Goal: Navigation & Orientation: Understand site structure

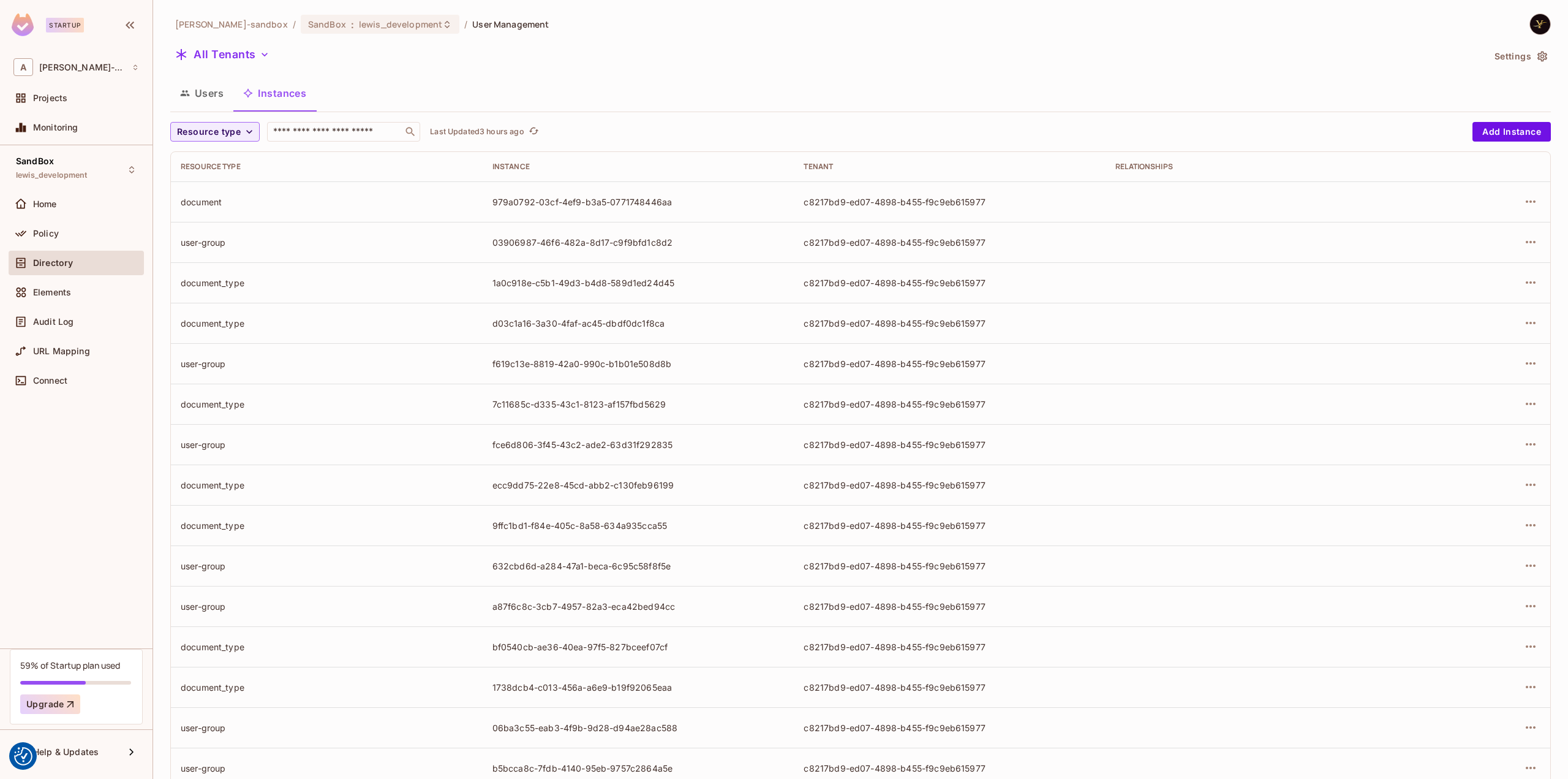
click at [494, 68] on div "alex-trustflight-sandbox / SandBox : lewis_development / User Management All Te…" at bounding box center [860, 426] width 1380 height 826
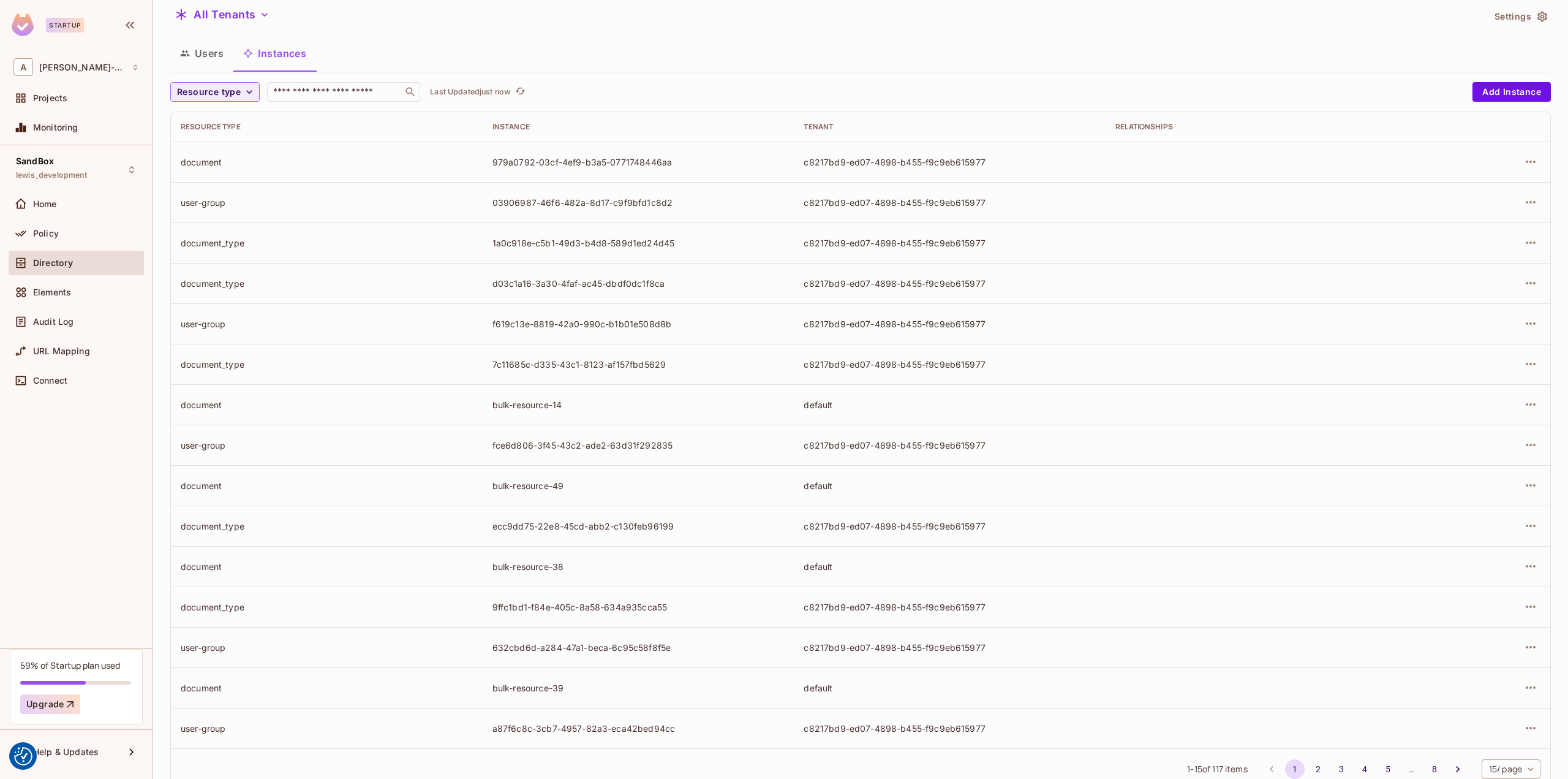
scroll to position [76, 0]
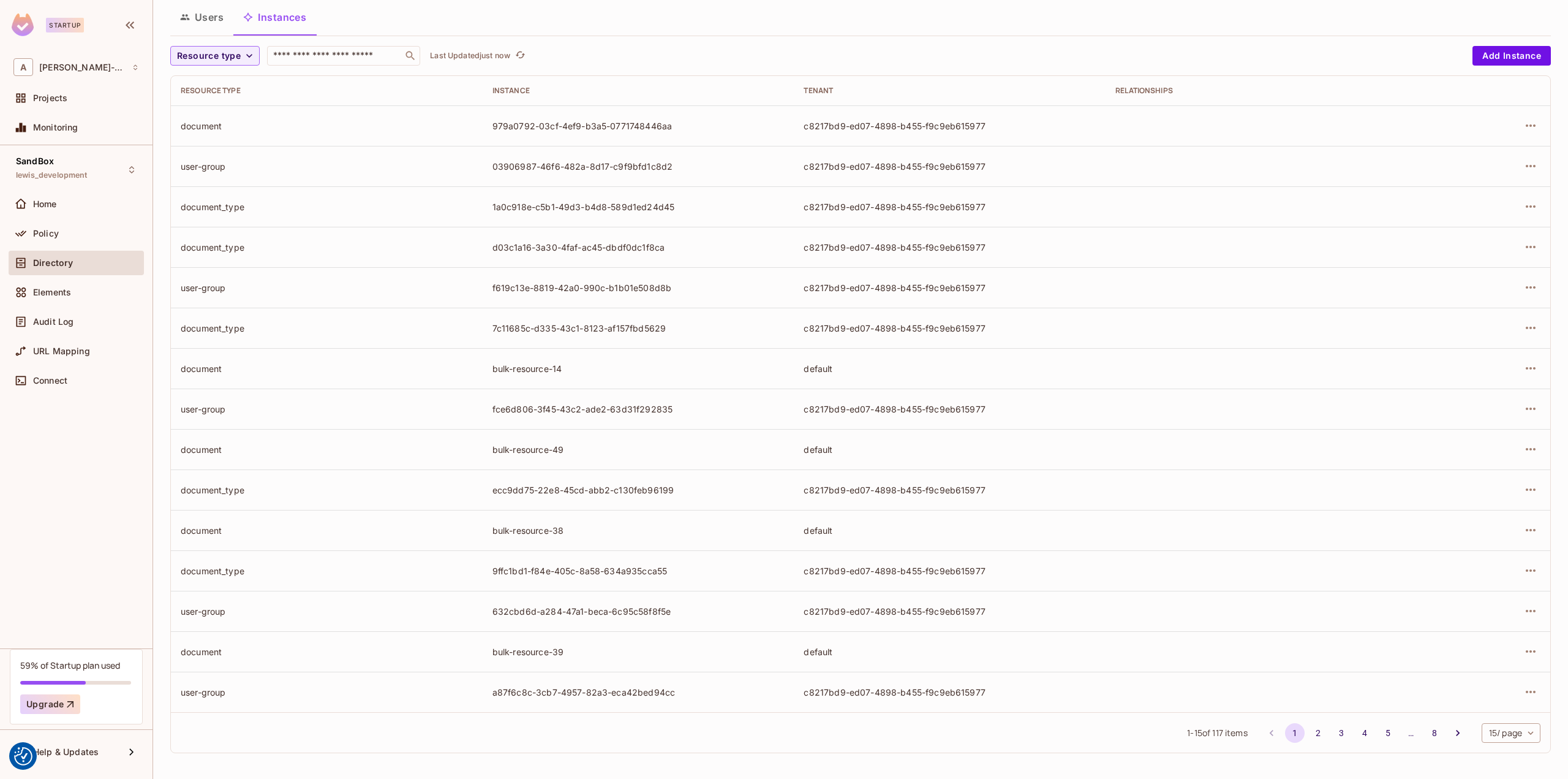
click at [1425, 731] on button "8" at bounding box center [1434, 733] width 19 height 19
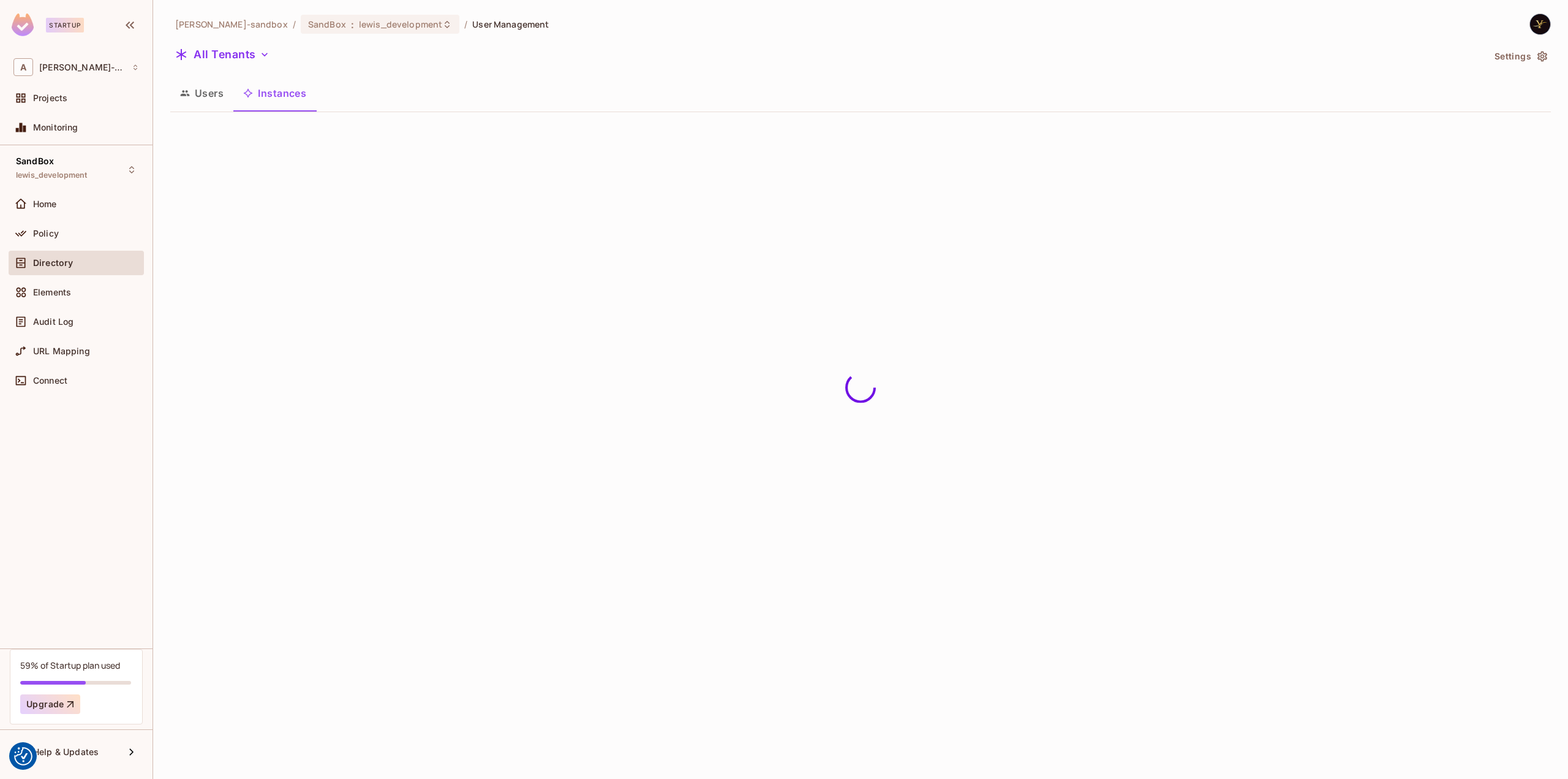
scroll to position [0, 0]
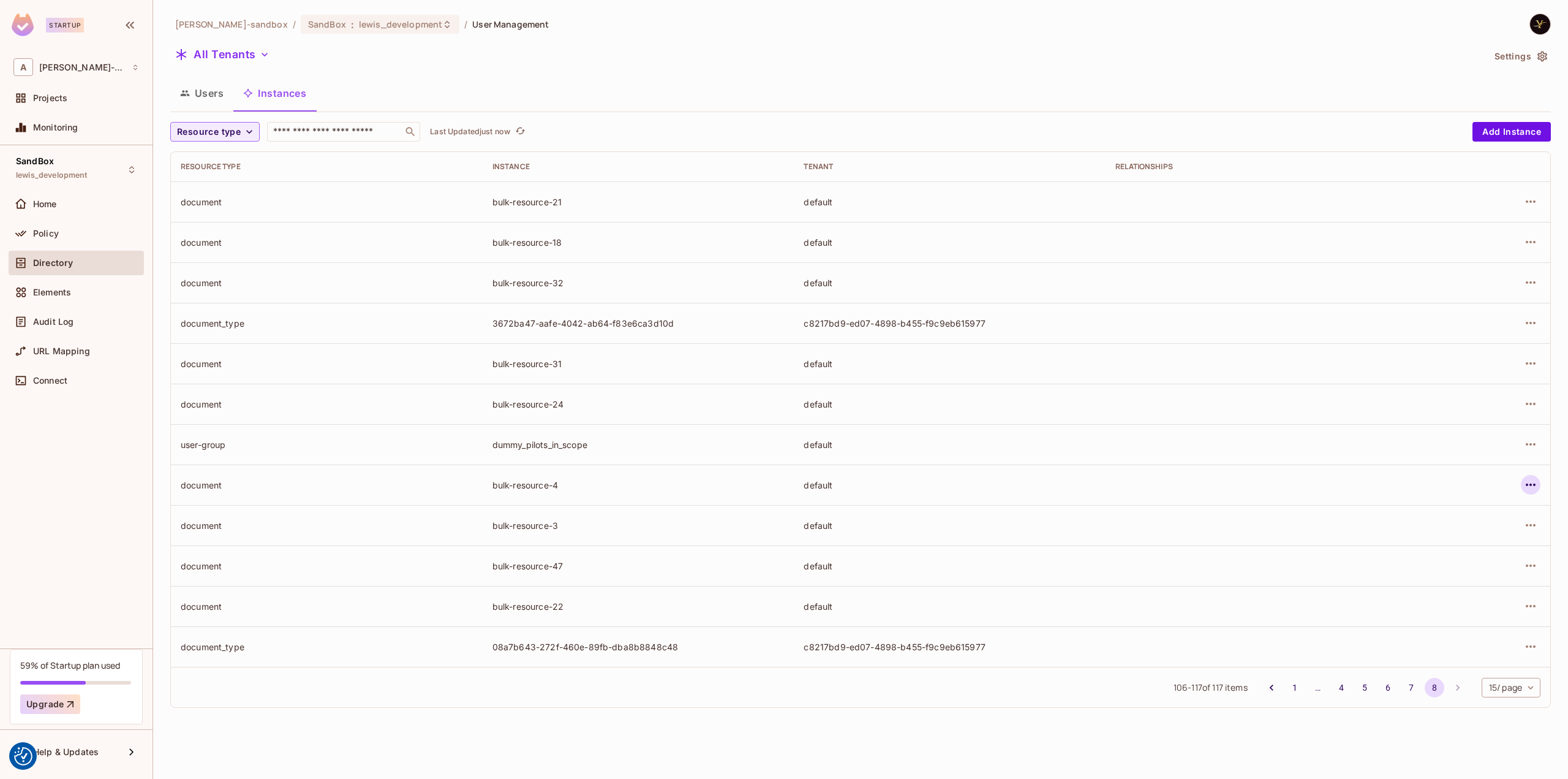
click at [1529, 486] on icon "button" at bounding box center [1531, 484] width 15 height 15
click at [1442, 537] on div "Edit Attributes" at bounding box center [1441, 539] width 61 height 12
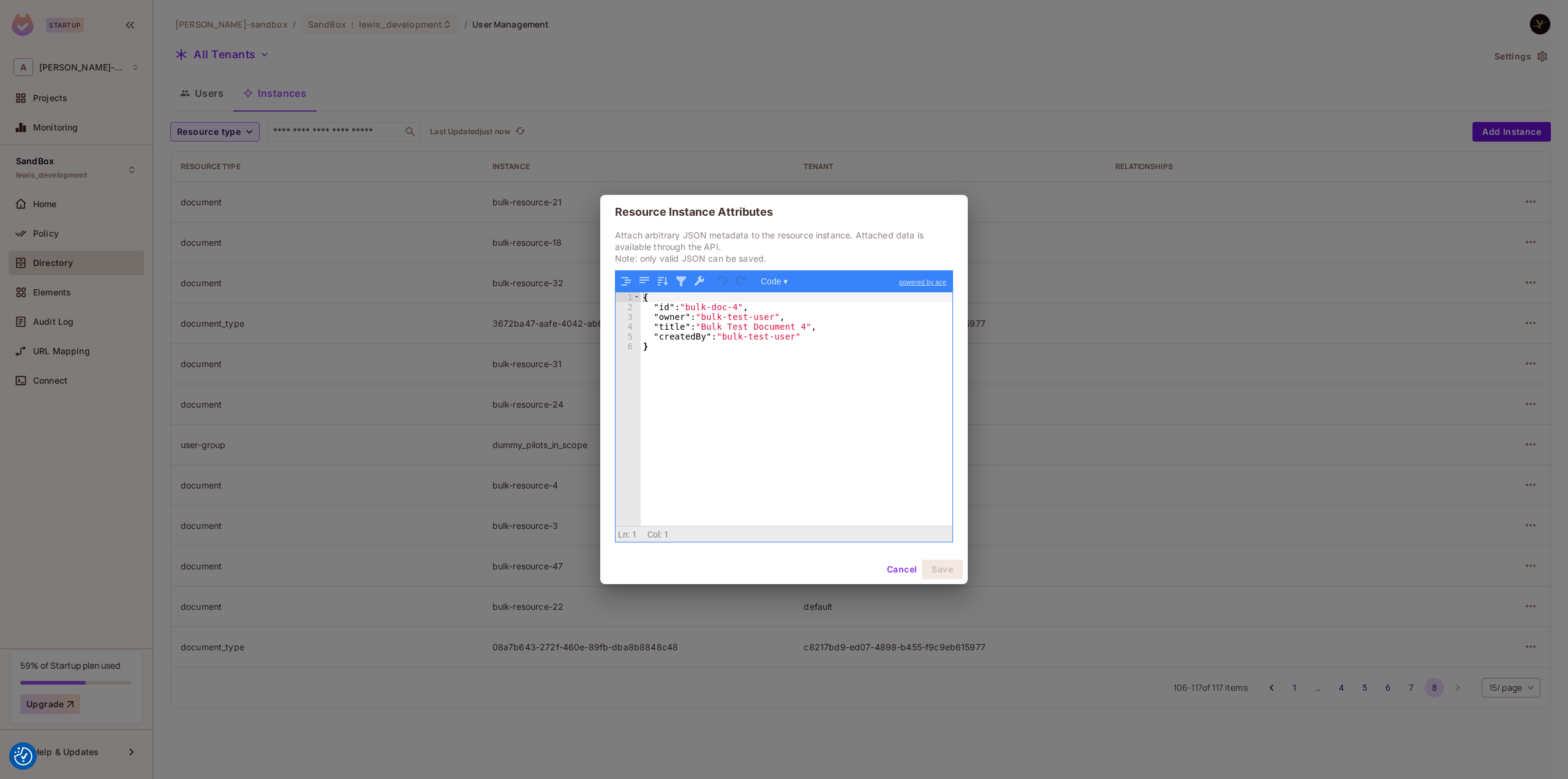
click at [902, 565] on button "Cancel" at bounding box center [902, 569] width 40 height 19
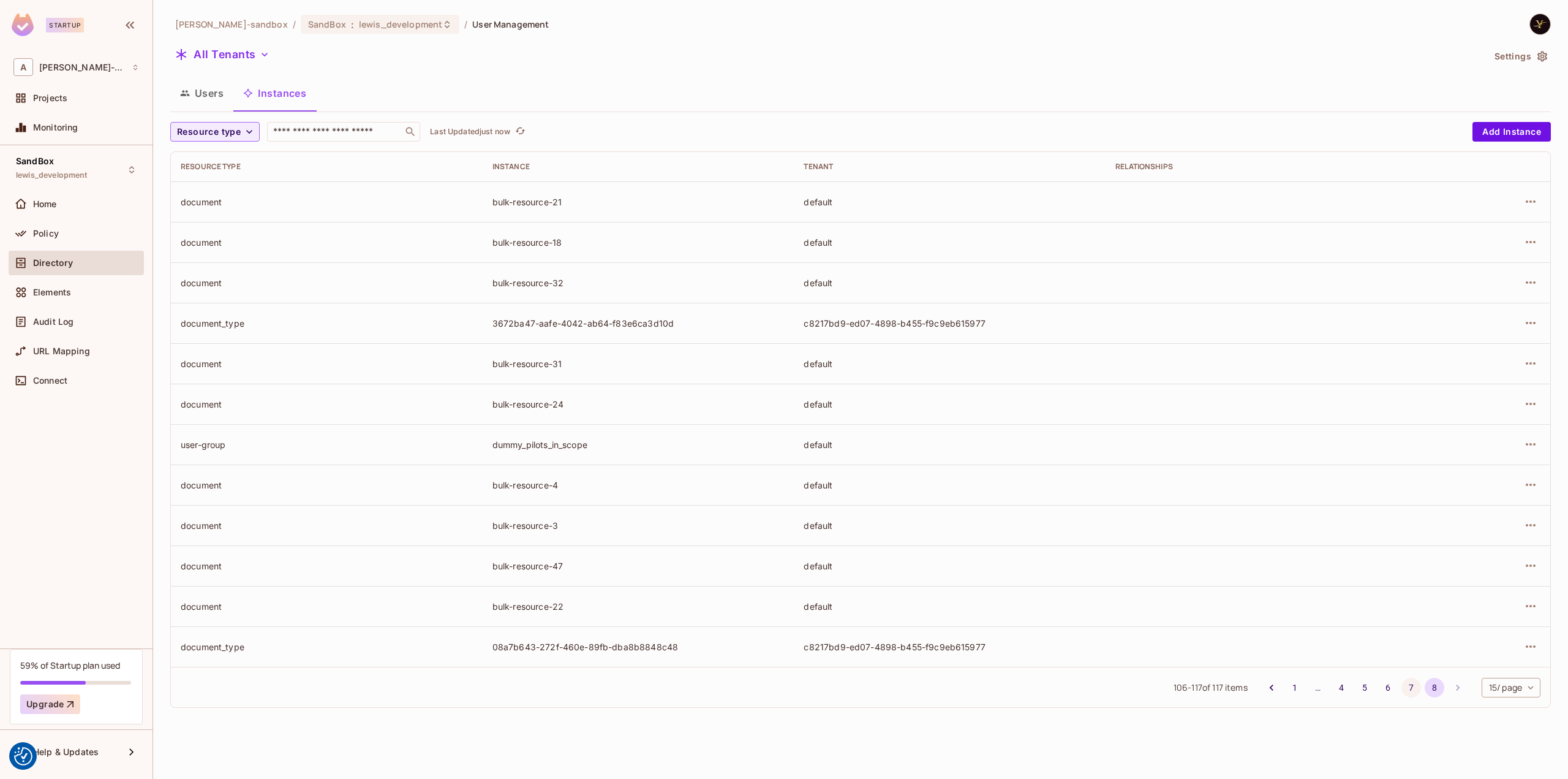
click at [1411, 687] on button "7" at bounding box center [1411, 687] width 19 height 19
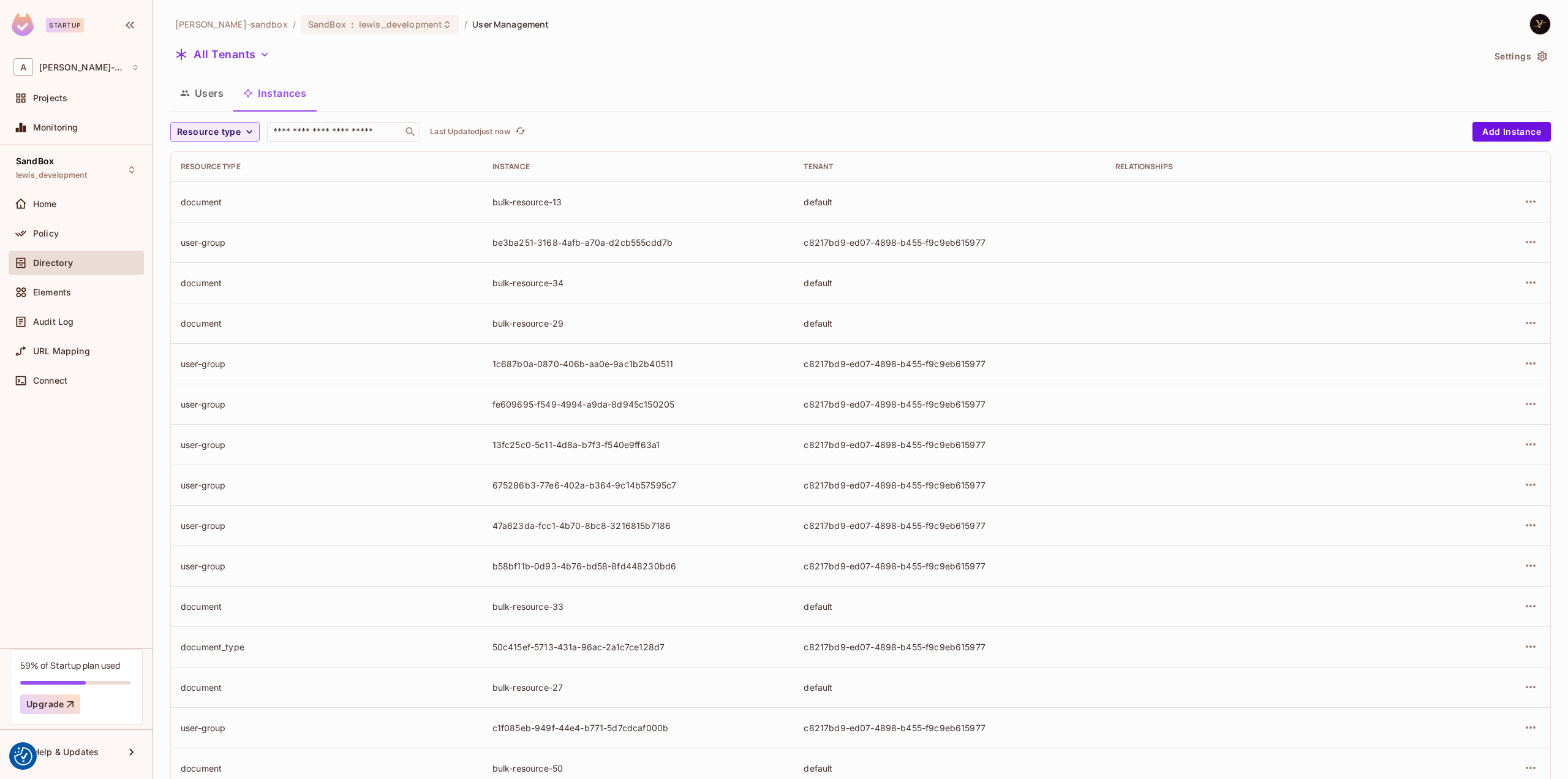
click at [204, 98] on button "Users" at bounding box center [202, 92] width 63 height 30
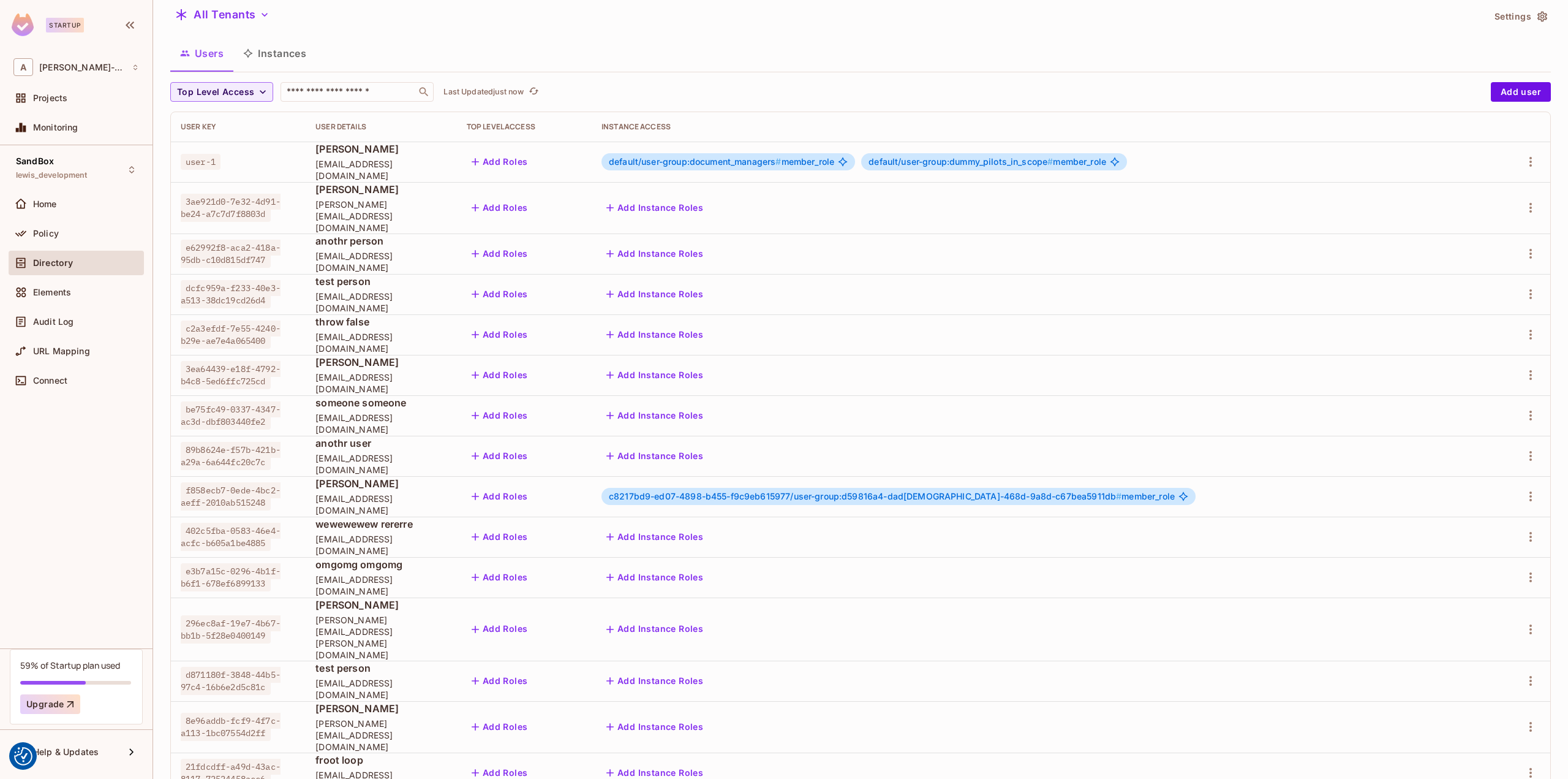
scroll to position [76, 0]
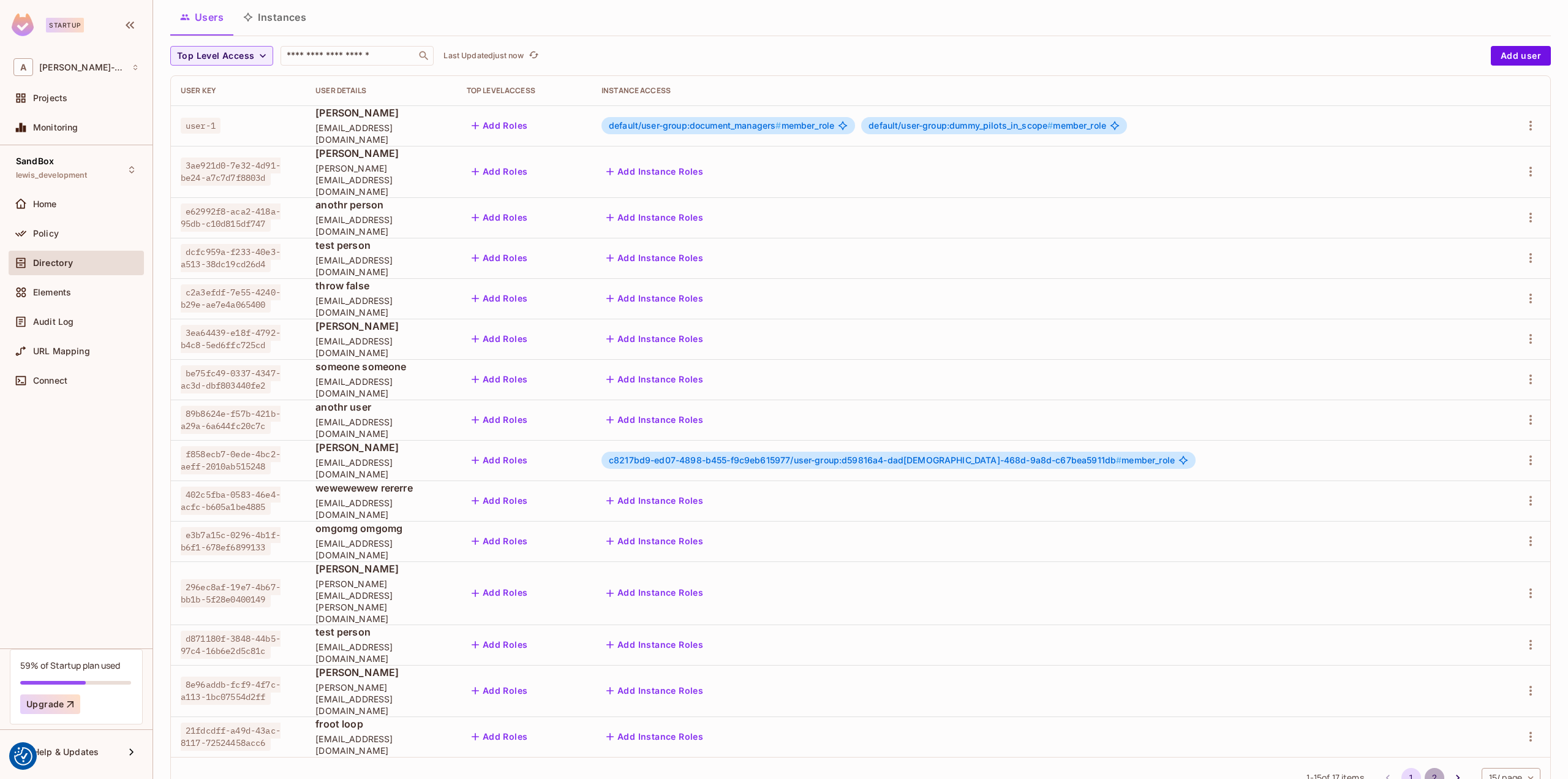
click at [1425, 768] on button "2" at bounding box center [1434, 778] width 19 height 19
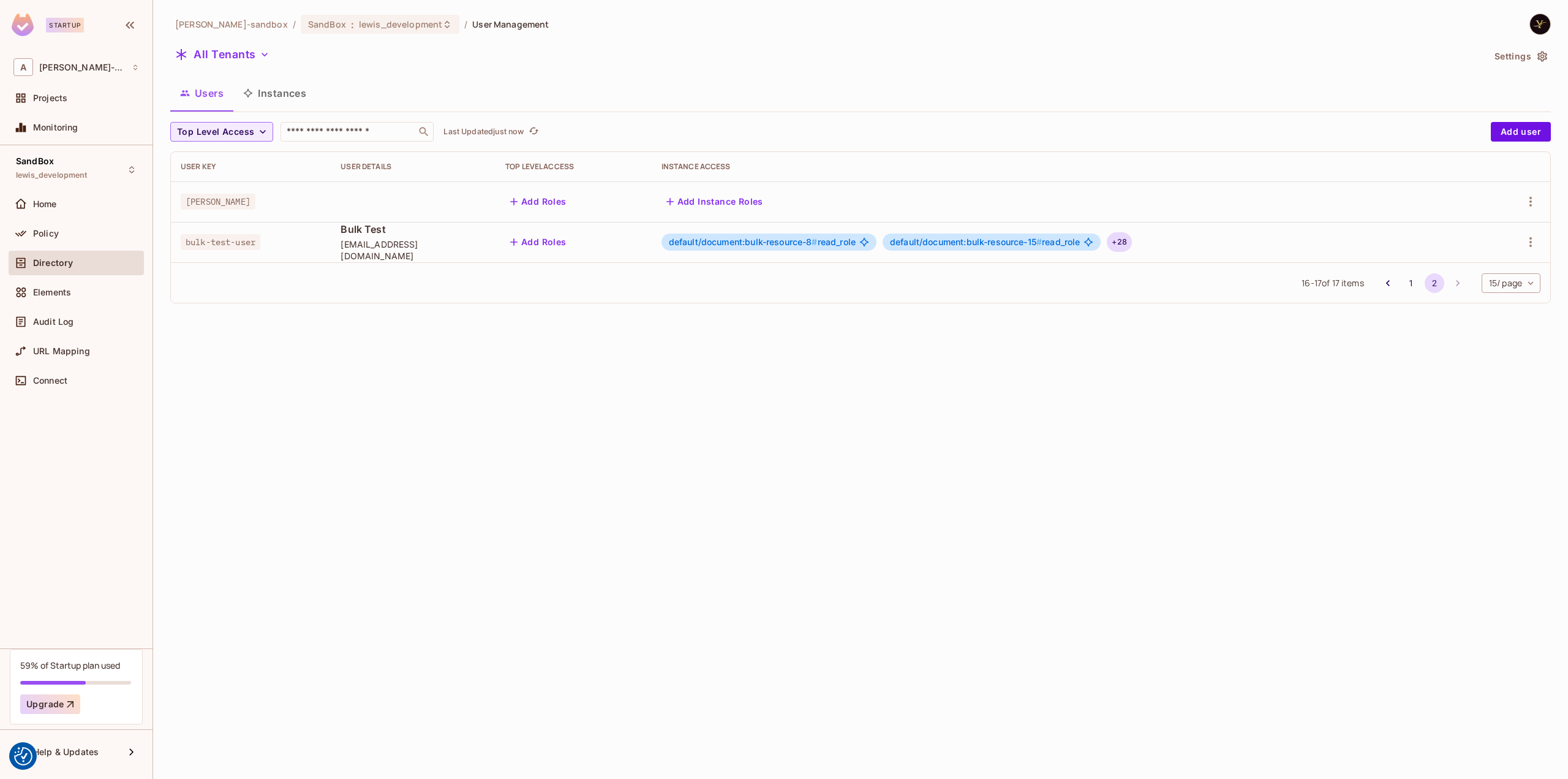
click at [1117, 237] on div "+ 28" at bounding box center [1119, 242] width 25 height 19
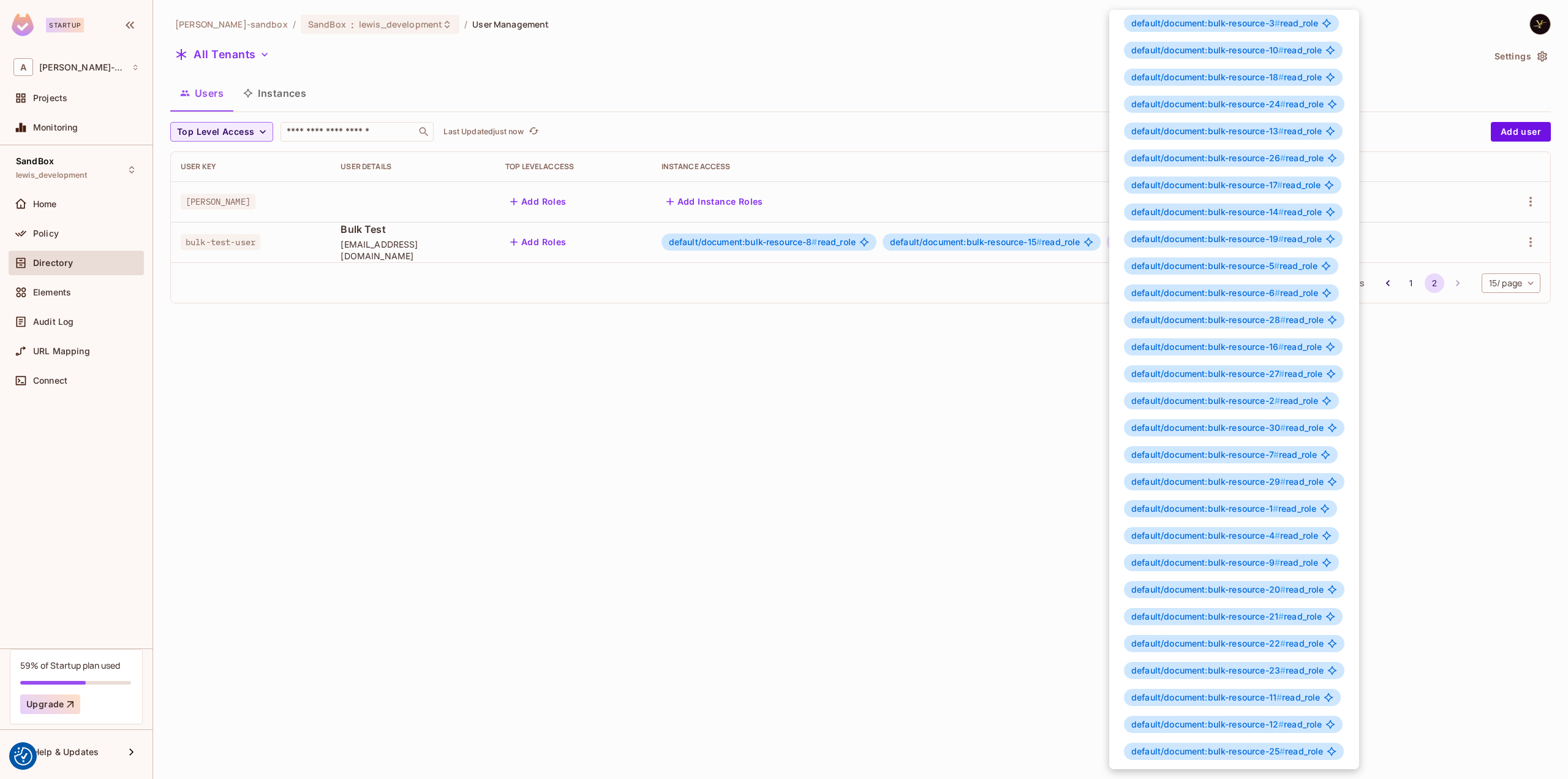
scroll to position [15, 0]
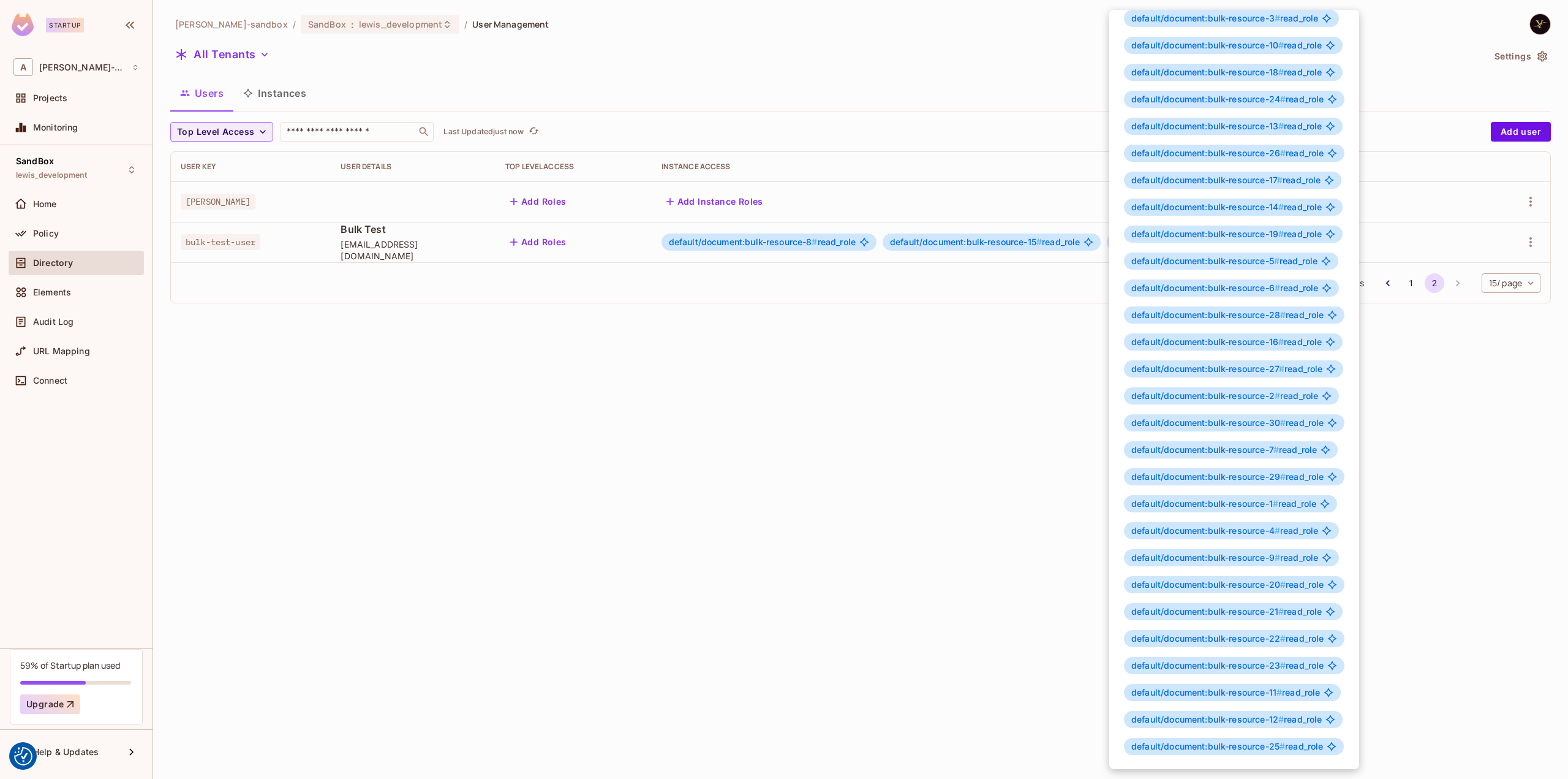
click at [965, 349] on div at bounding box center [784, 390] width 1568 height 779
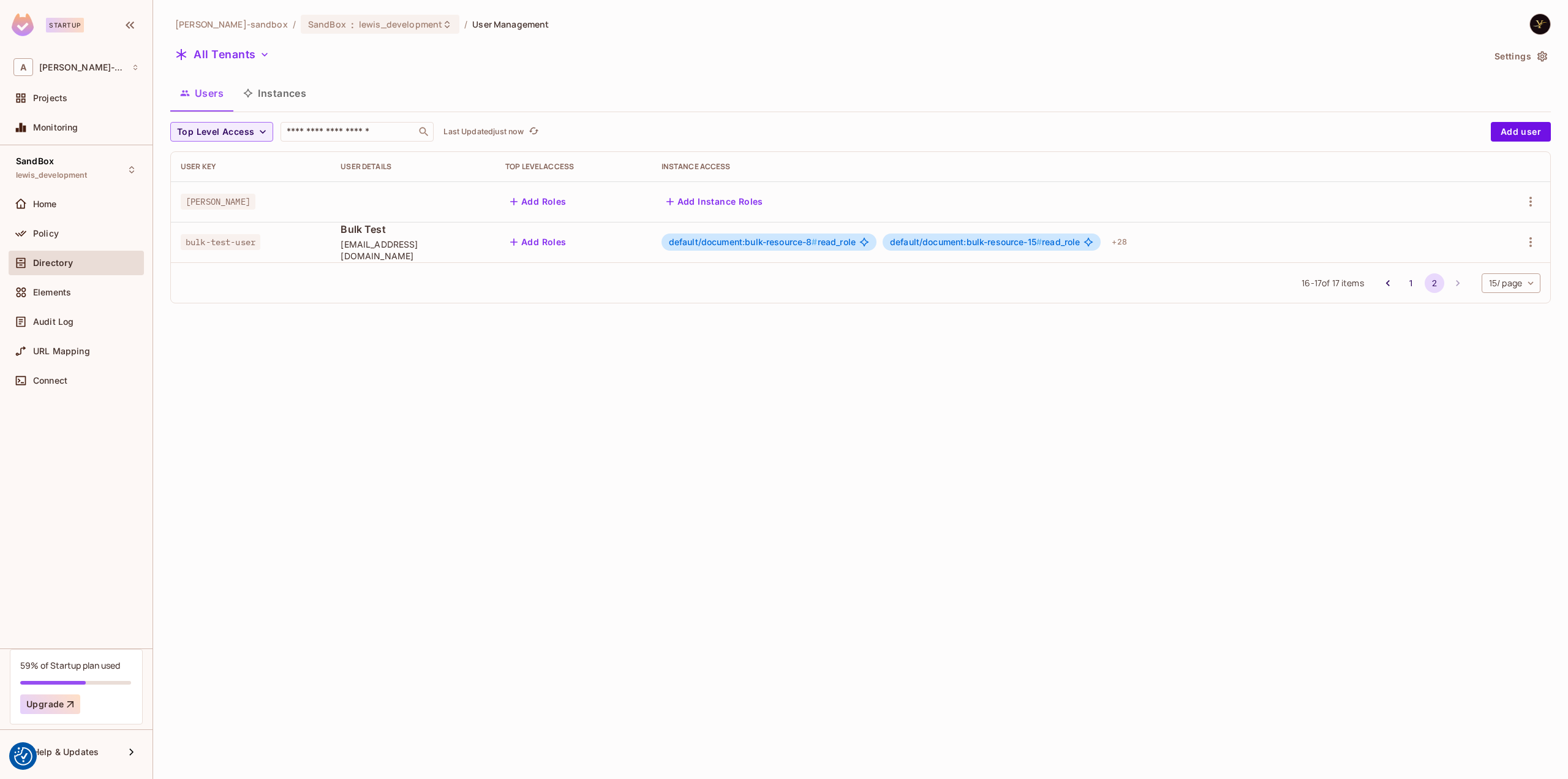
click at [794, 242] on span "default/document:bulk-resource-8 #" at bounding box center [743, 242] width 149 height 10
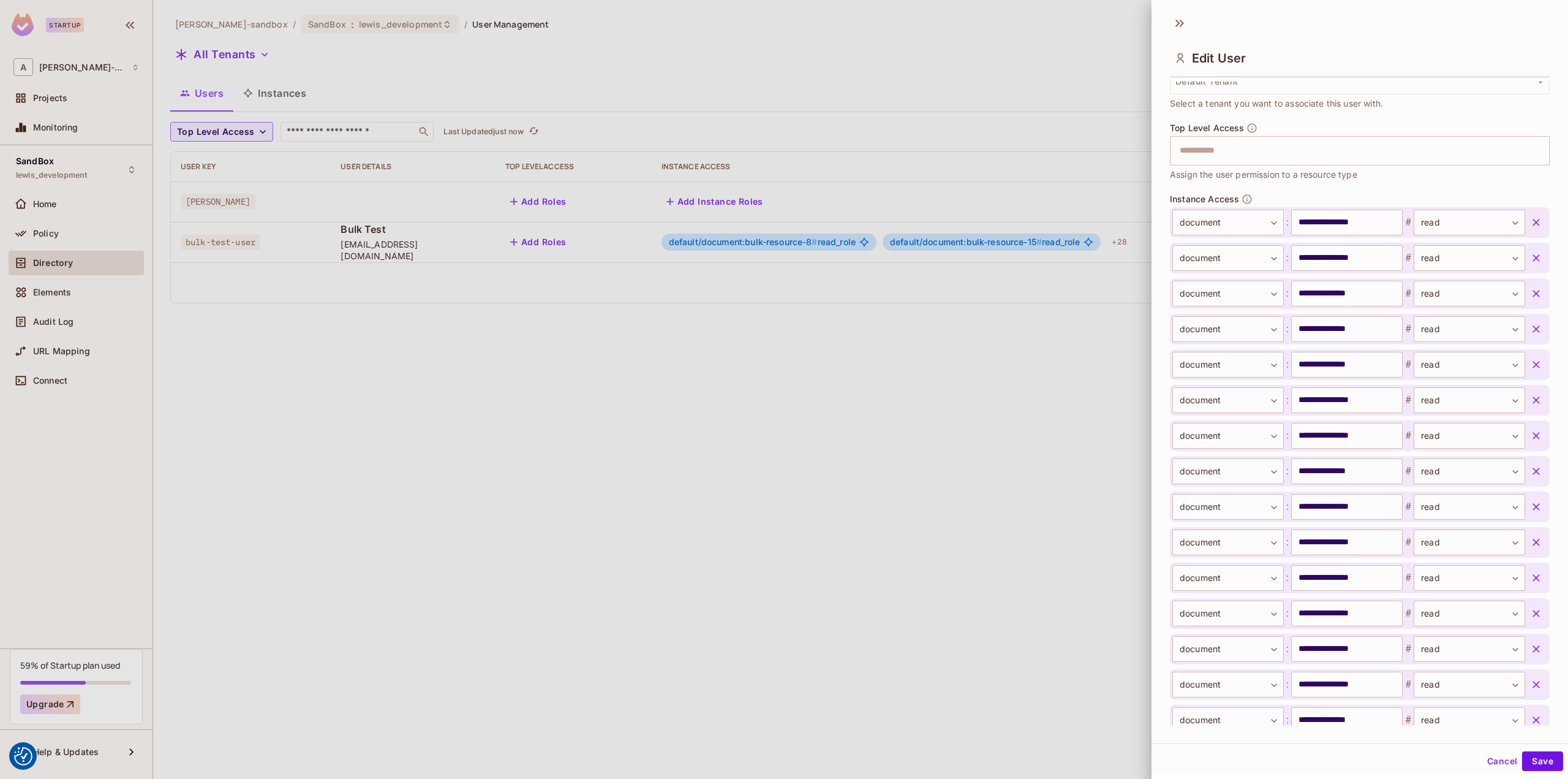
scroll to position [326, 0]
click at [1495, 754] on button "Cancel" at bounding box center [1502, 761] width 40 height 19
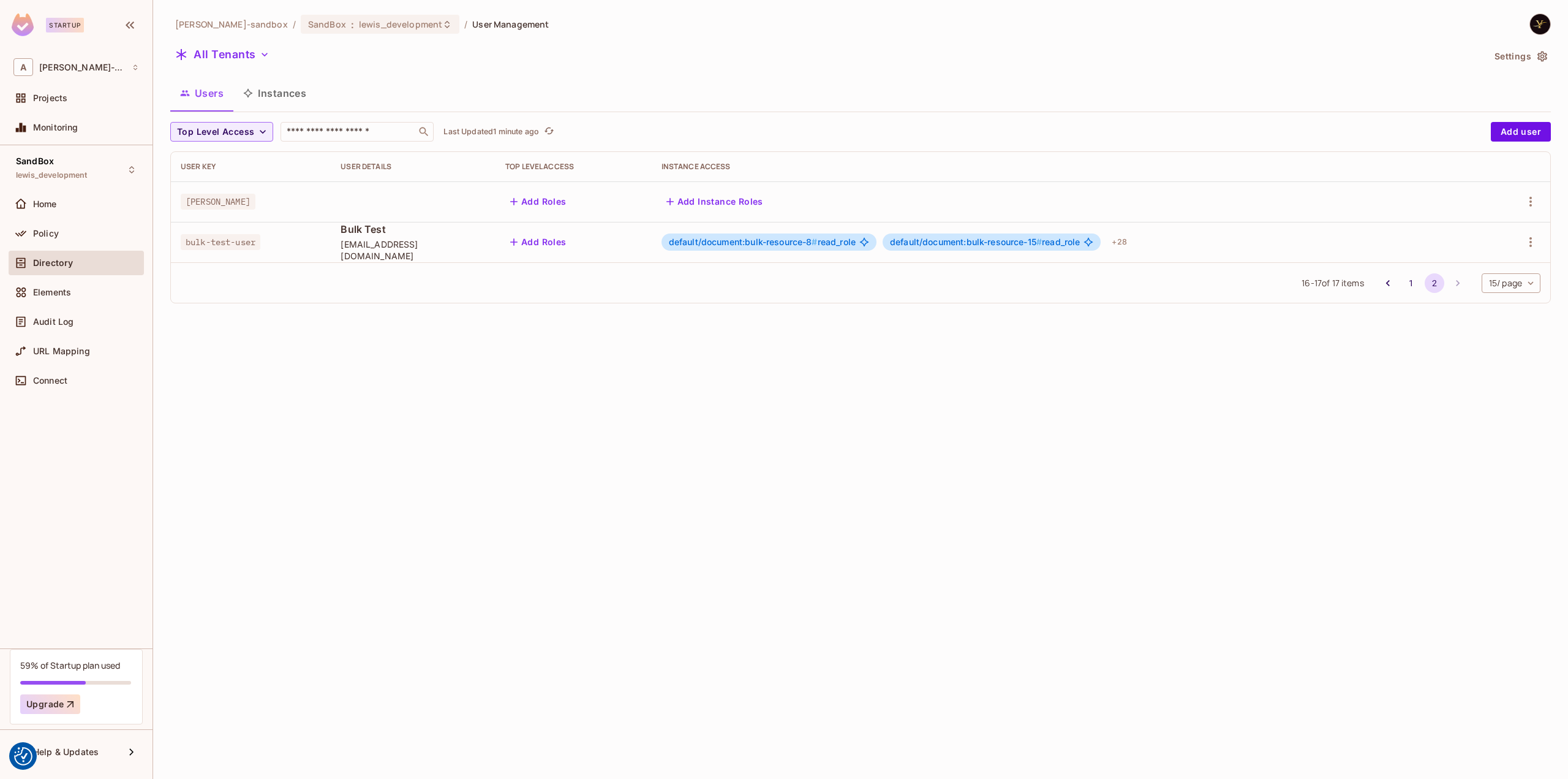
click at [297, 96] on button "Instances" at bounding box center [274, 92] width 83 height 30
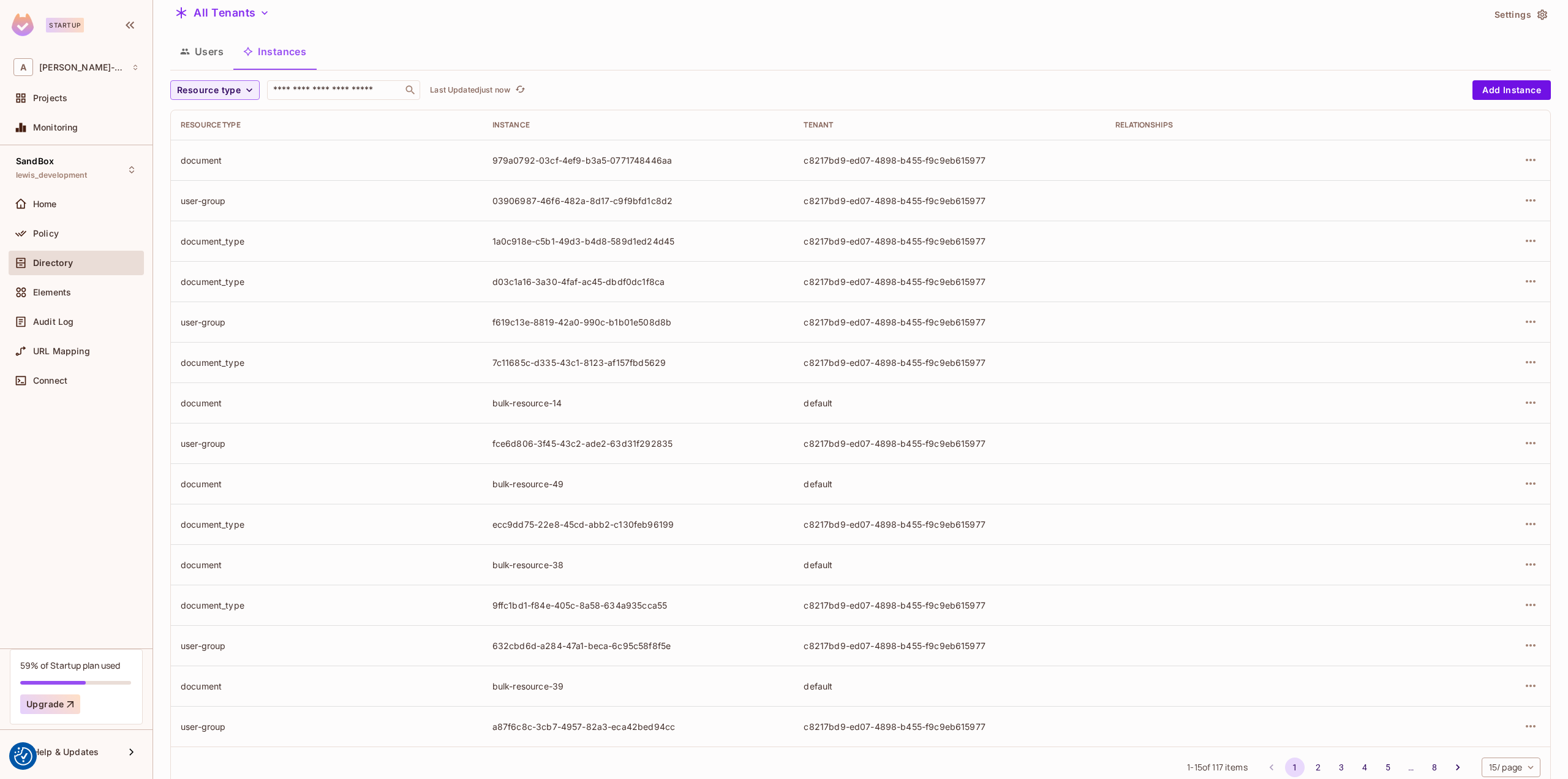
scroll to position [76, 0]
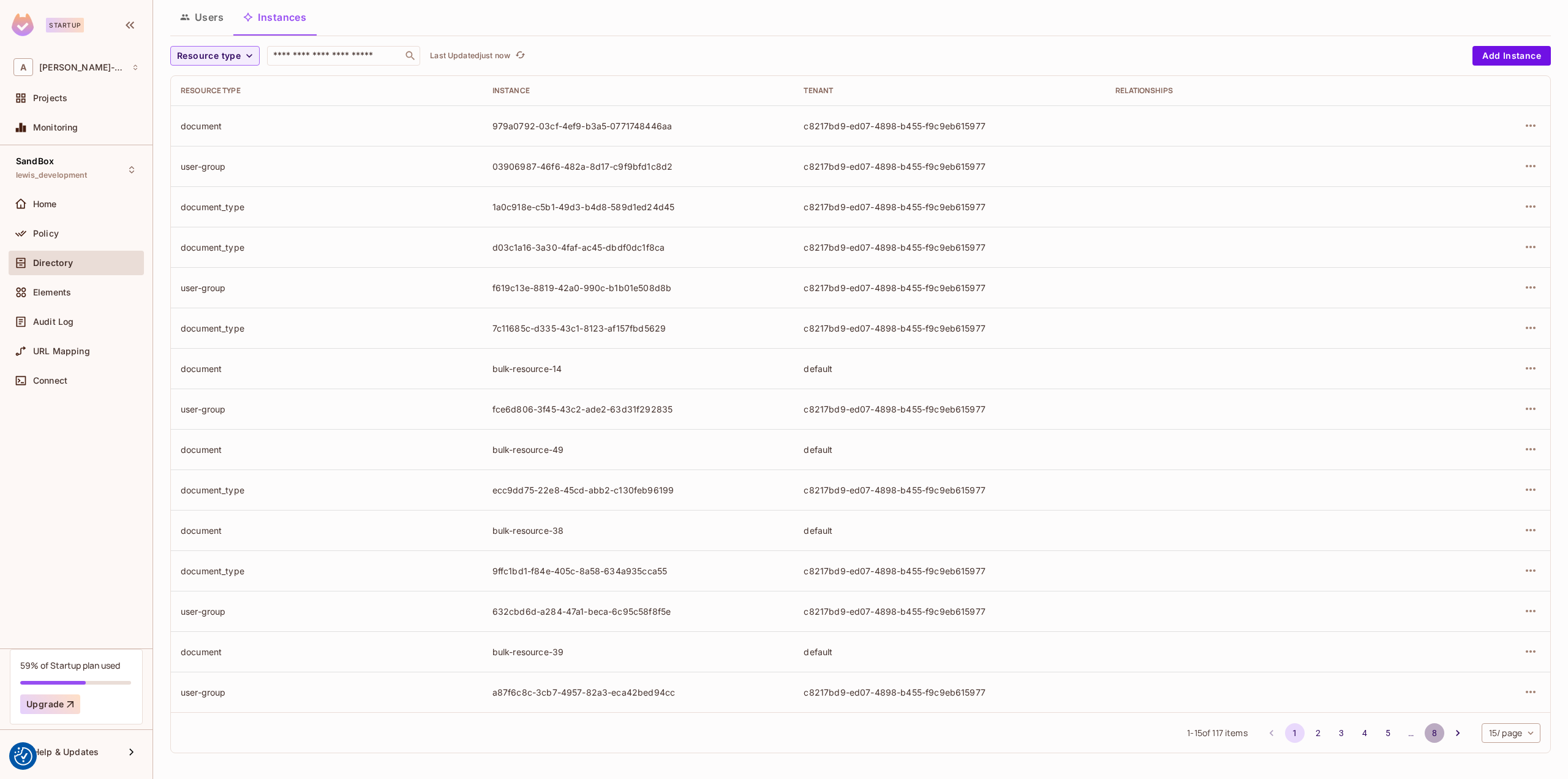
click at [1425, 729] on button "8" at bounding box center [1434, 733] width 19 height 19
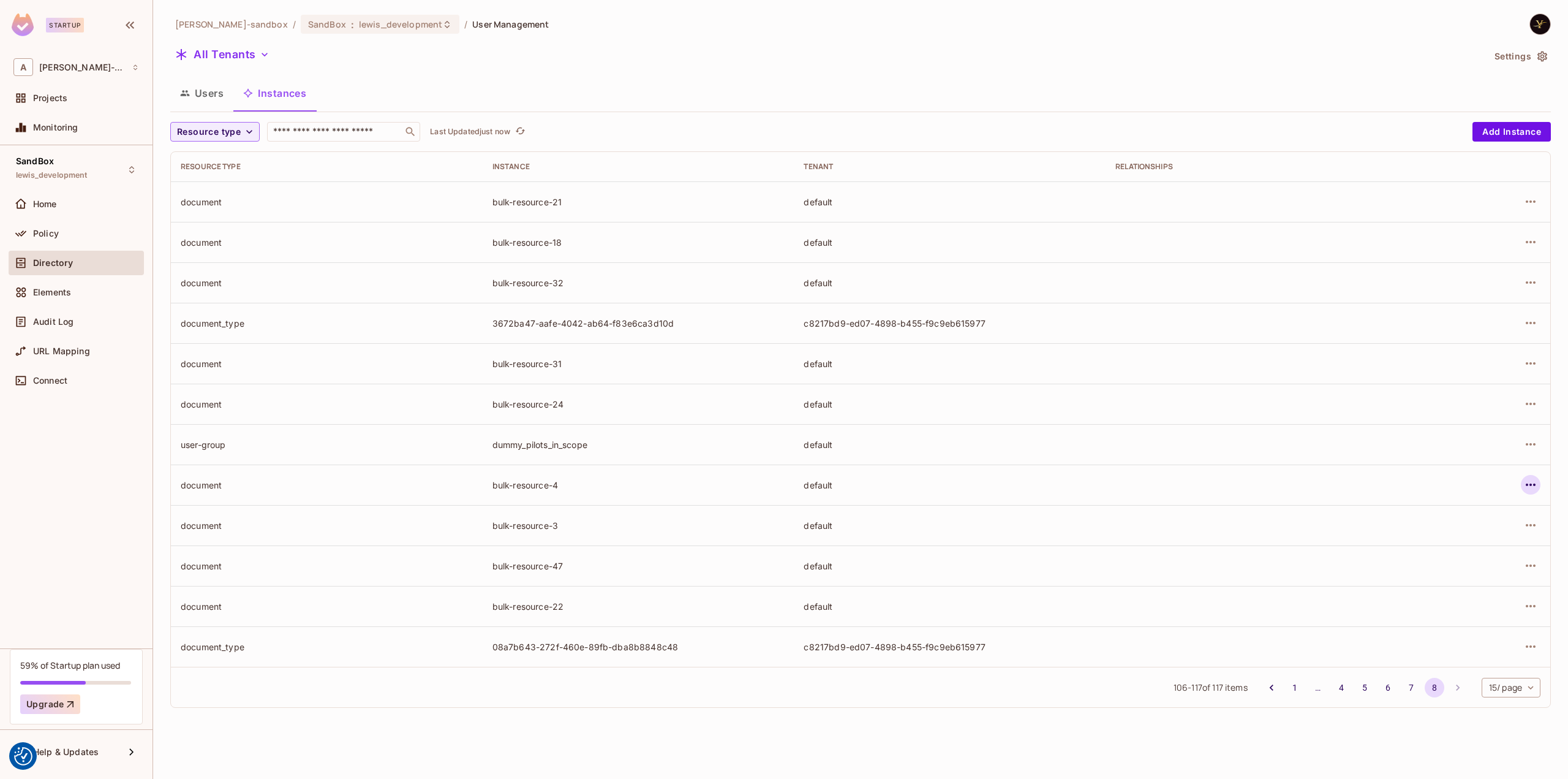
click at [1529, 483] on icon "button" at bounding box center [1531, 484] width 15 height 15
click at [1463, 510] on div "Edit Resource Instance" at bounding box center [1458, 513] width 96 height 12
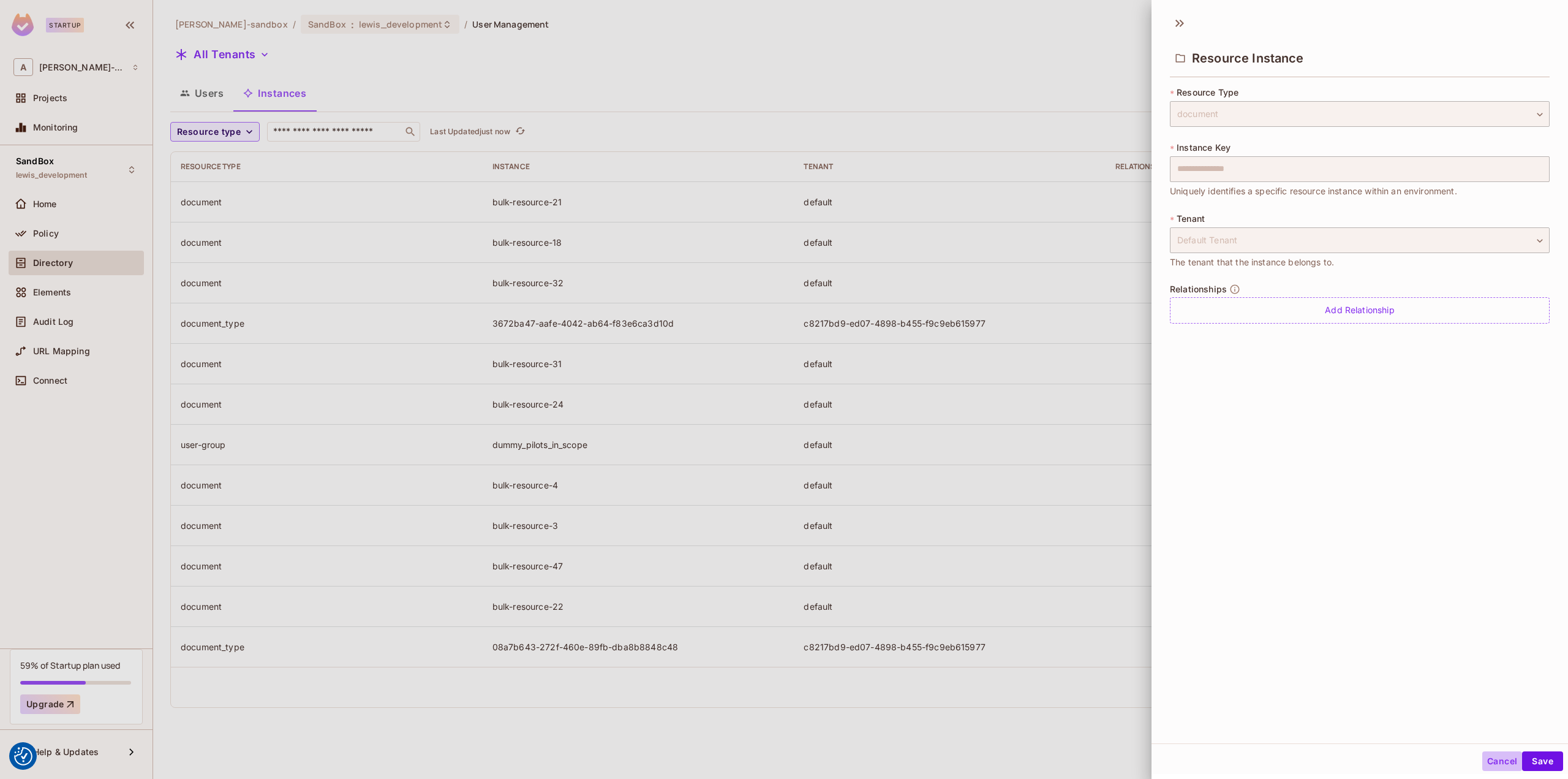
click at [1496, 763] on button "Cancel" at bounding box center [1502, 761] width 40 height 19
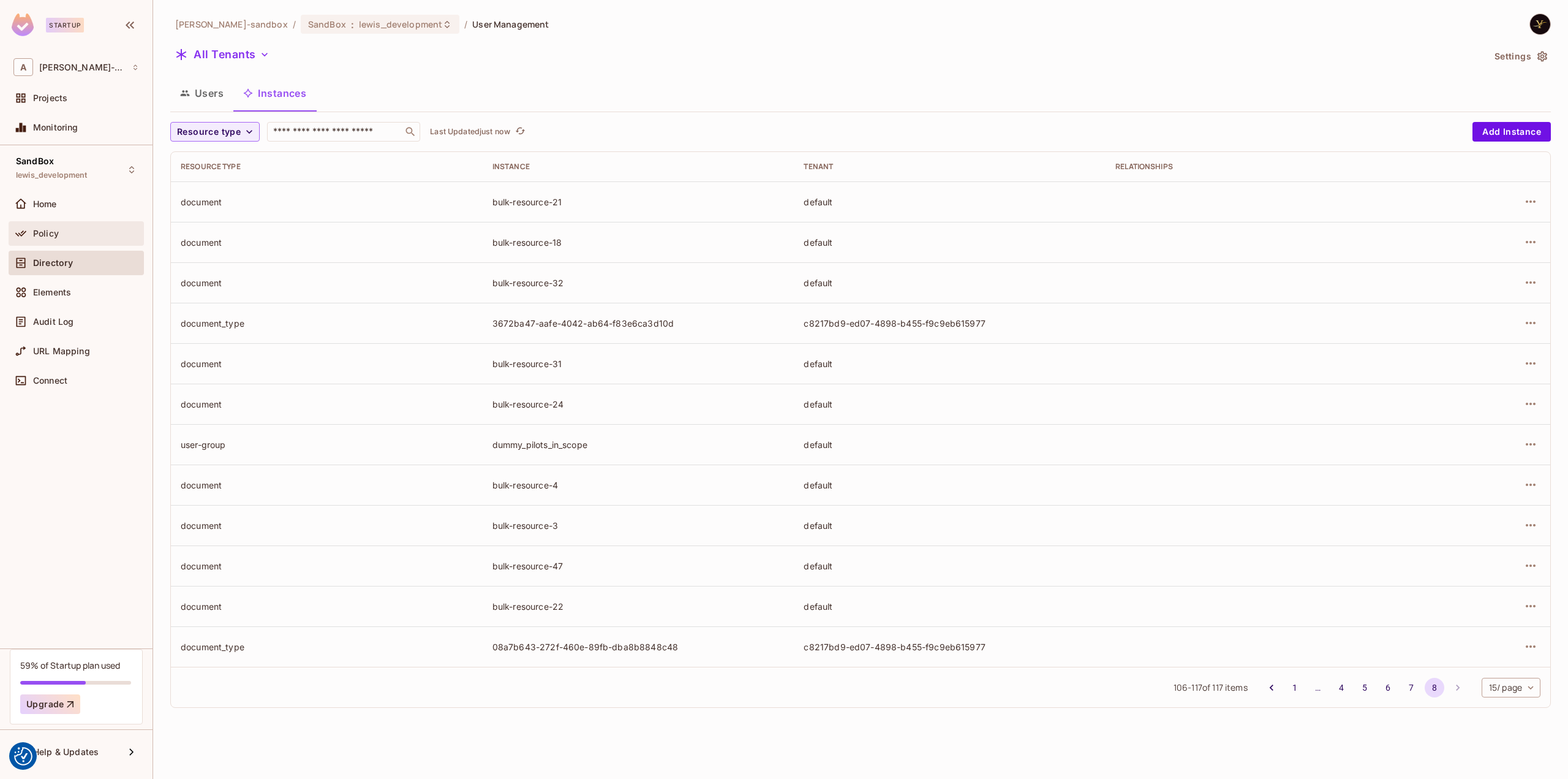
click at [75, 233] on div "Policy" at bounding box center [86, 233] width 106 height 10
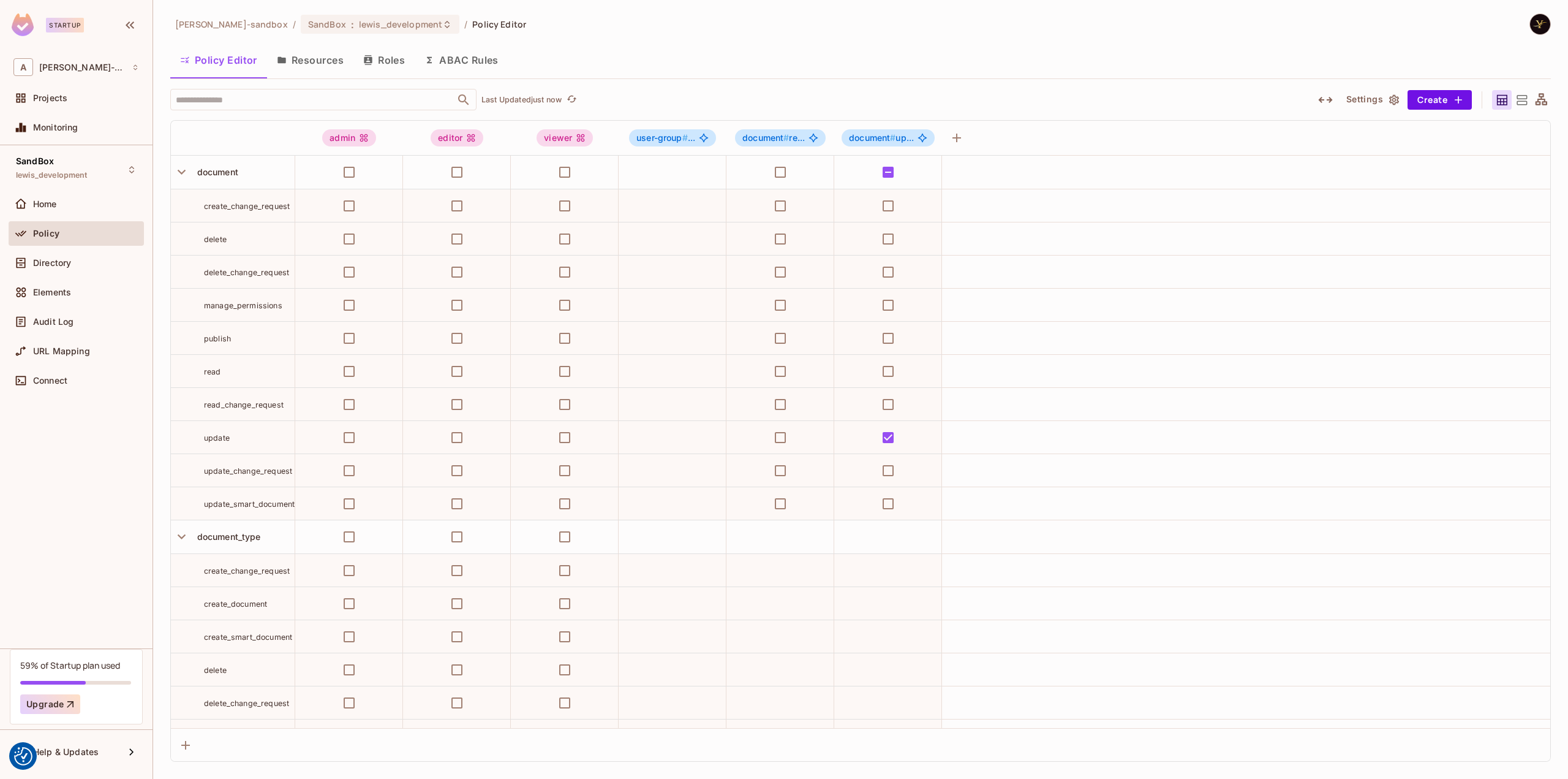
click at [396, 57] on button "Roles" at bounding box center [383, 59] width 61 height 30
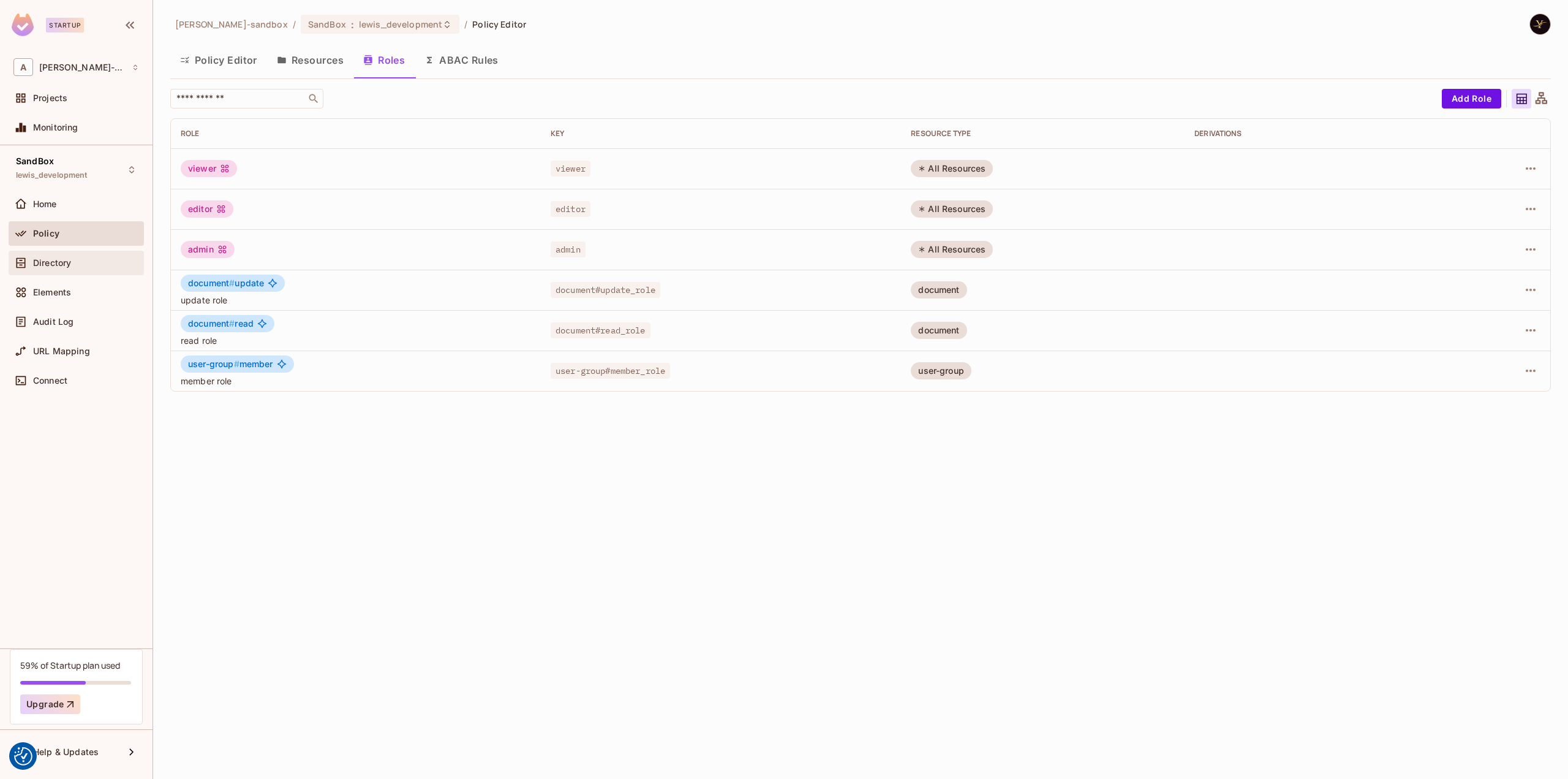
click at [88, 269] on div "Directory" at bounding box center [76, 263] width 136 height 25
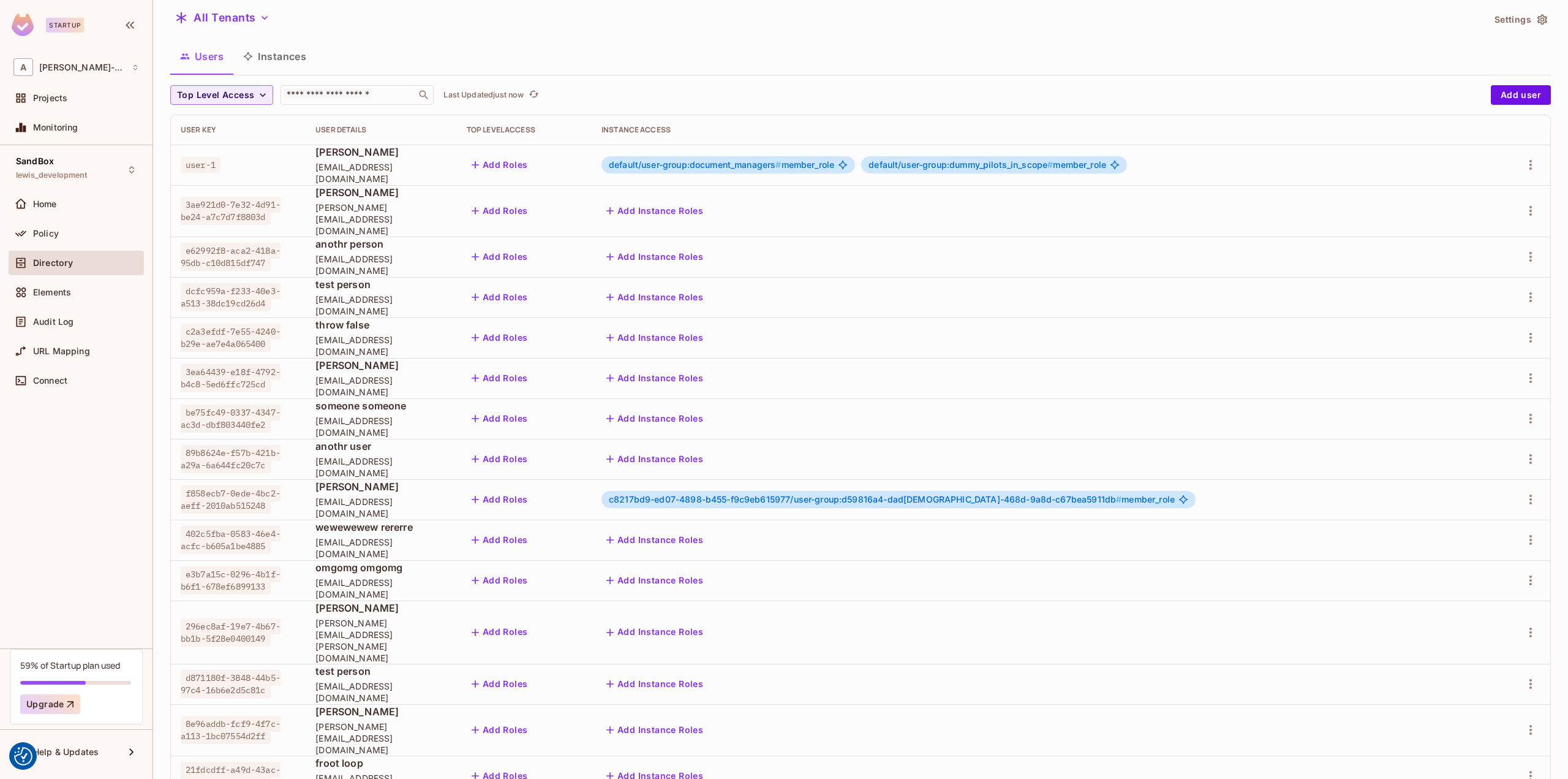
scroll to position [76, 0]
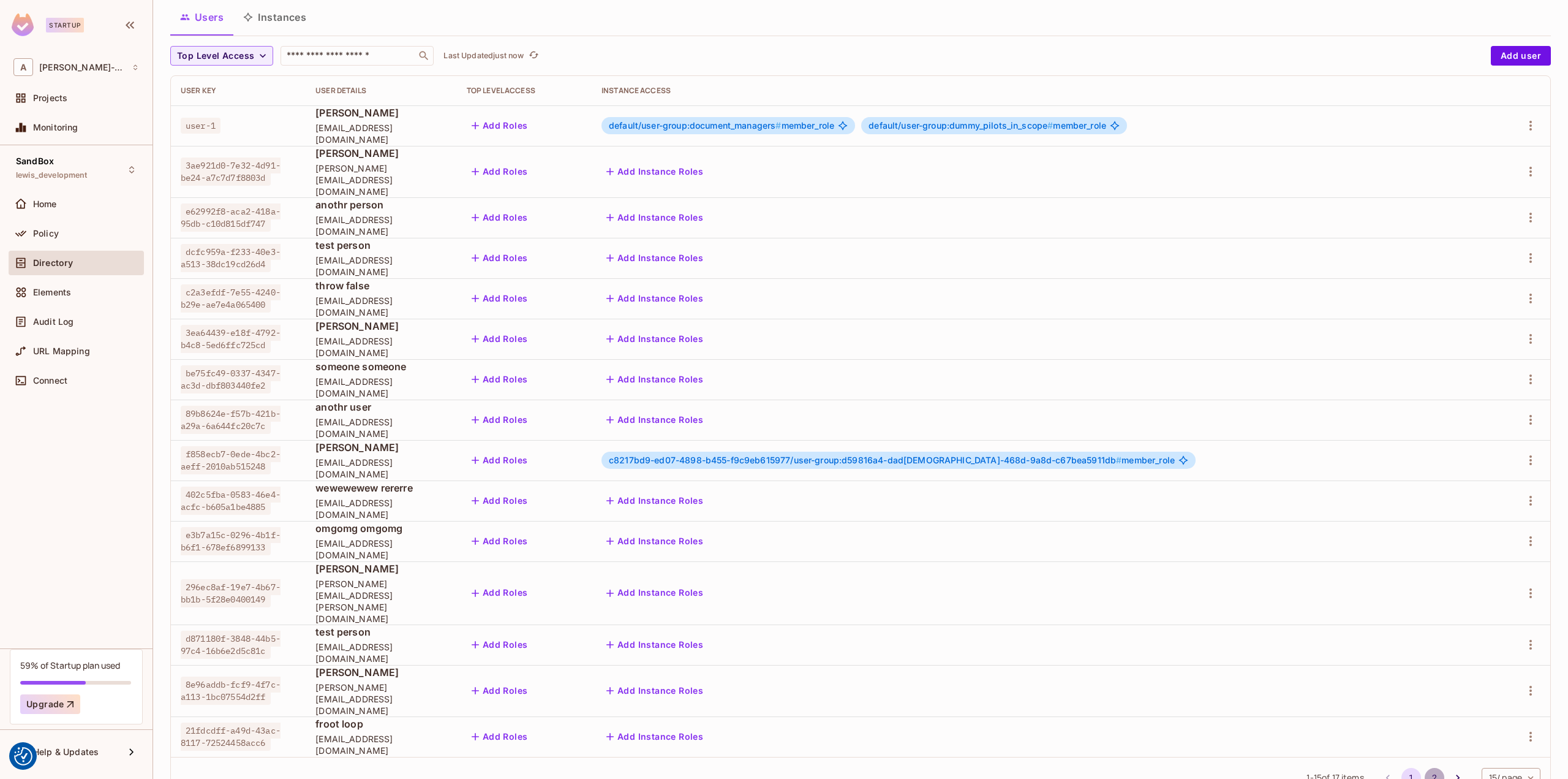
click at [1425, 768] on button "2" at bounding box center [1434, 778] width 19 height 19
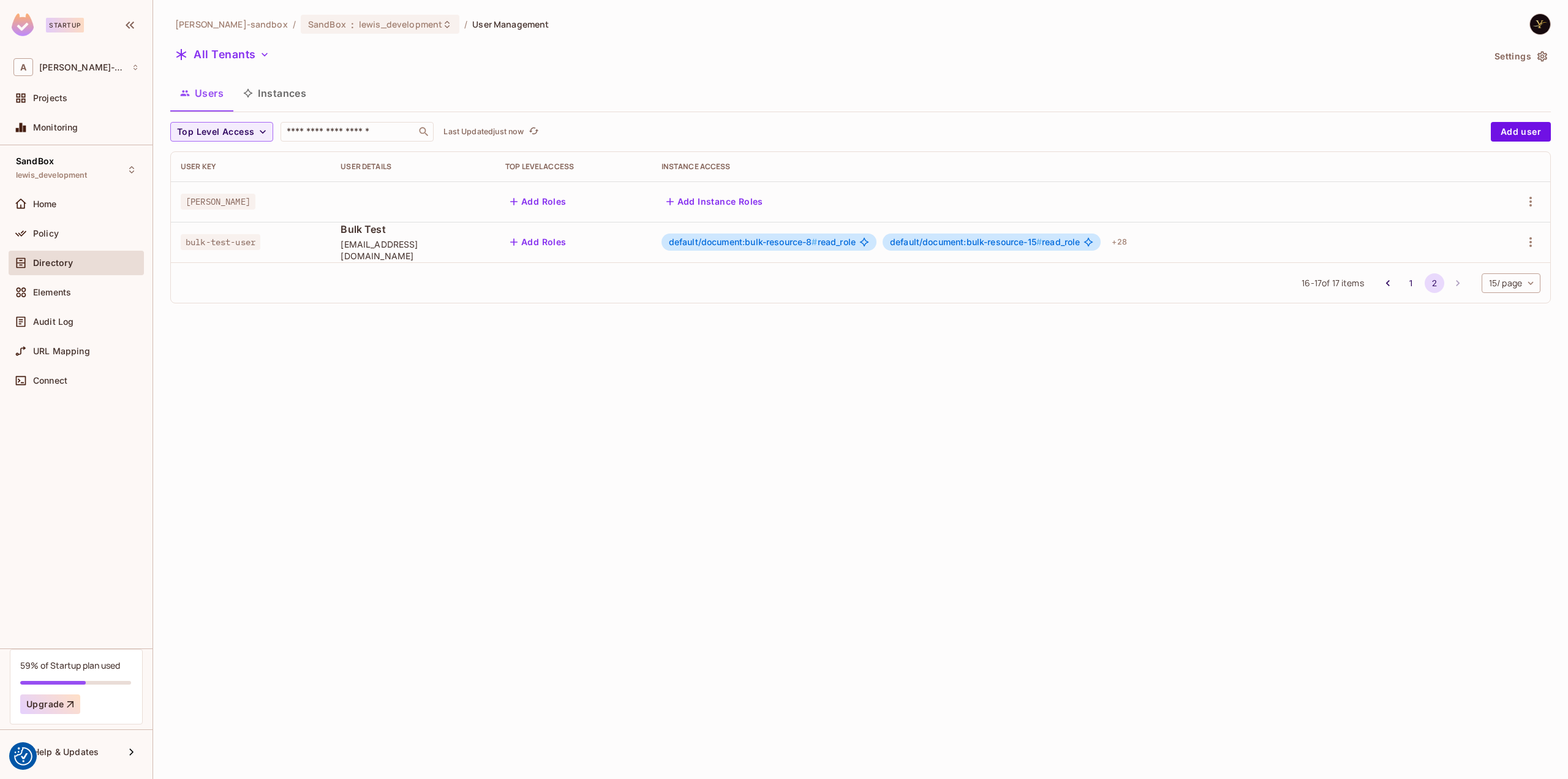
click at [999, 242] on span "default/document:bulk-resource-15 #" at bounding box center [966, 242] width 152 height 10
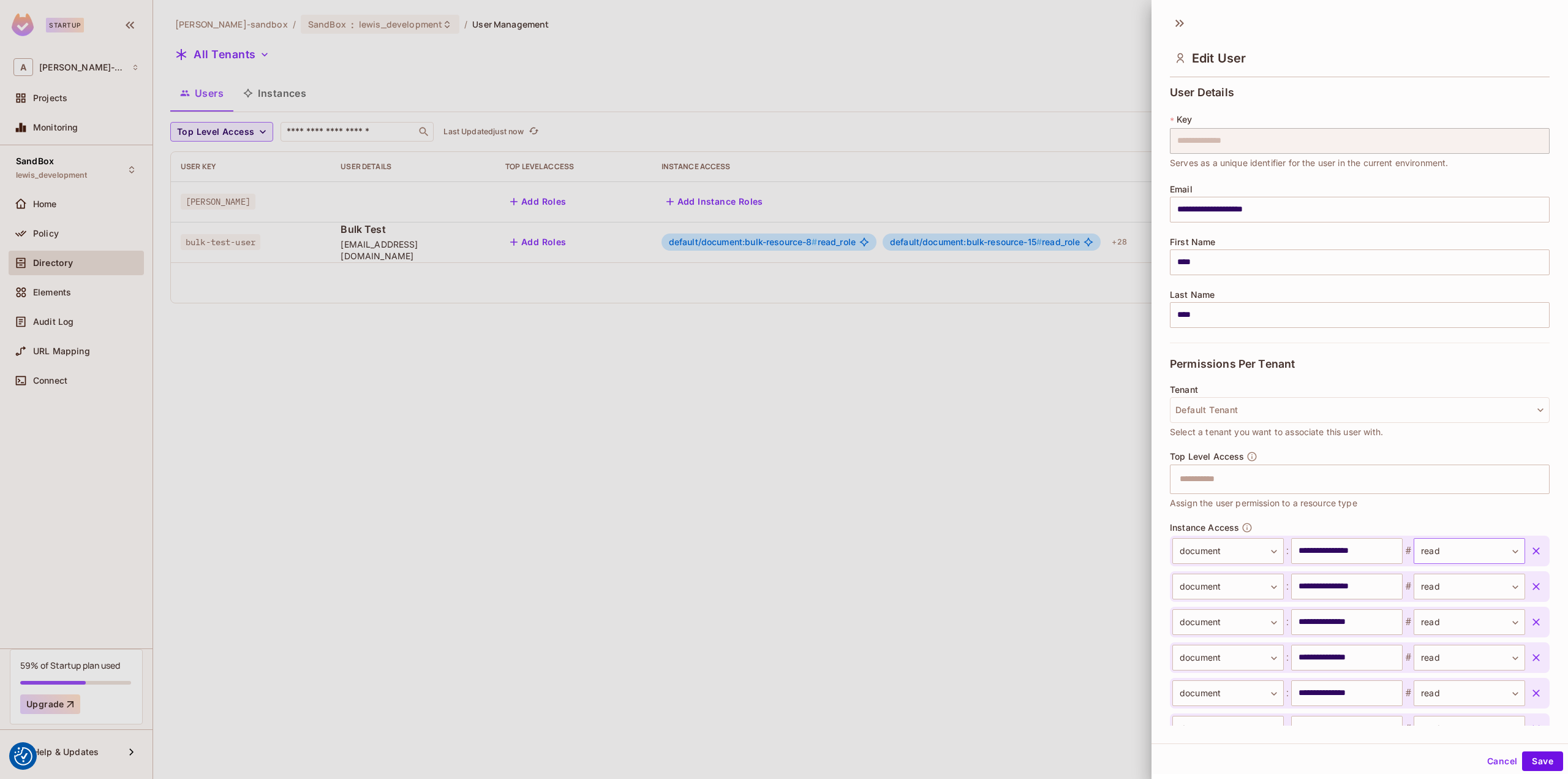
click at [1455, 556] on body "We use cookies to enhance your browsing experience, serve personalized ads or c…" at bounding box center [784, 390] width 1568 height 779
click at [1460, 548] on div at bounding box center [784, 390] width 1568 height 779
click at [1497, 762] on button "Cancel" at bounding box center [1502, 761] width 40 height 19
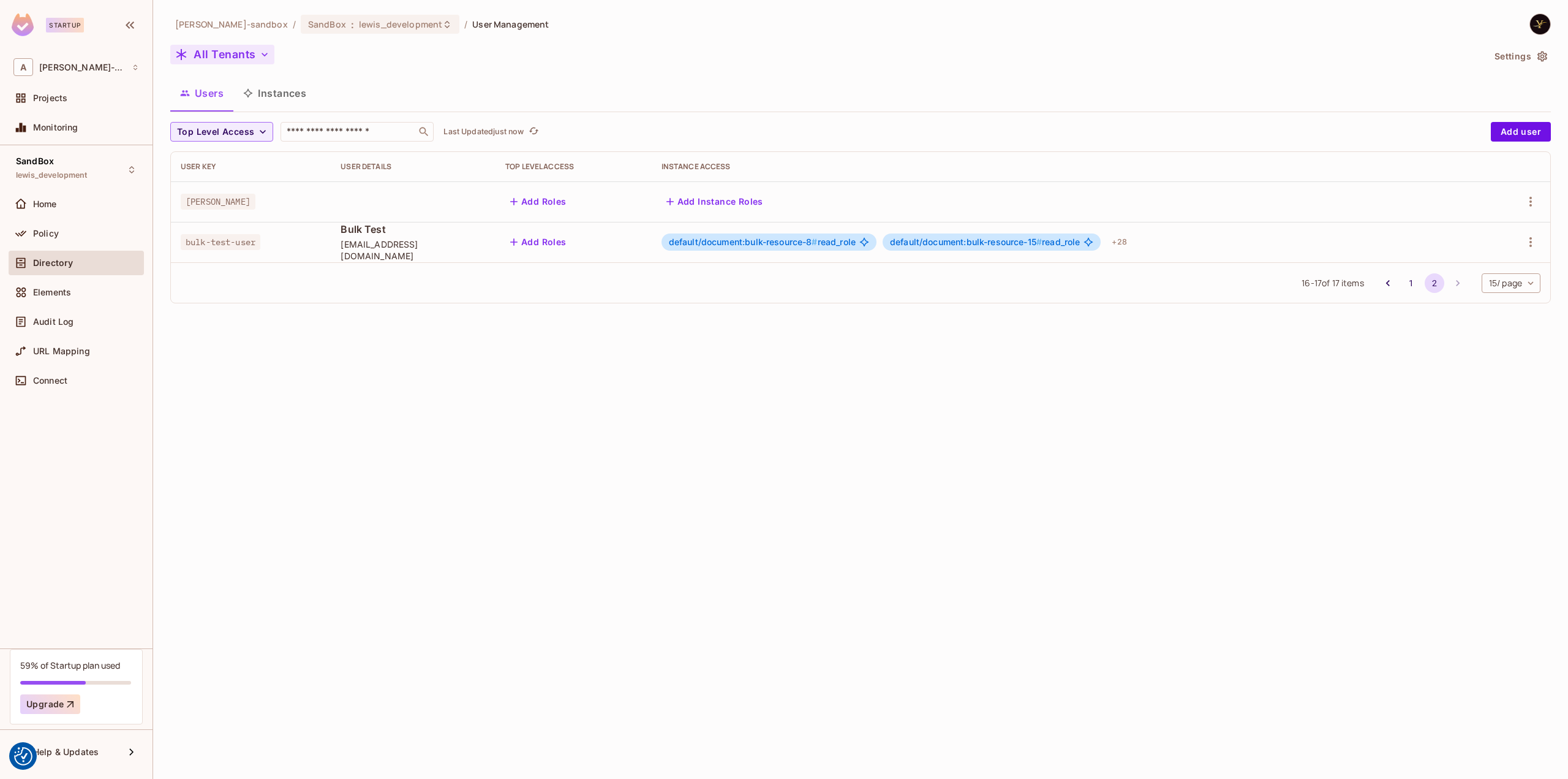
click at [240, 57] on button "All Tenants" at bounding box center [222, 54] width 104 height 19
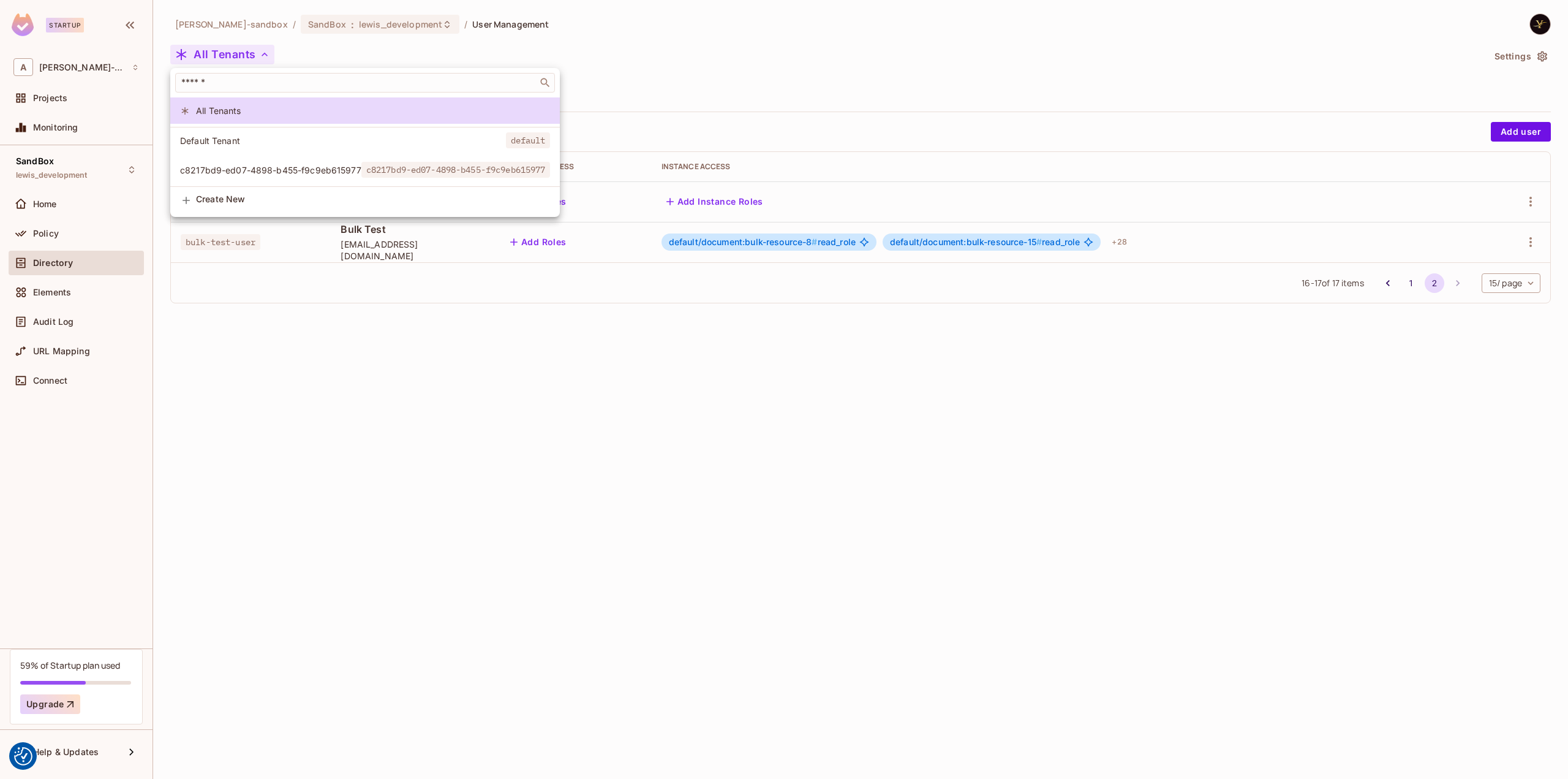
click at [217, 136] on span "Default Tenant" at bounding box center [343, 141] width 326 height 12
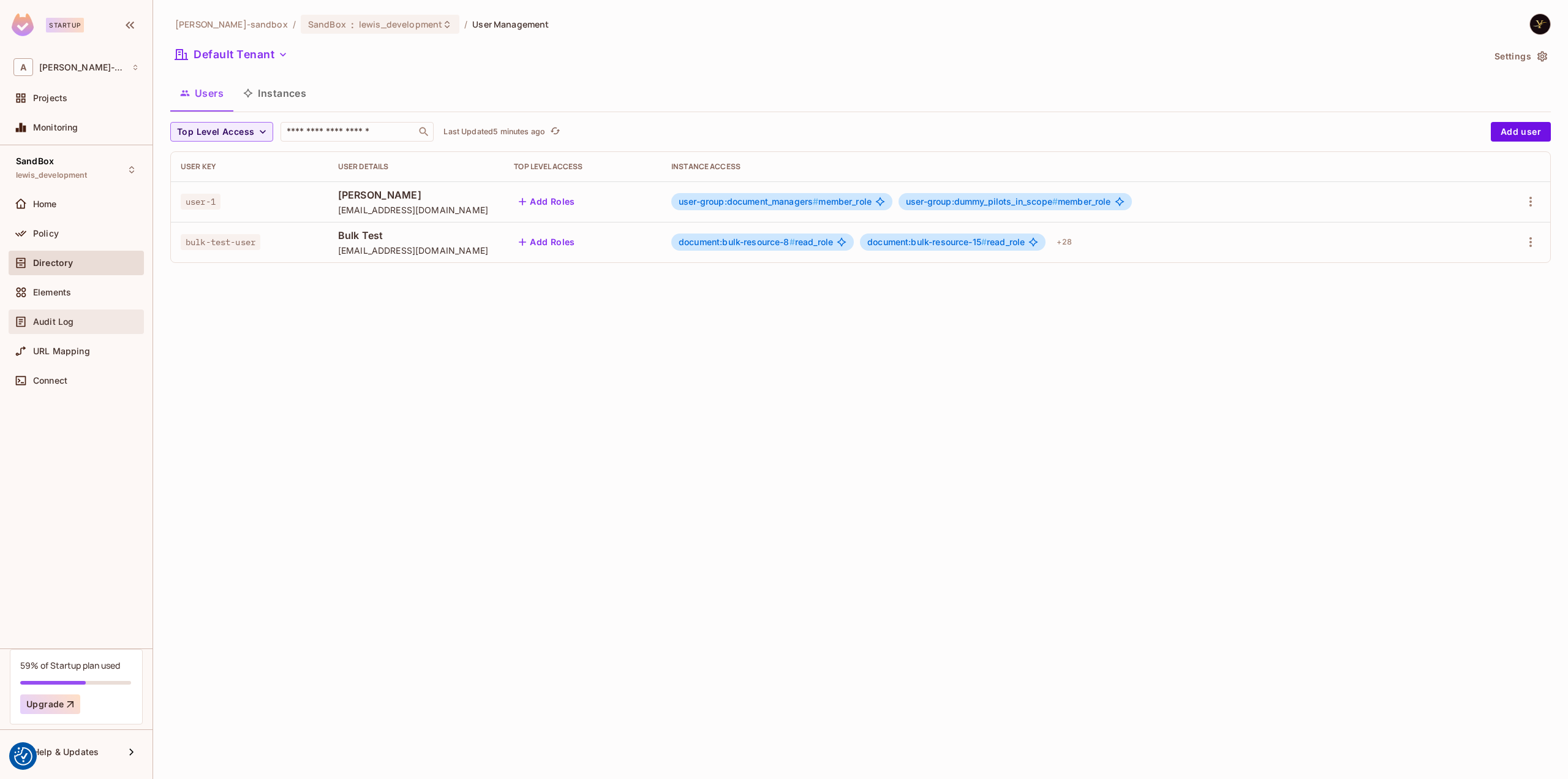
click at [97, 322] on div "Audit Log" at bounding box center [86, 321] width 106 height 10
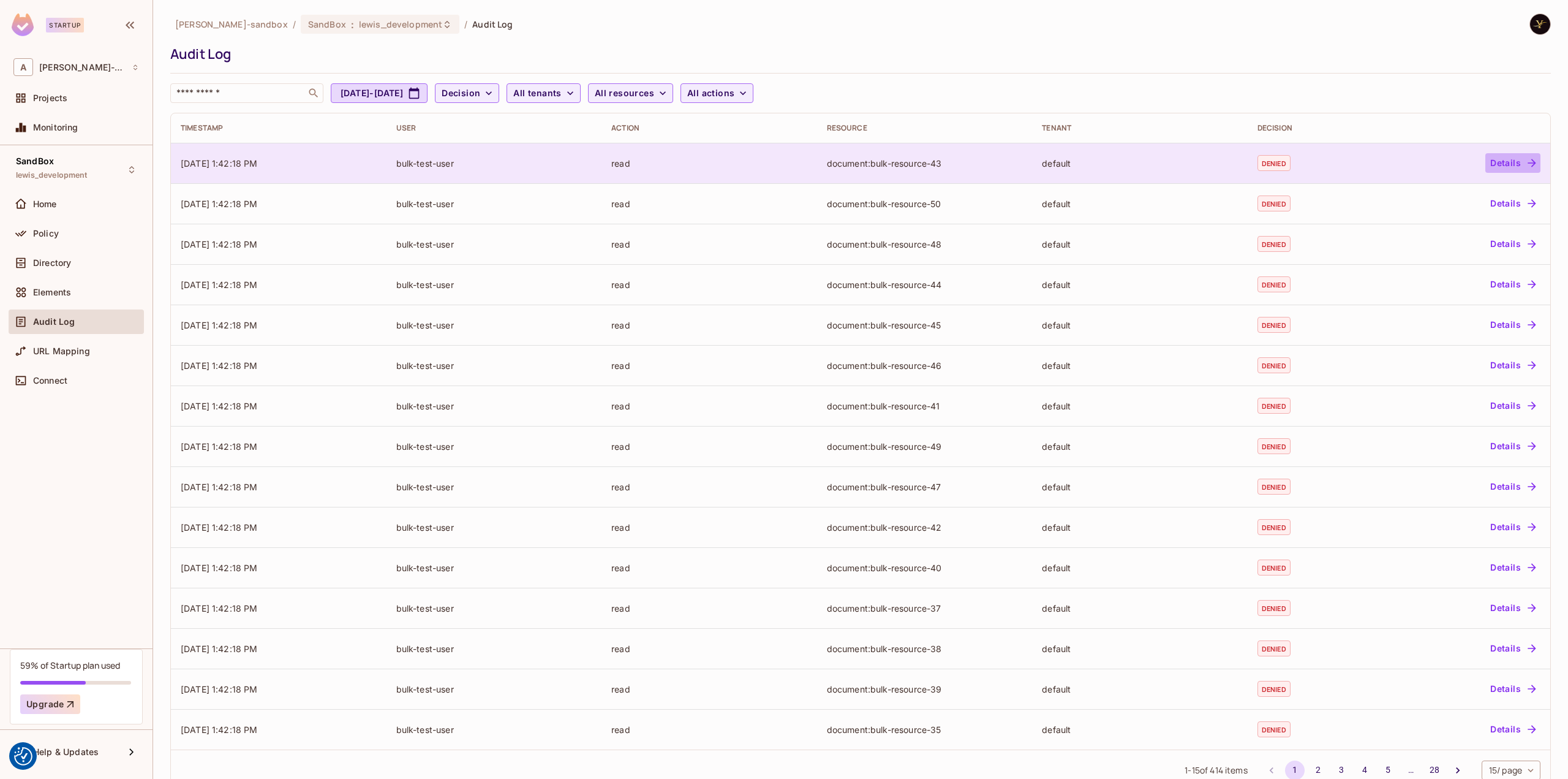
click at [1492, 160] on button "Details" at bounding box center [1512, 163] width 55 height 19
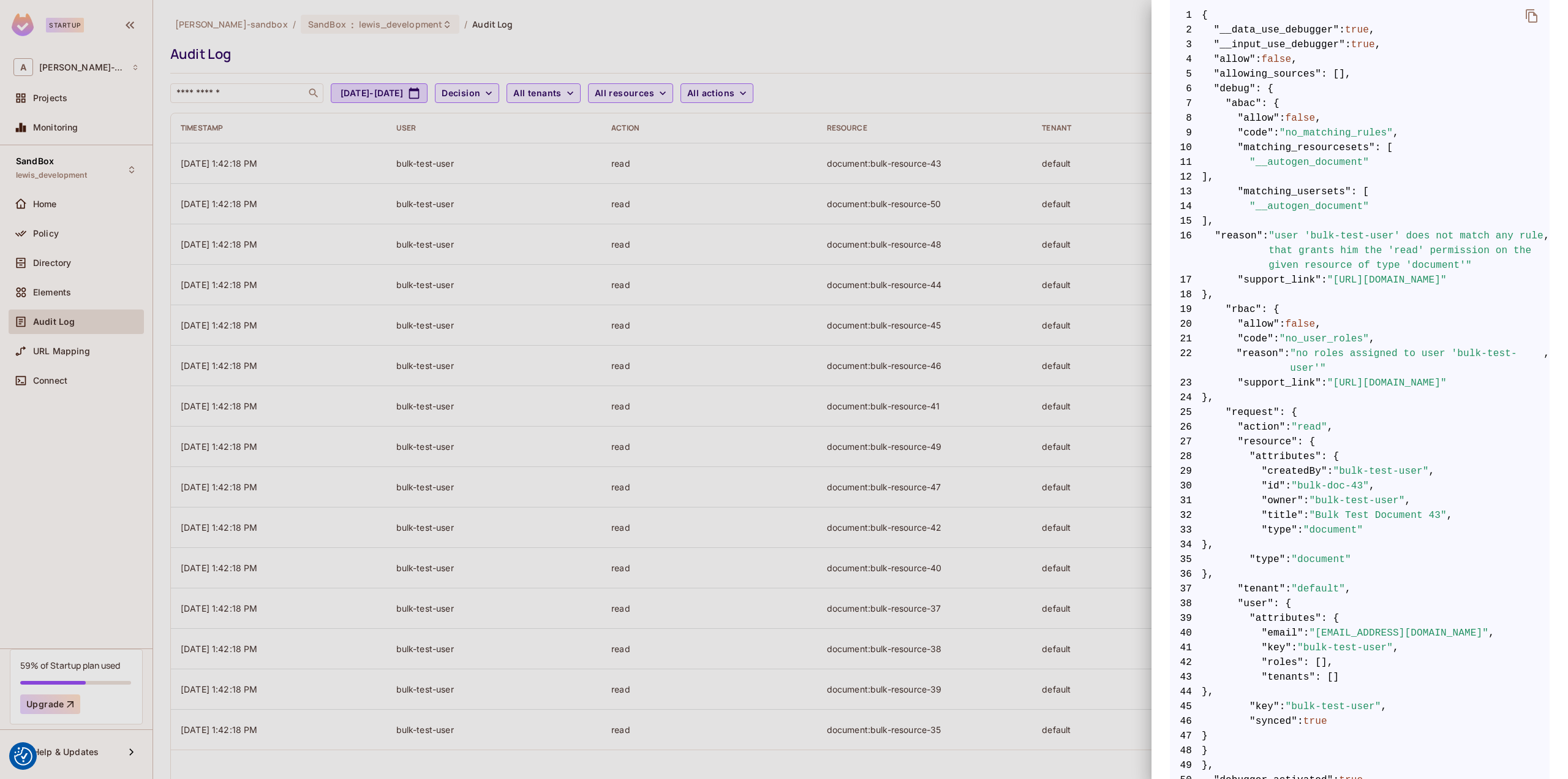
scroll to position [283, 0]
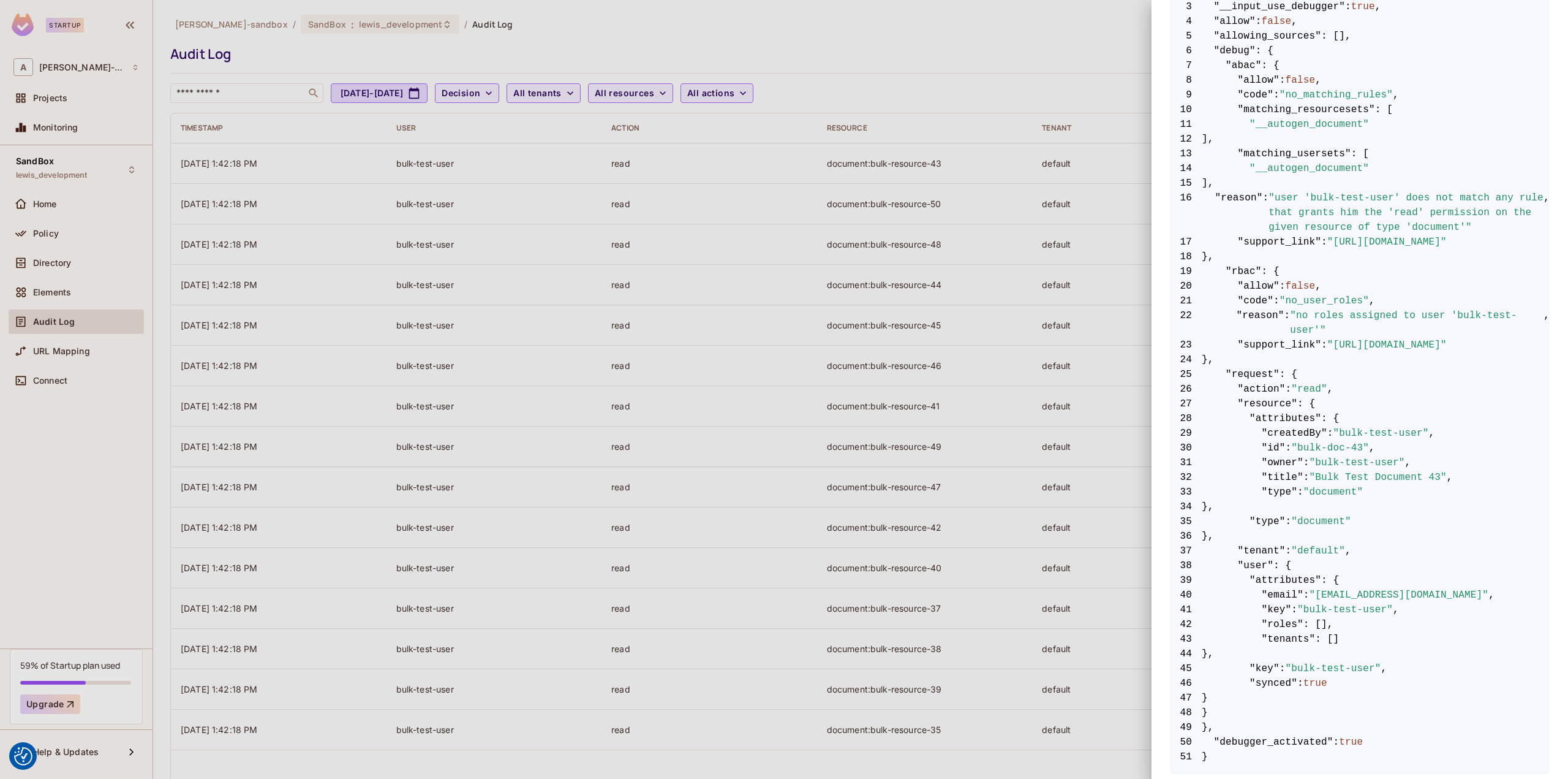
click at [1029, 58] on div at bounding box center [784, 390] width 1568 height 779
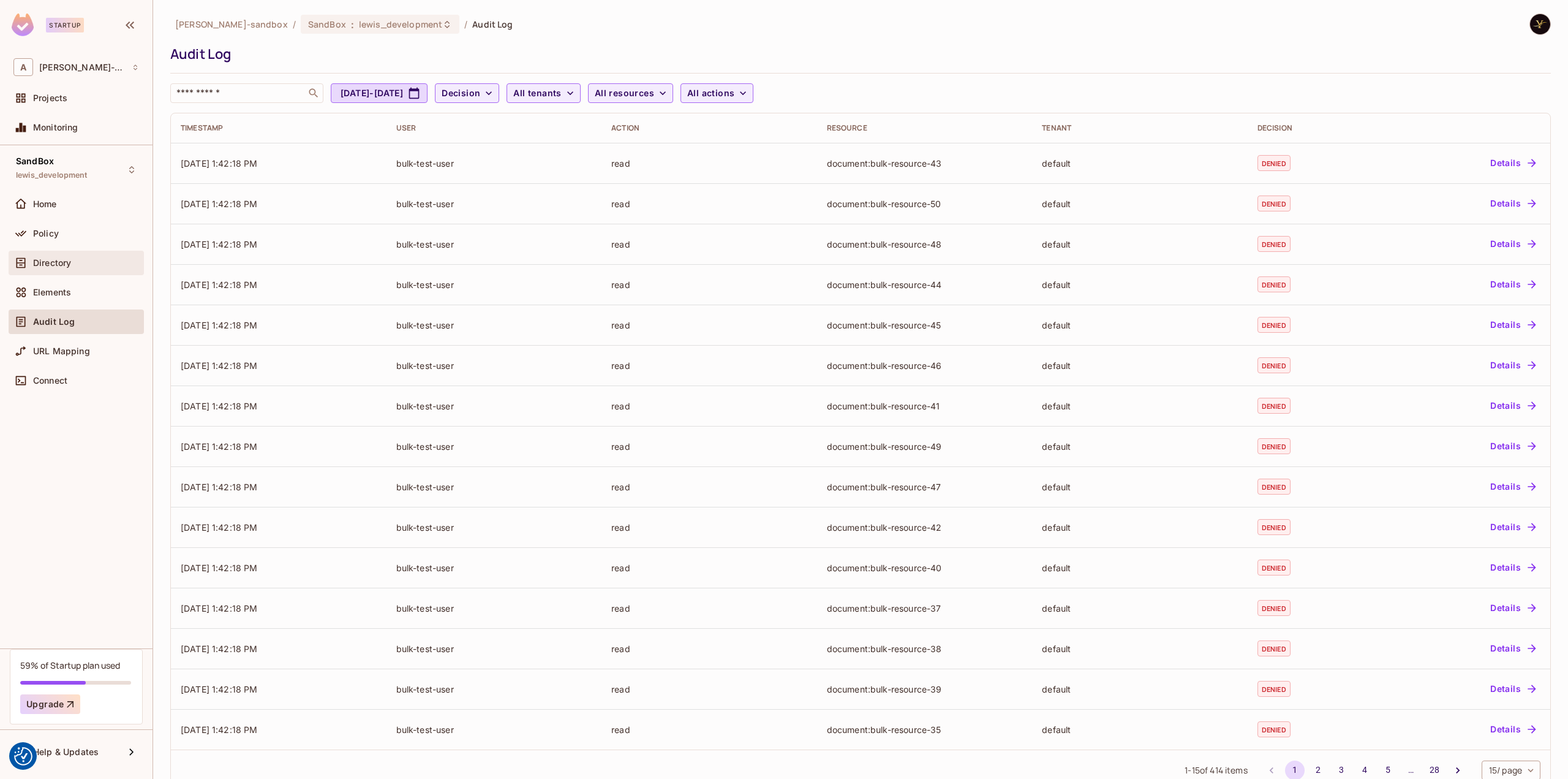
click at [83, 258] on div "Directory" at bounding box center [86, 262] width 106 height 10
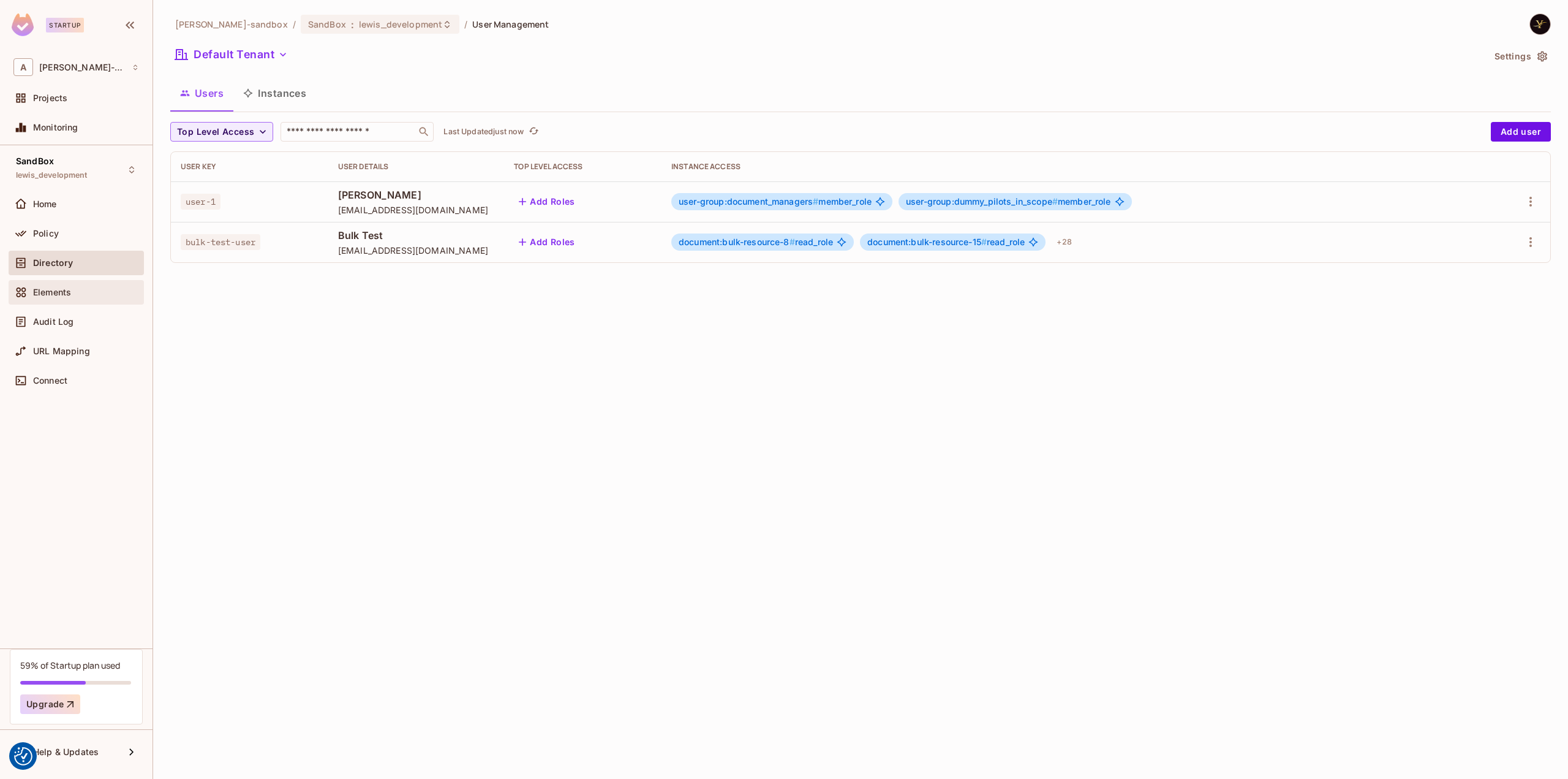
click at [76, 290] on div "Elements" at bounding box center [86, 292] width 106 height 10
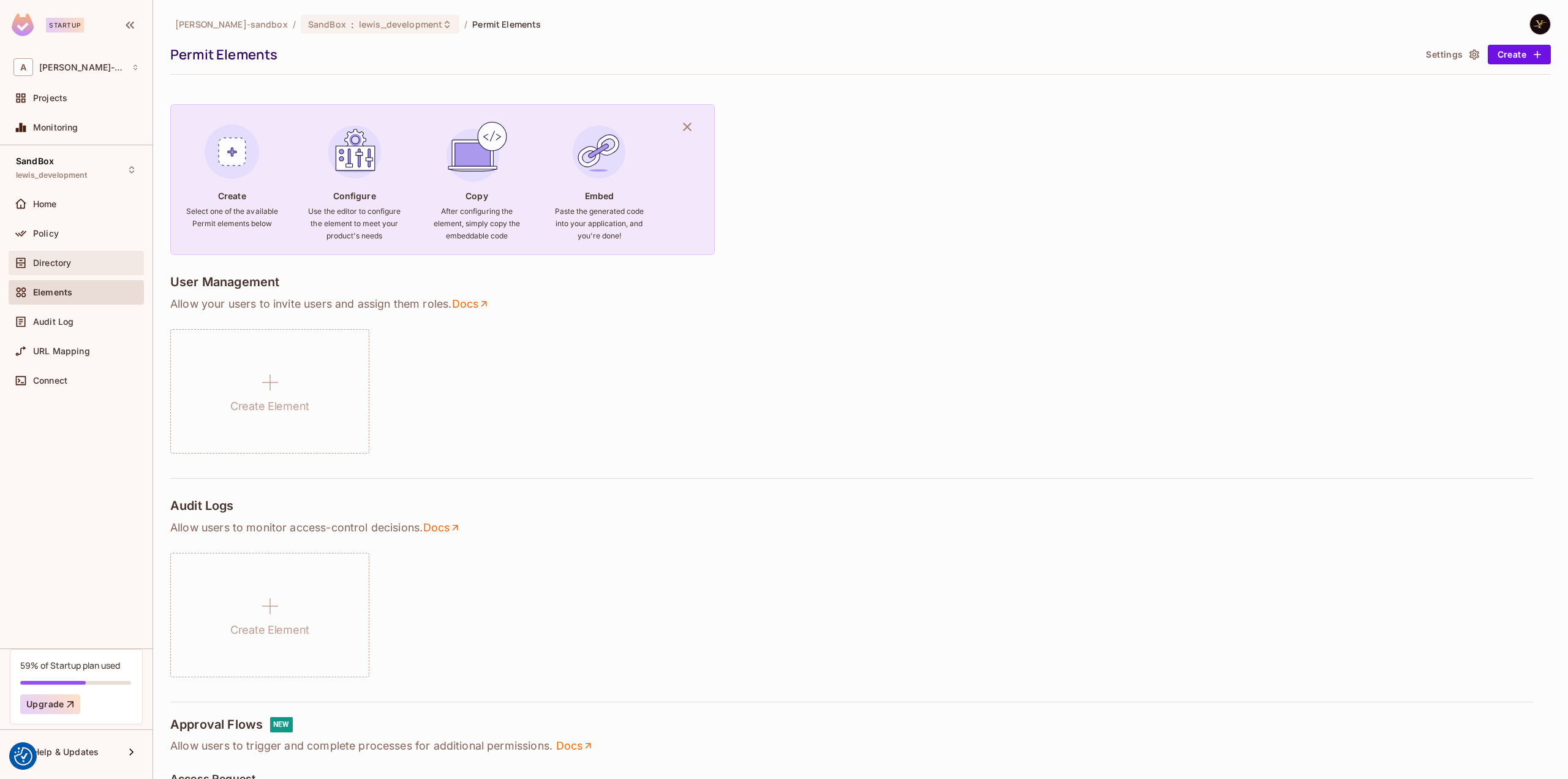
click at [90, 268] on div "Directory" at bounding box center [76, 263] width 125 height 15
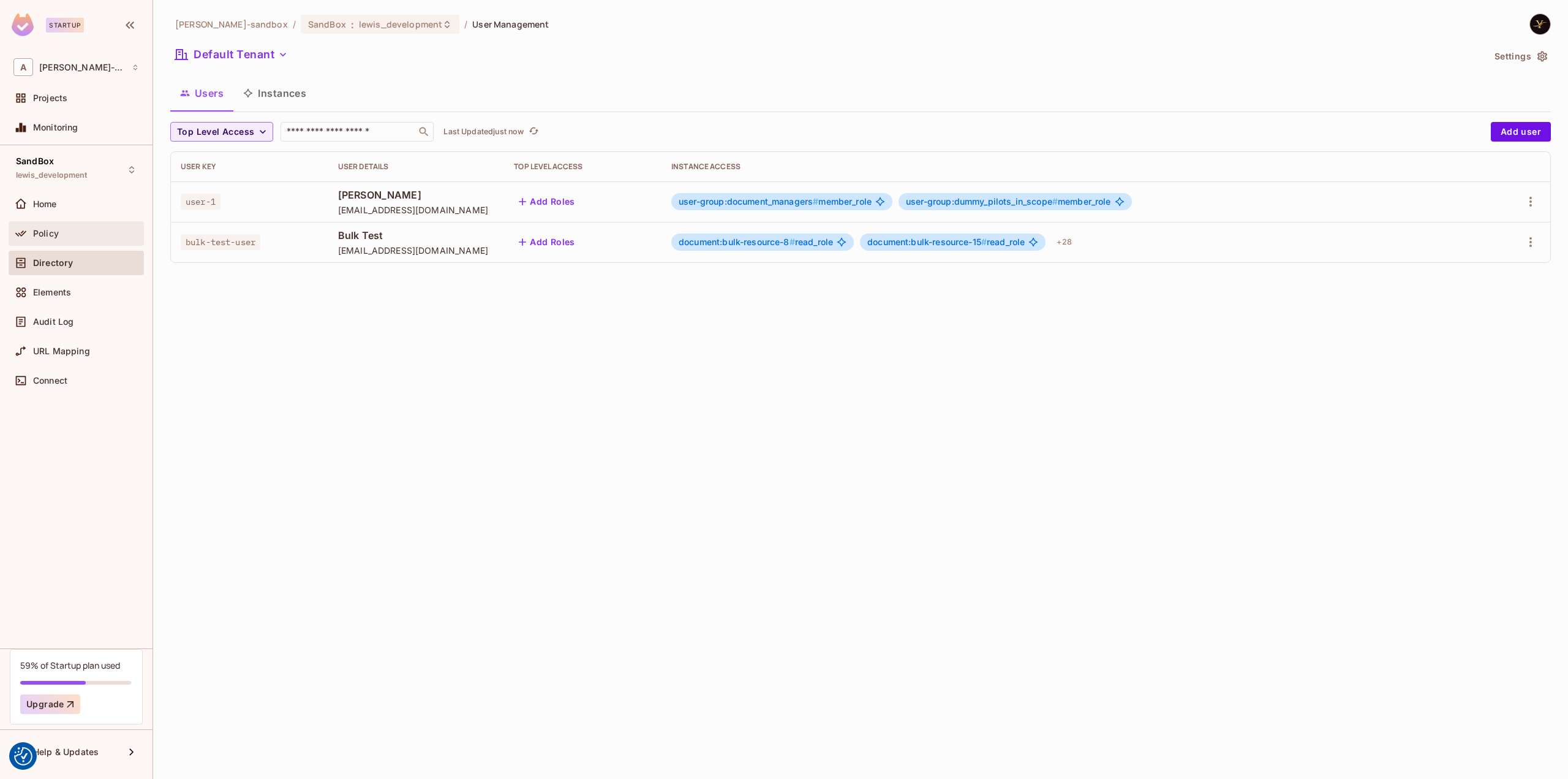
click at [78, 231] on div "Policy" at bounding box center [86, 233] width 106 height 10
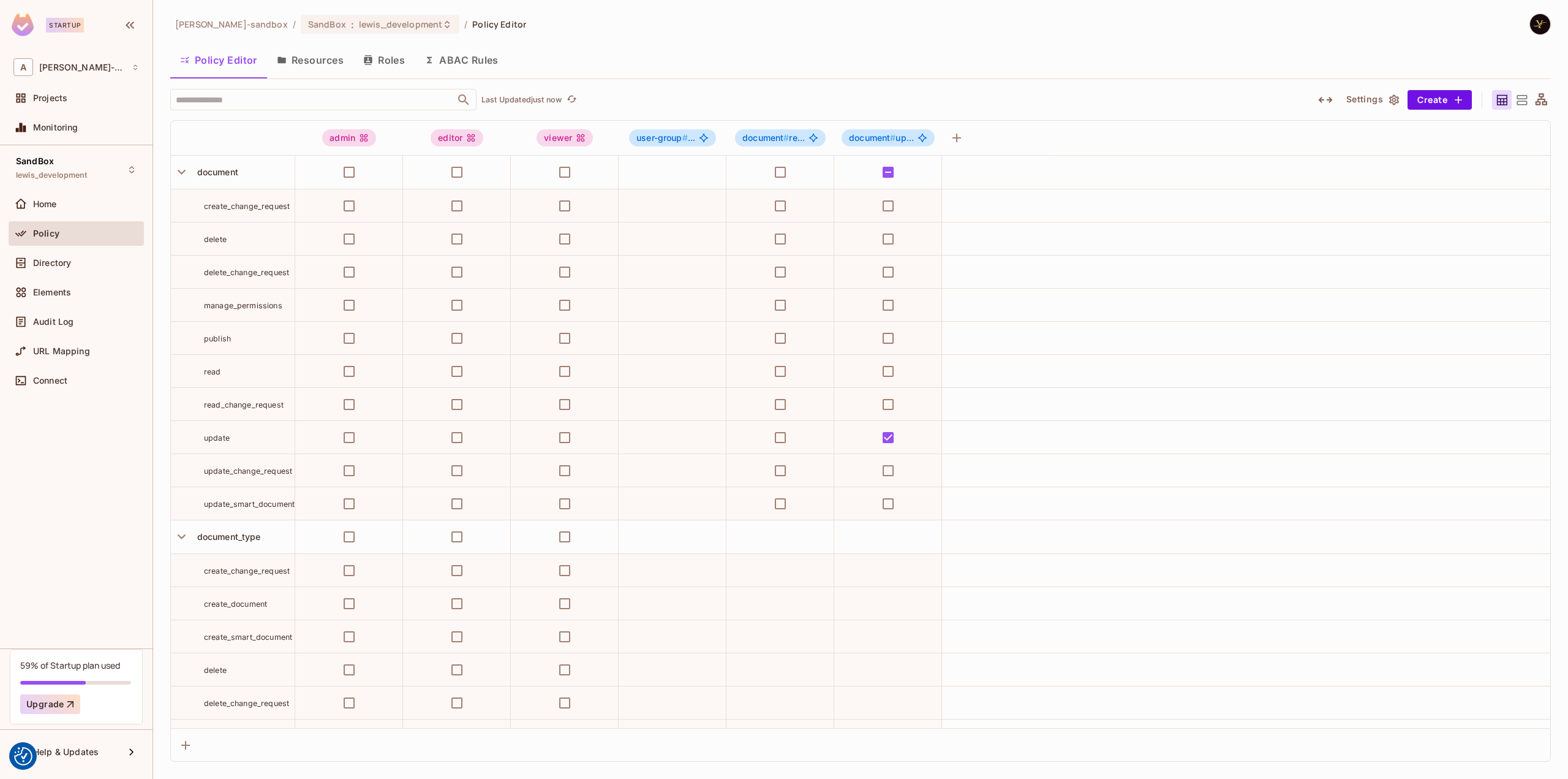
click at [340, 57] on button "Resources" at bounding box center [311, 59] width 87 height 30
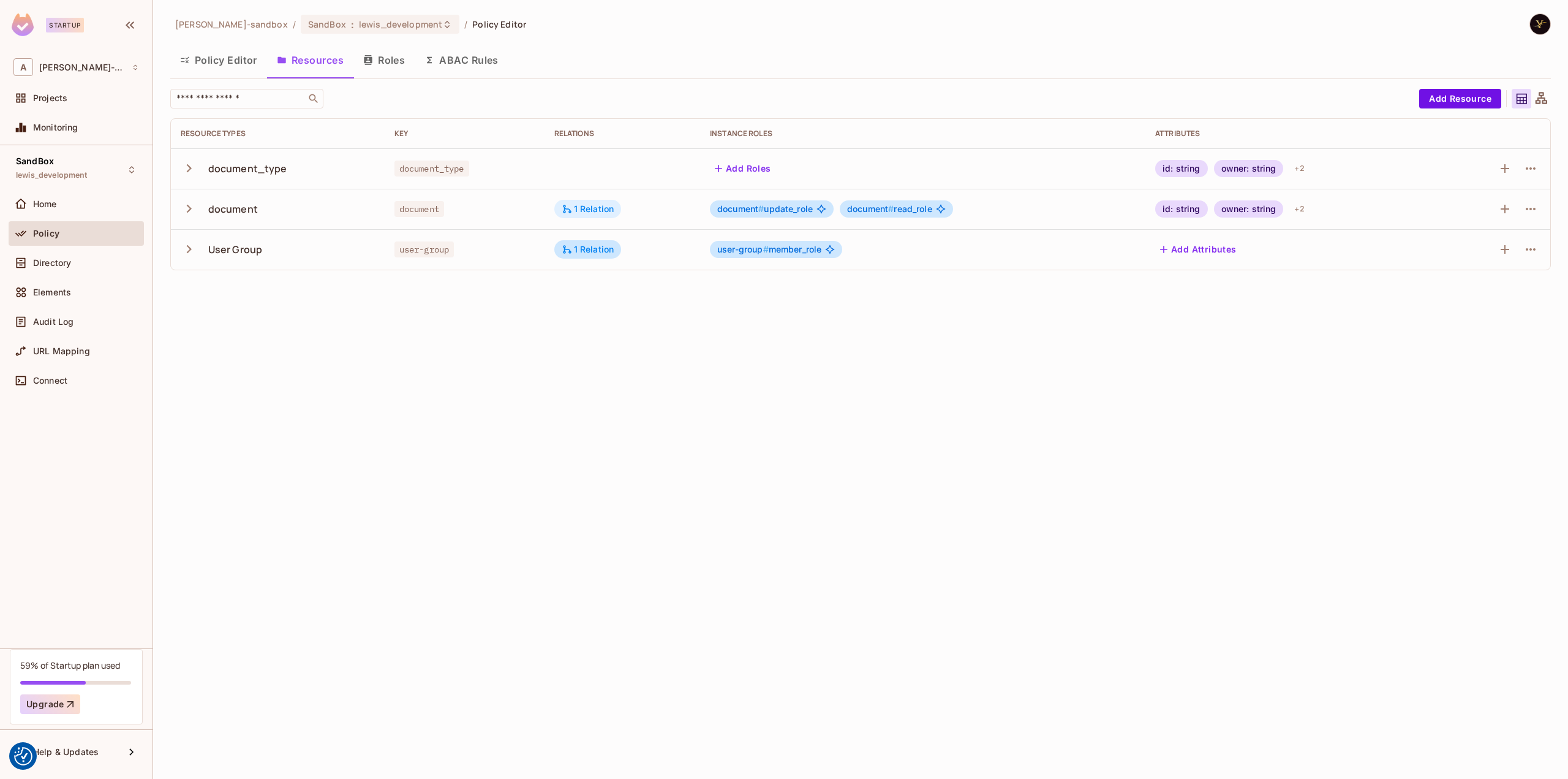
click at [607, 205] on div "1 Relation" at bounding box center [588, 209] width 53 height 11
click at [497, 303] on div at bounding box center [784, 390] width 1568 height 779
click at [190, 201] on icon "button" at bounding box center [189, 209] width 17 height 17
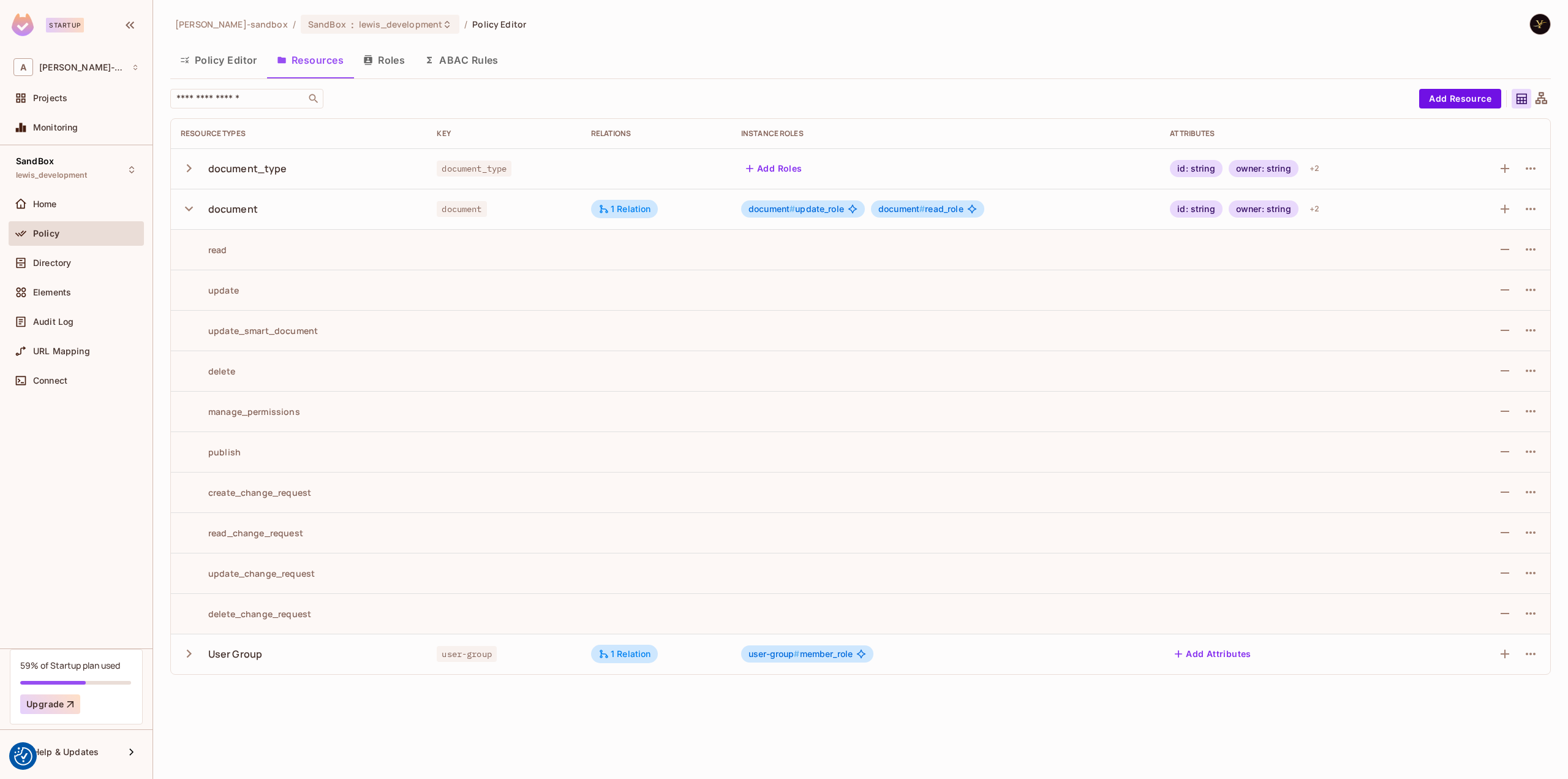
click at [187, 210] on icon "button" at bounding box center [189, 209] width 17 height 17
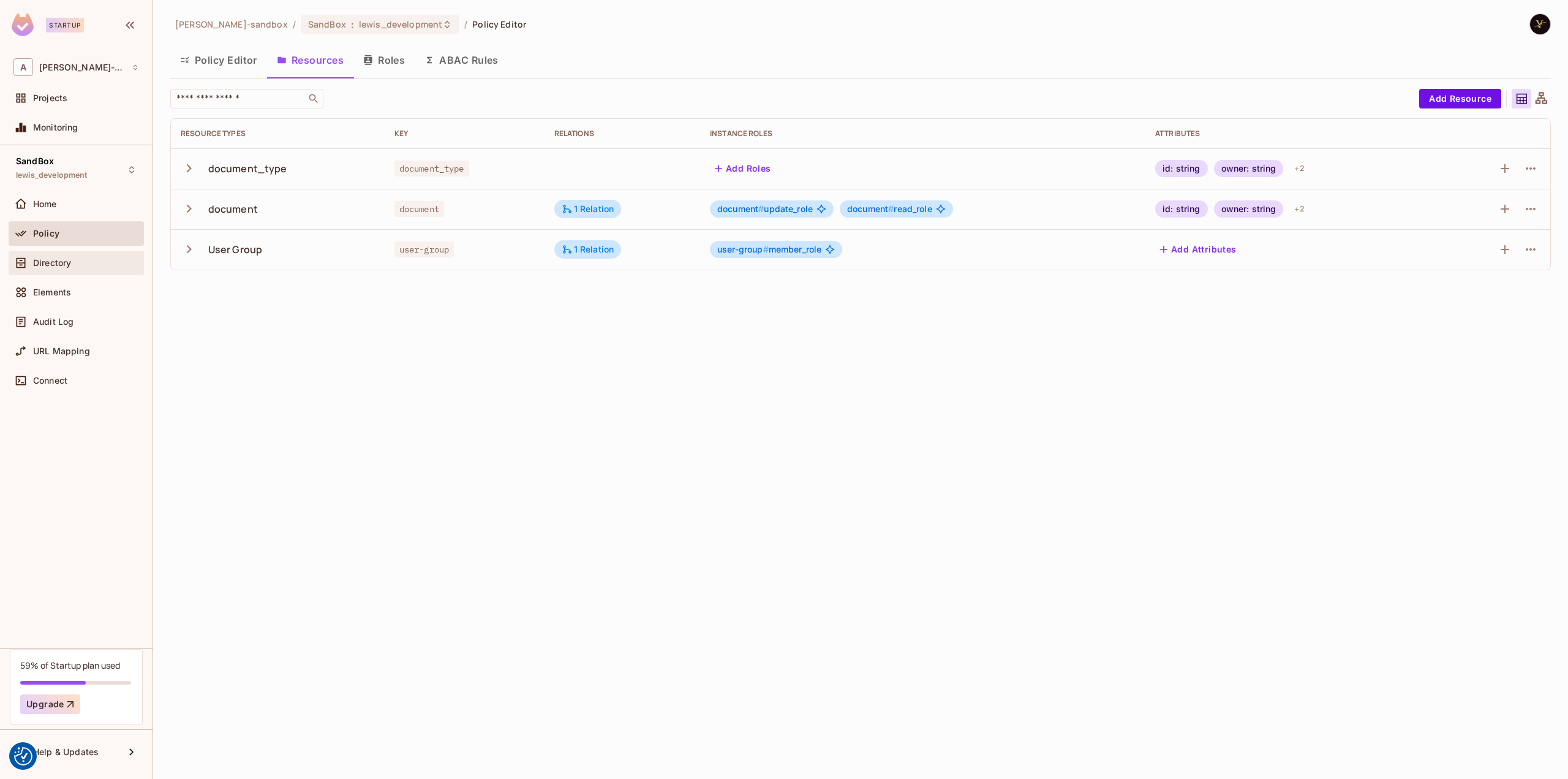
click at [108, 269] on div "Directory" at bounding box center [76, 263] width 136 height 25
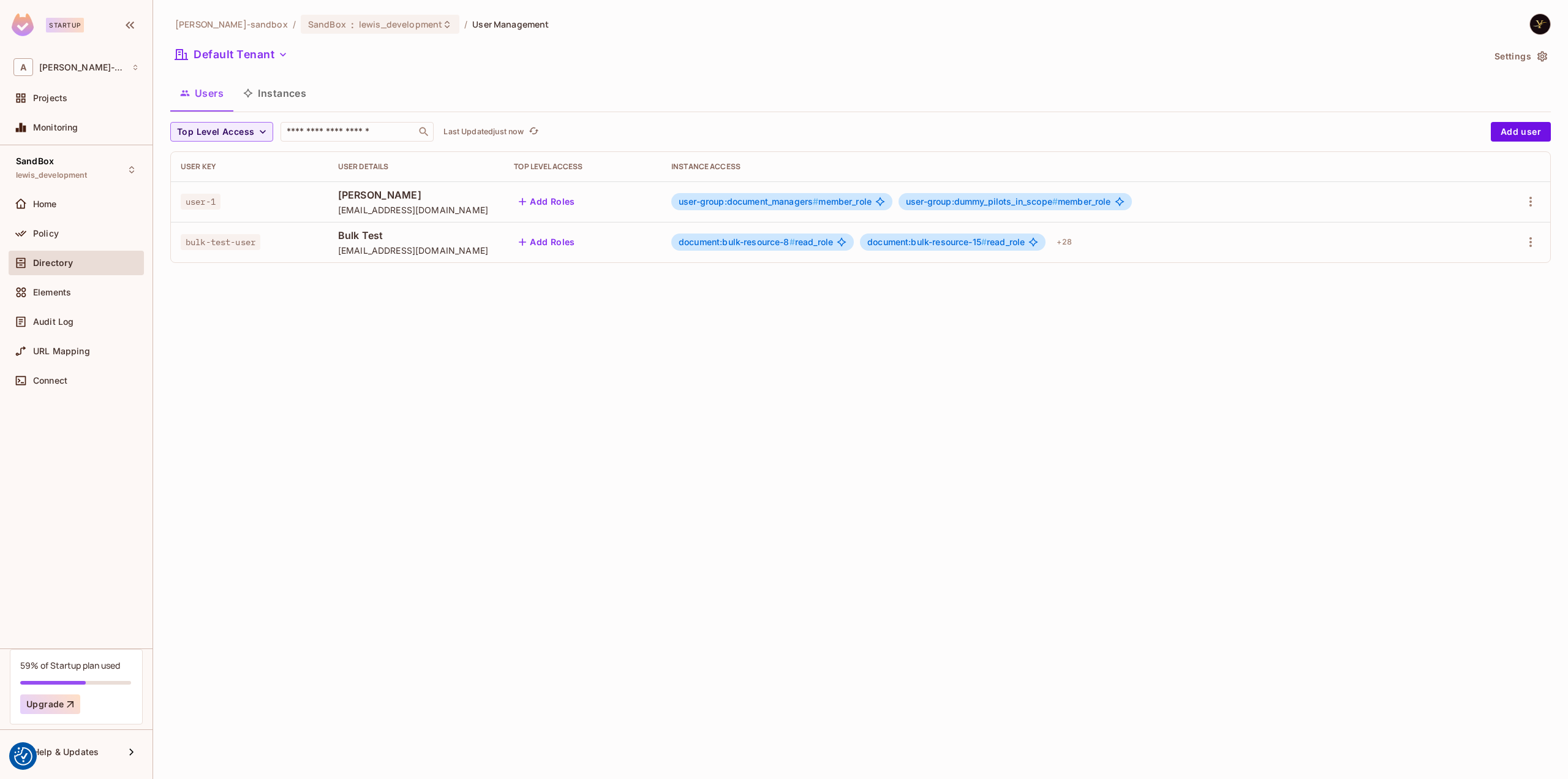
click at [273, 95] on button "Instances" at bounding box center [274, 92] width 83 height 30
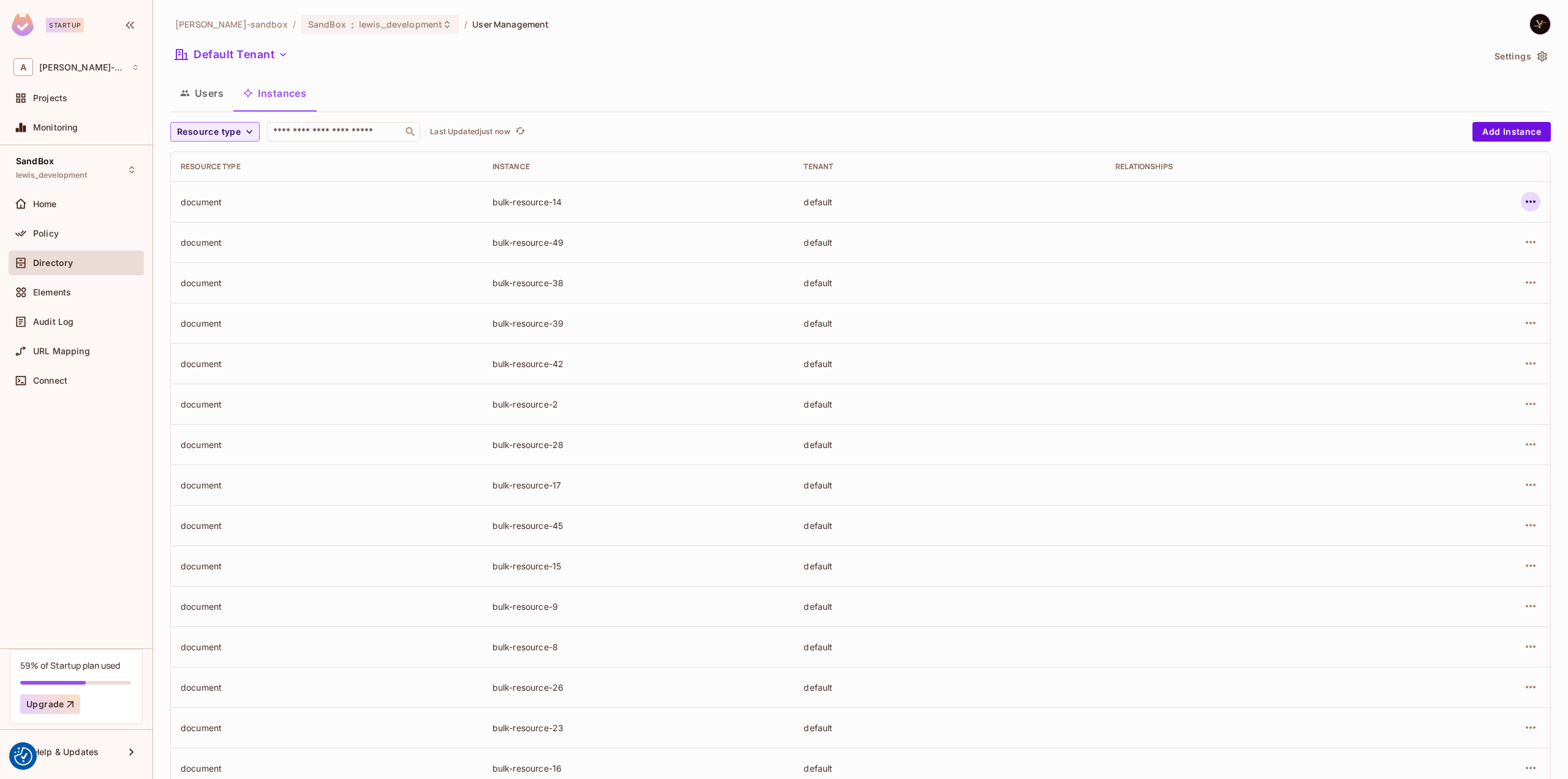
click at [1523, 194] on button "button" at bounding box center [1531, 202] width 19 height 19
click at [1439, 257] on div "Edit Attributes" at bounding box center [1432, 256] width 61 height 12
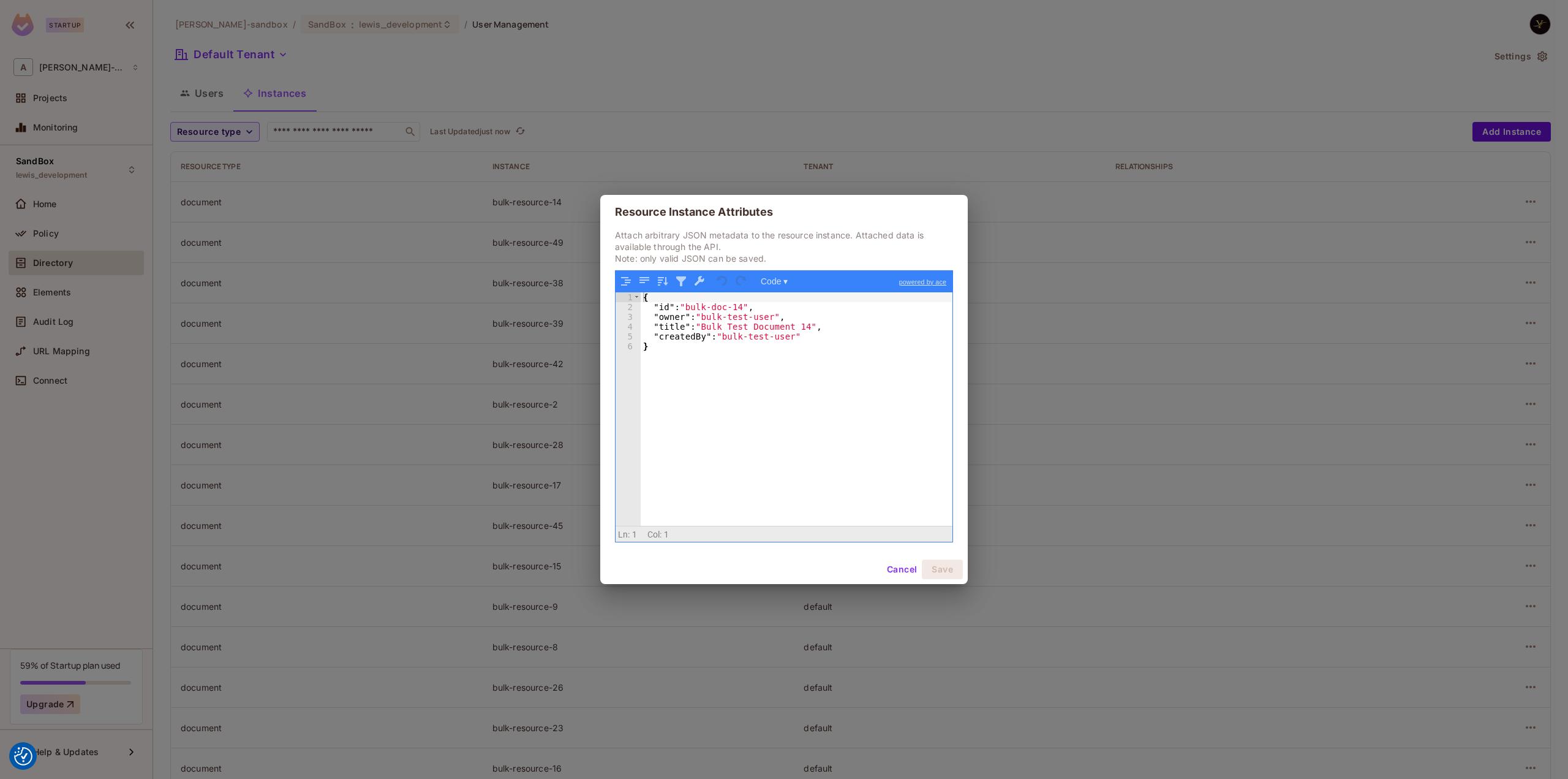
click at [913, 570] on button "Cancel" at bounding box center [902, 569] width 40 height 19
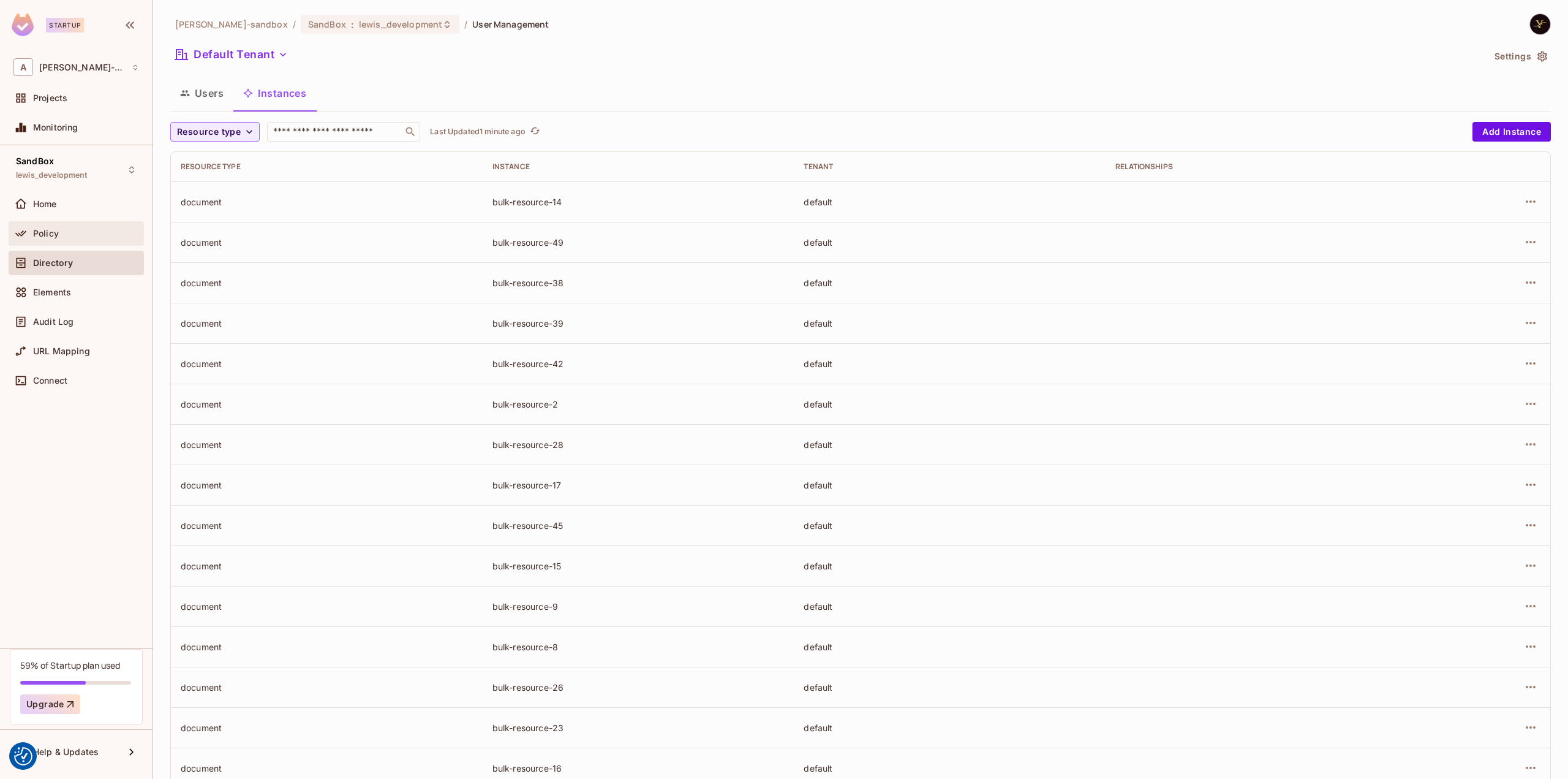
click at [48, 226] on div "Policy" at bounding box center [76, 233] width 125 height 15
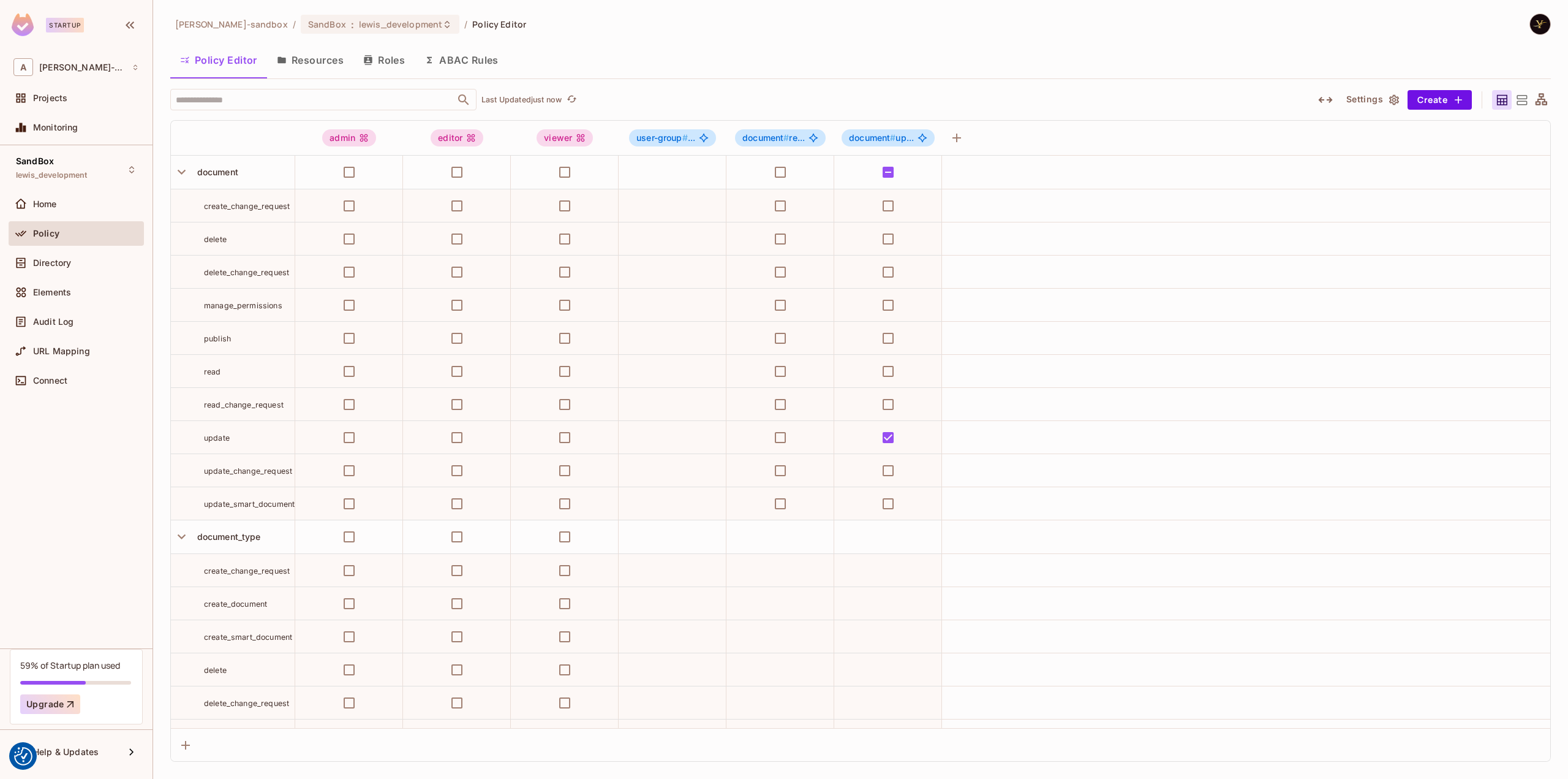
click at [396, 60] on button "Roles" at bounding box center [383, 59] width 61 height 30
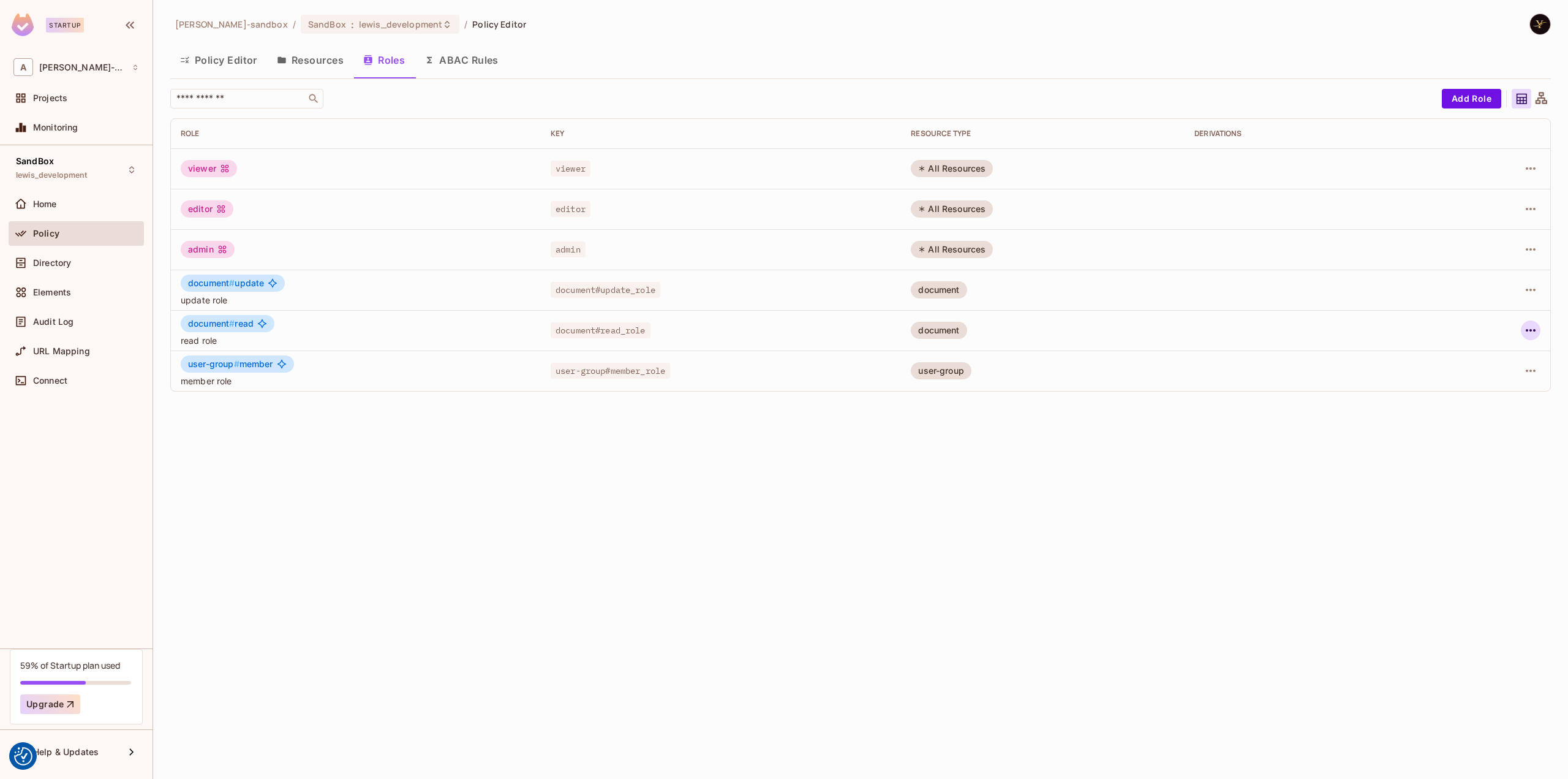
click at [1533, 333] on icon "button" at bounding box center [1531, 330] width 15 height 15
click at [1494, 359] on span "Edit Role" at bounding box center [1476, 358] width 44 height 19
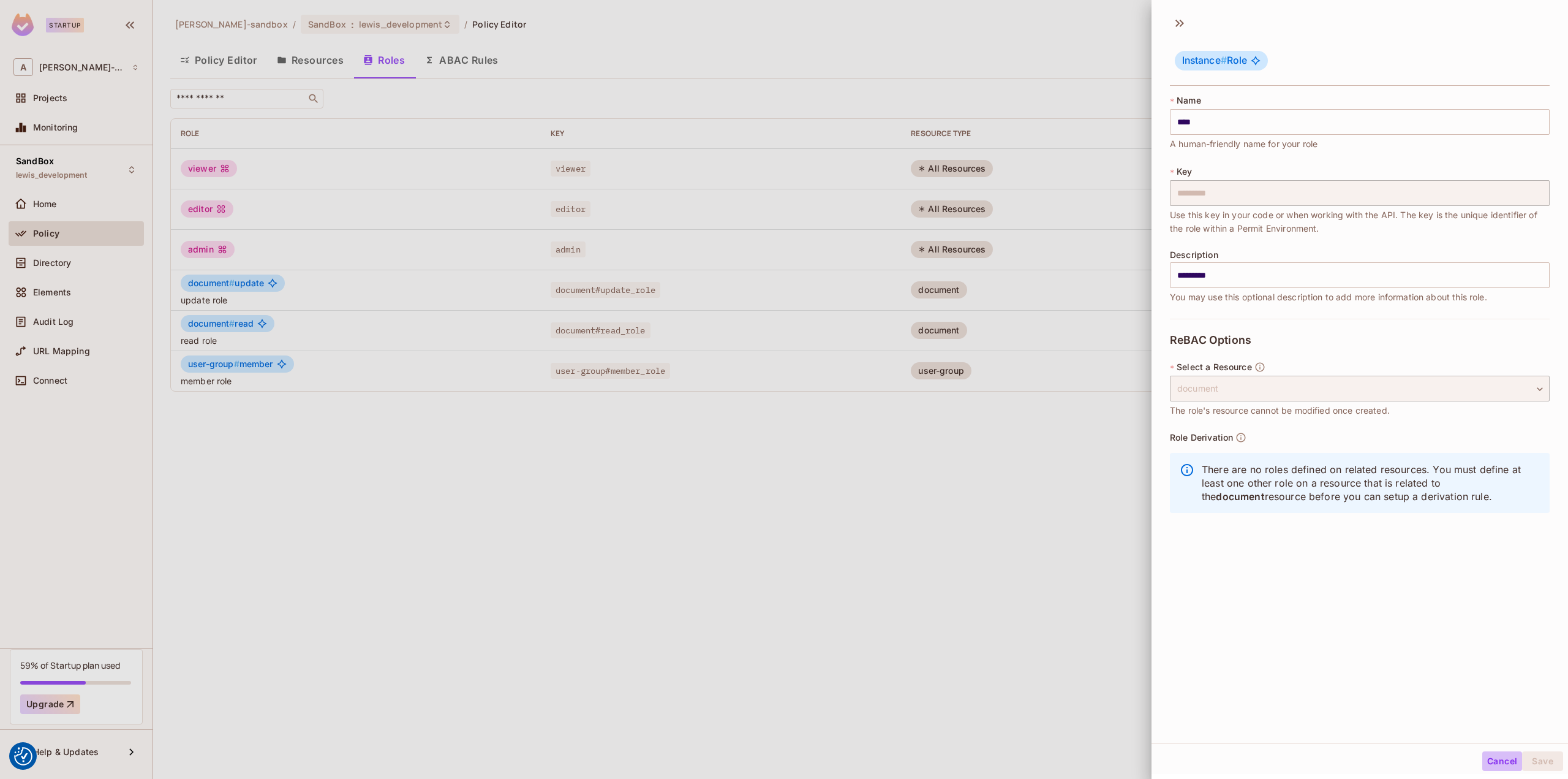
click at [1498, 758] on button "Cancel" at bounding box center [1502, 761] width 40 height 19
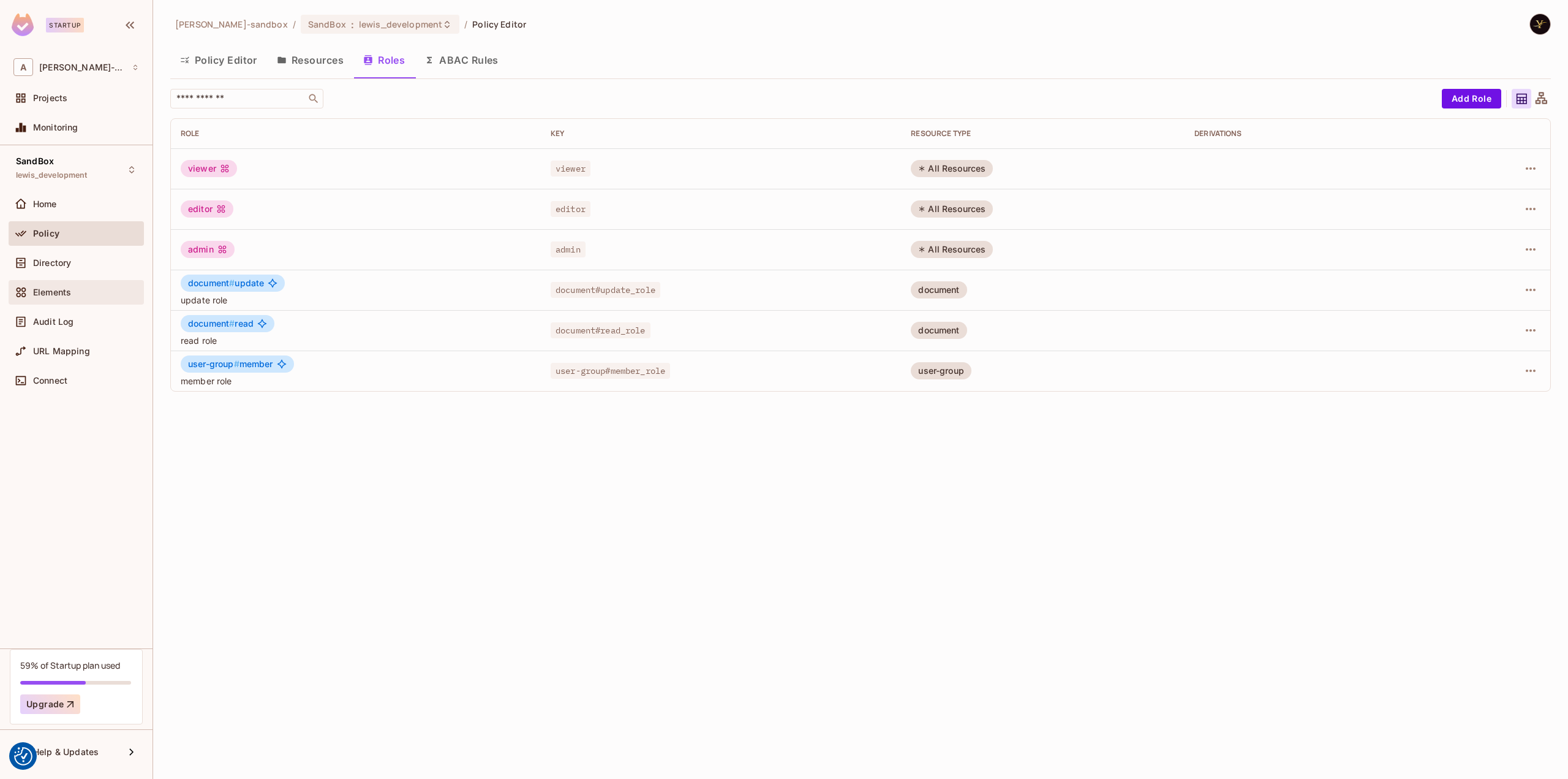
click at [90, 287] on div "Elements" at bounding box center [86, 292] width 106 height 10
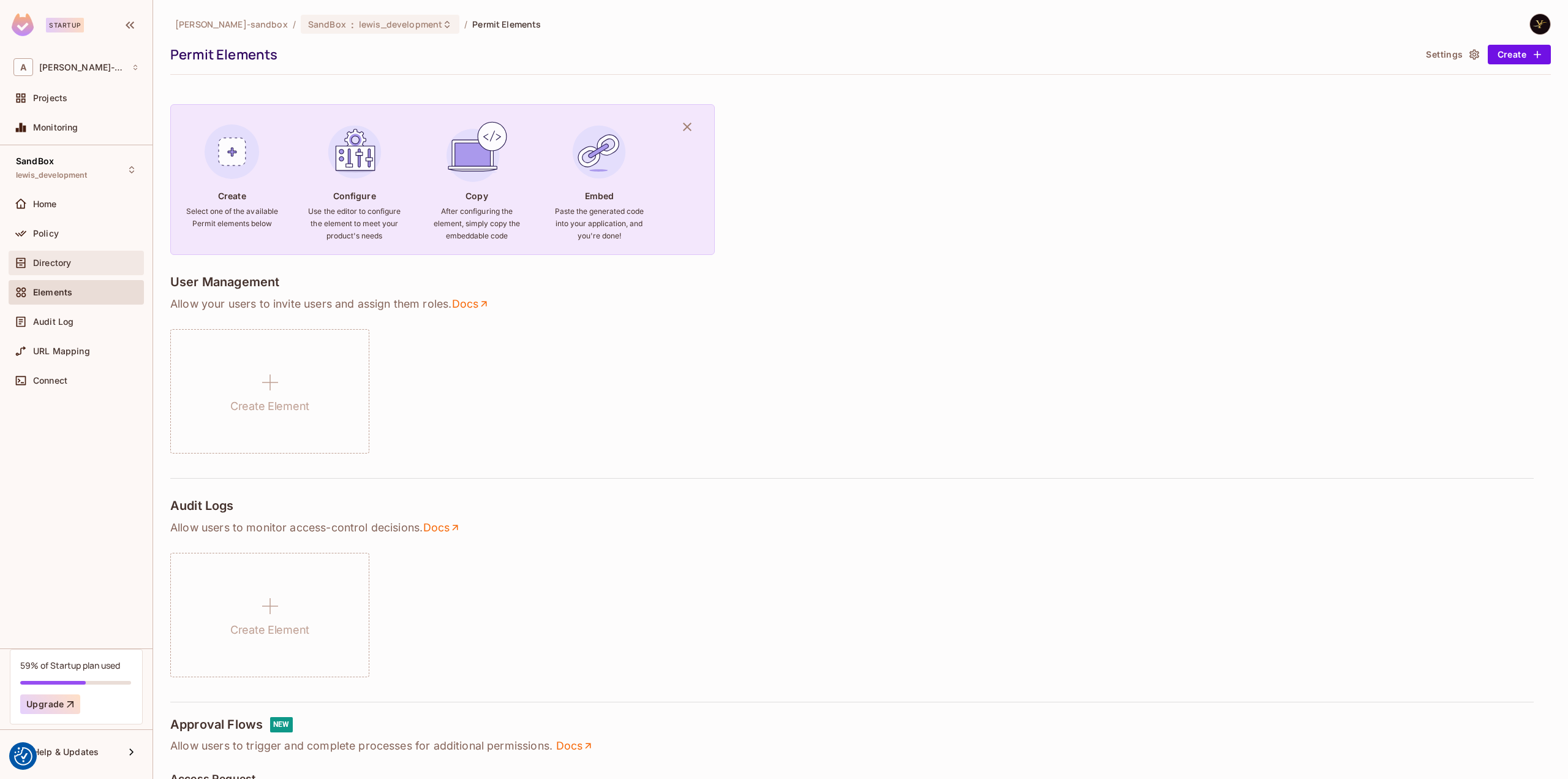
click at [99, 260] on div "Directory" at bounding box center [86, 262] width 106 height 10
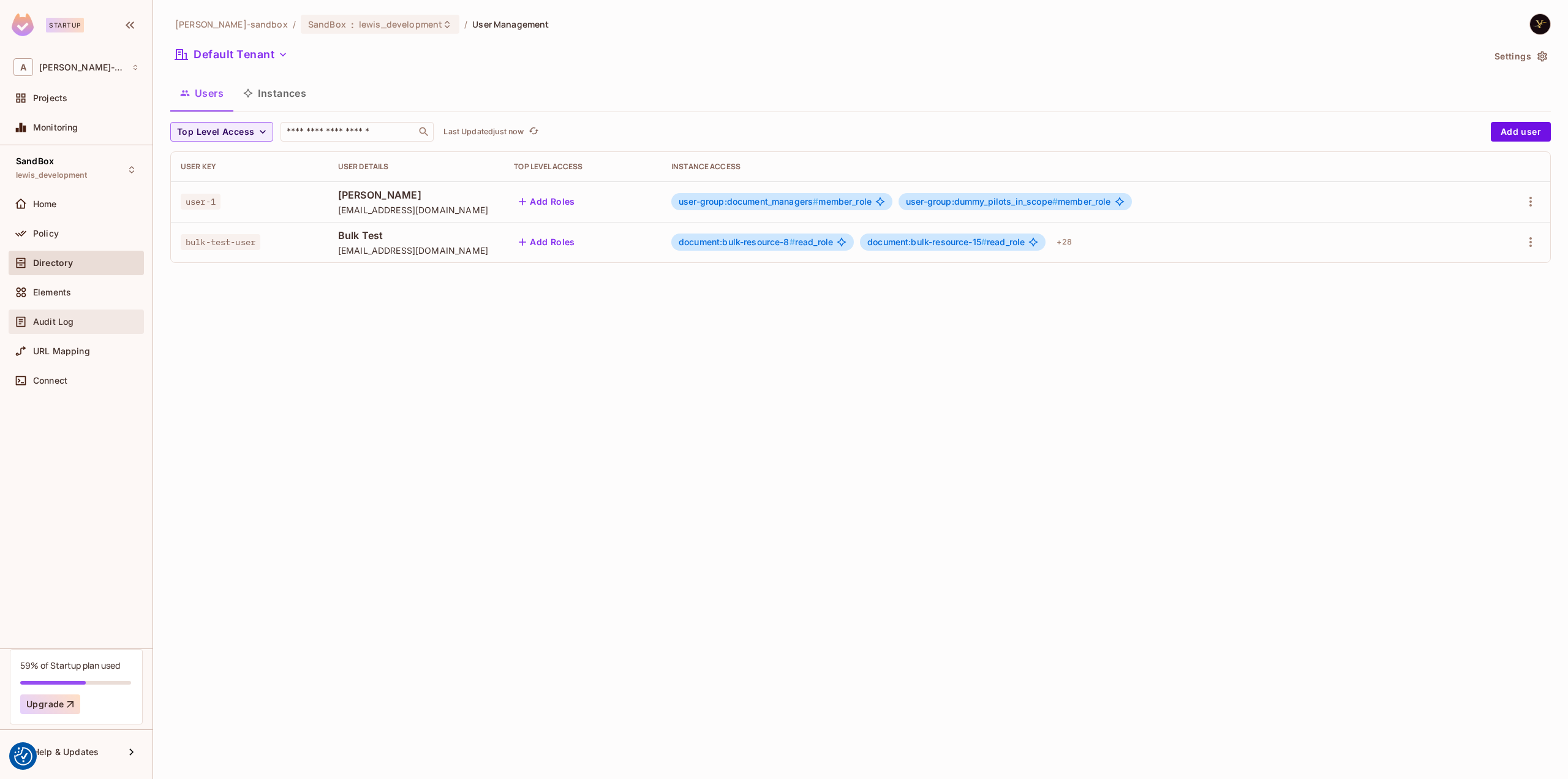
click at [27, 313] on div "Audit Log" at bounding box center [76, 322] width 136 height 25
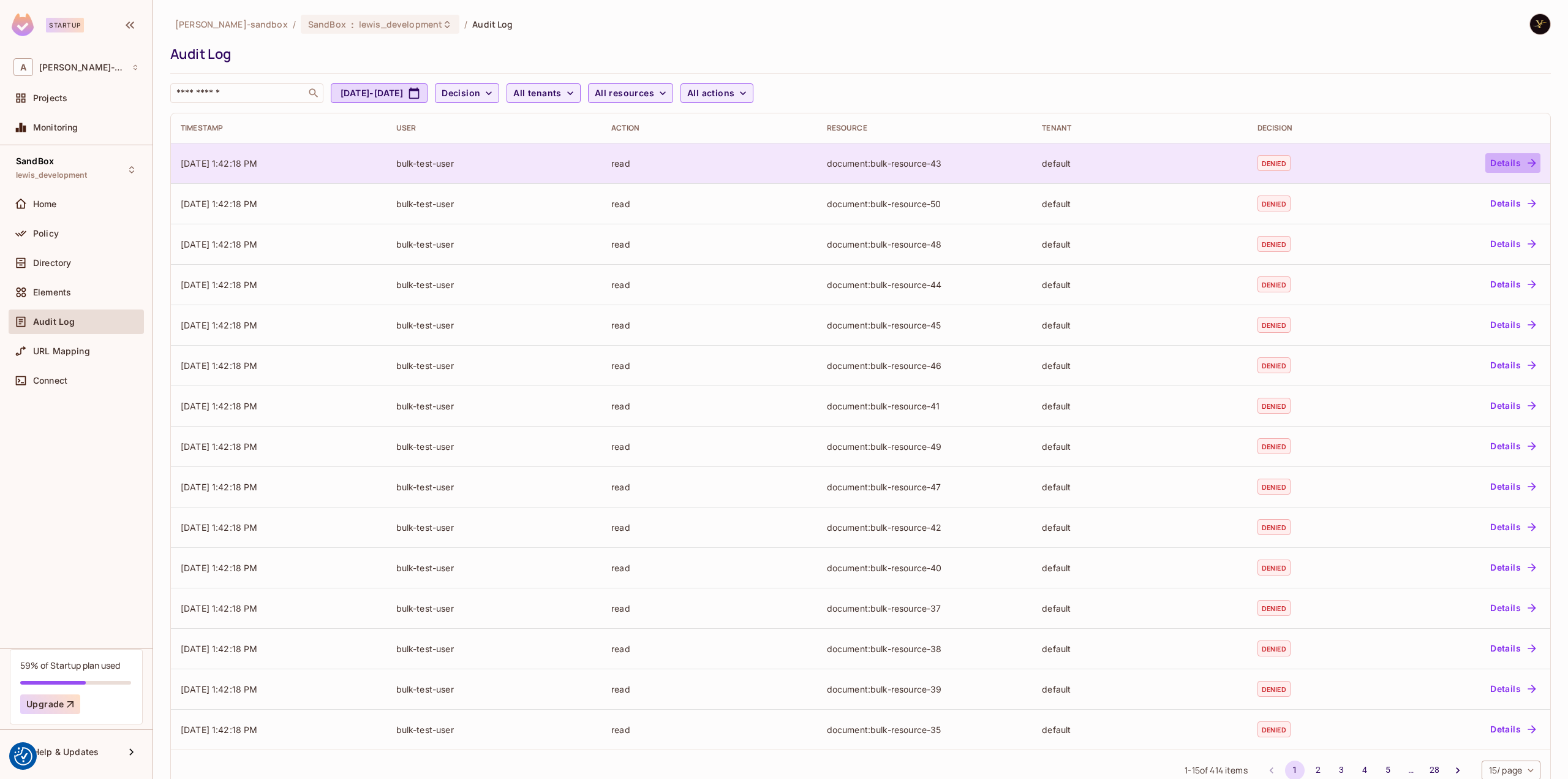
click at [1511, 162] on button "Details" at bounding box center [1512, 163] width 55 height 19
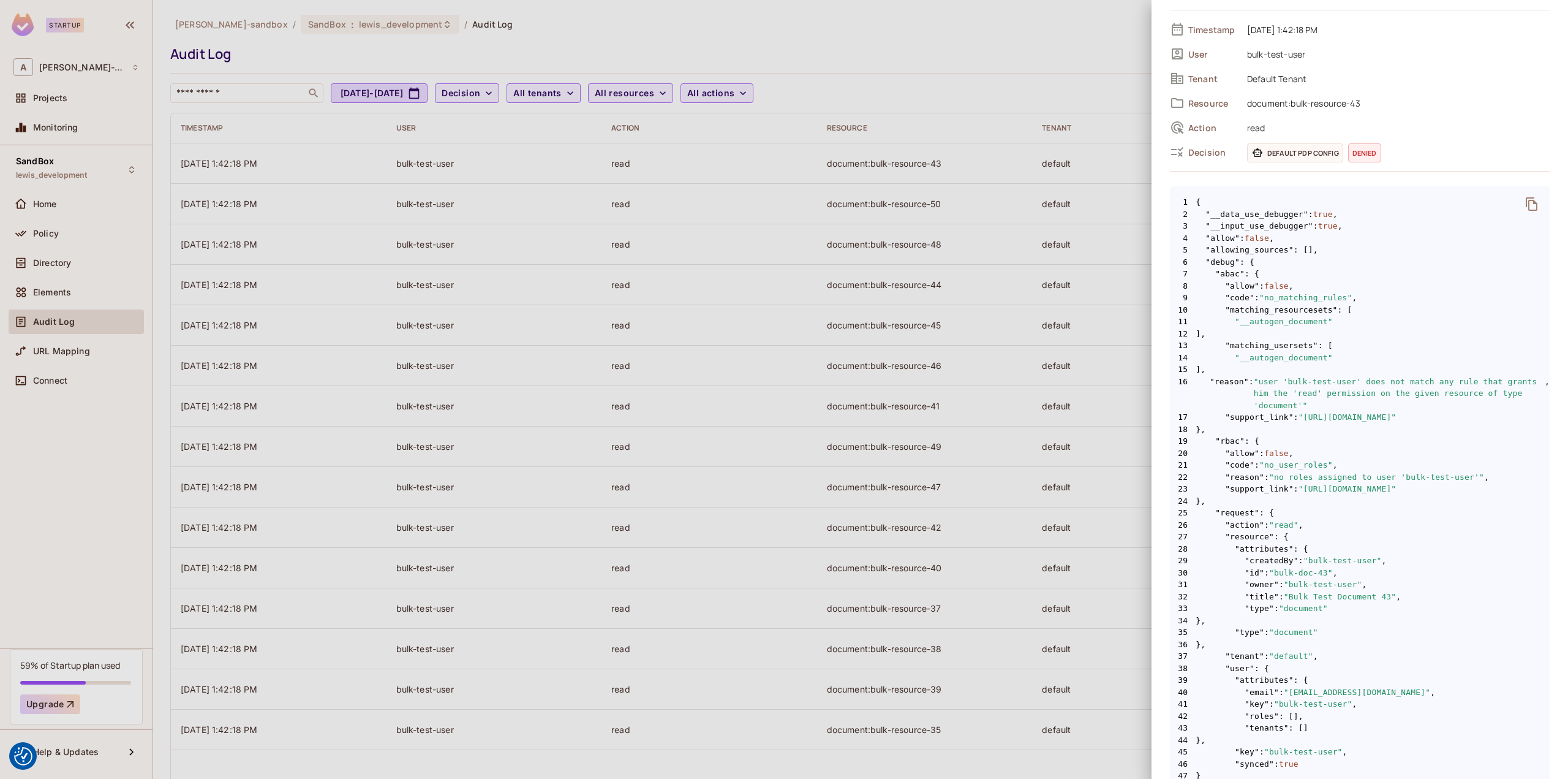
scroll to position [115, 0]
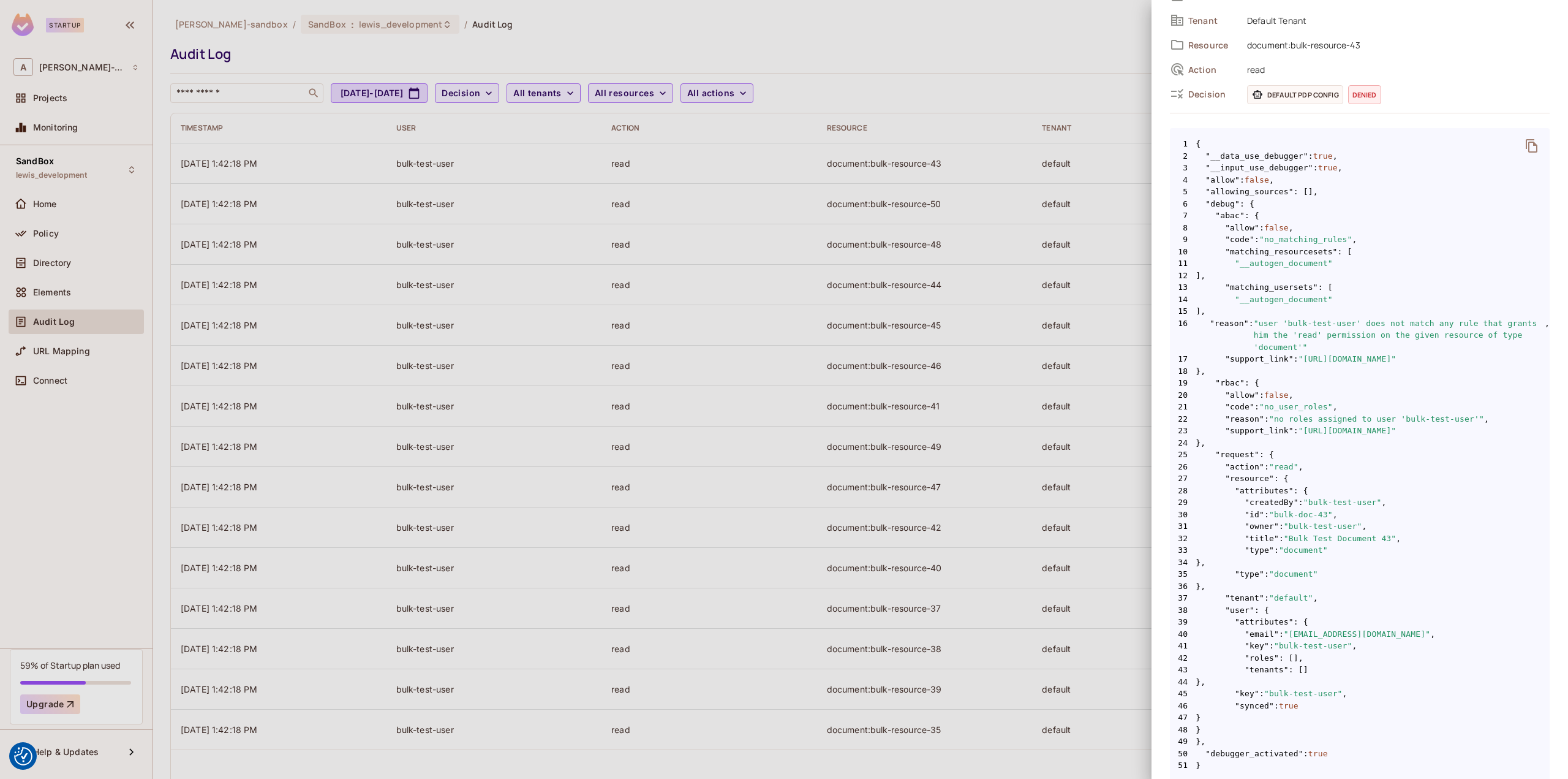
click at [416, 13] on div at bounding box center [784, 390] width 1568 height 779
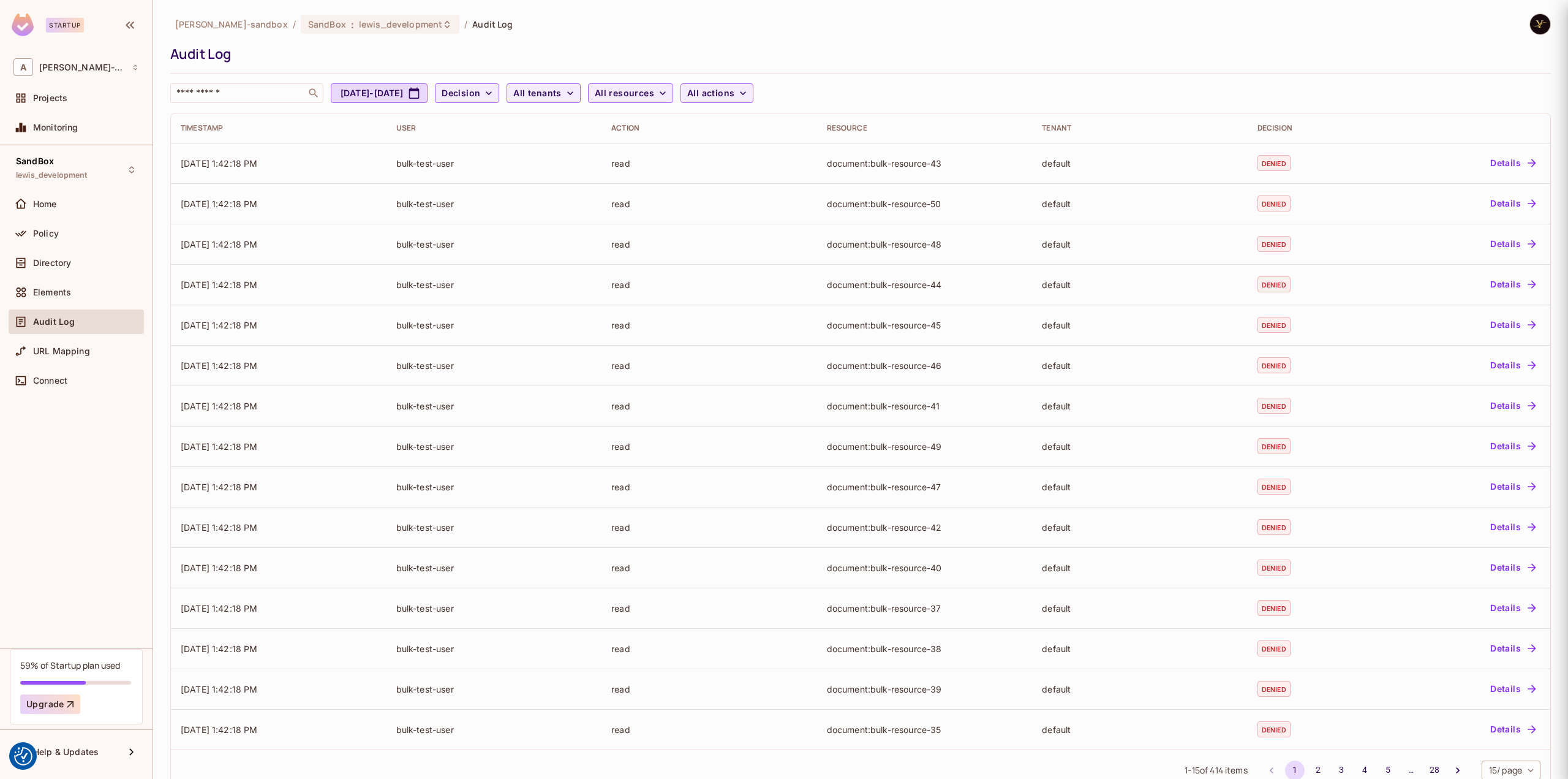
scroll to position [0, 0]
click at [406, 25] on span "lewis_development" at bounding box center [400, 24] width 83 height 12
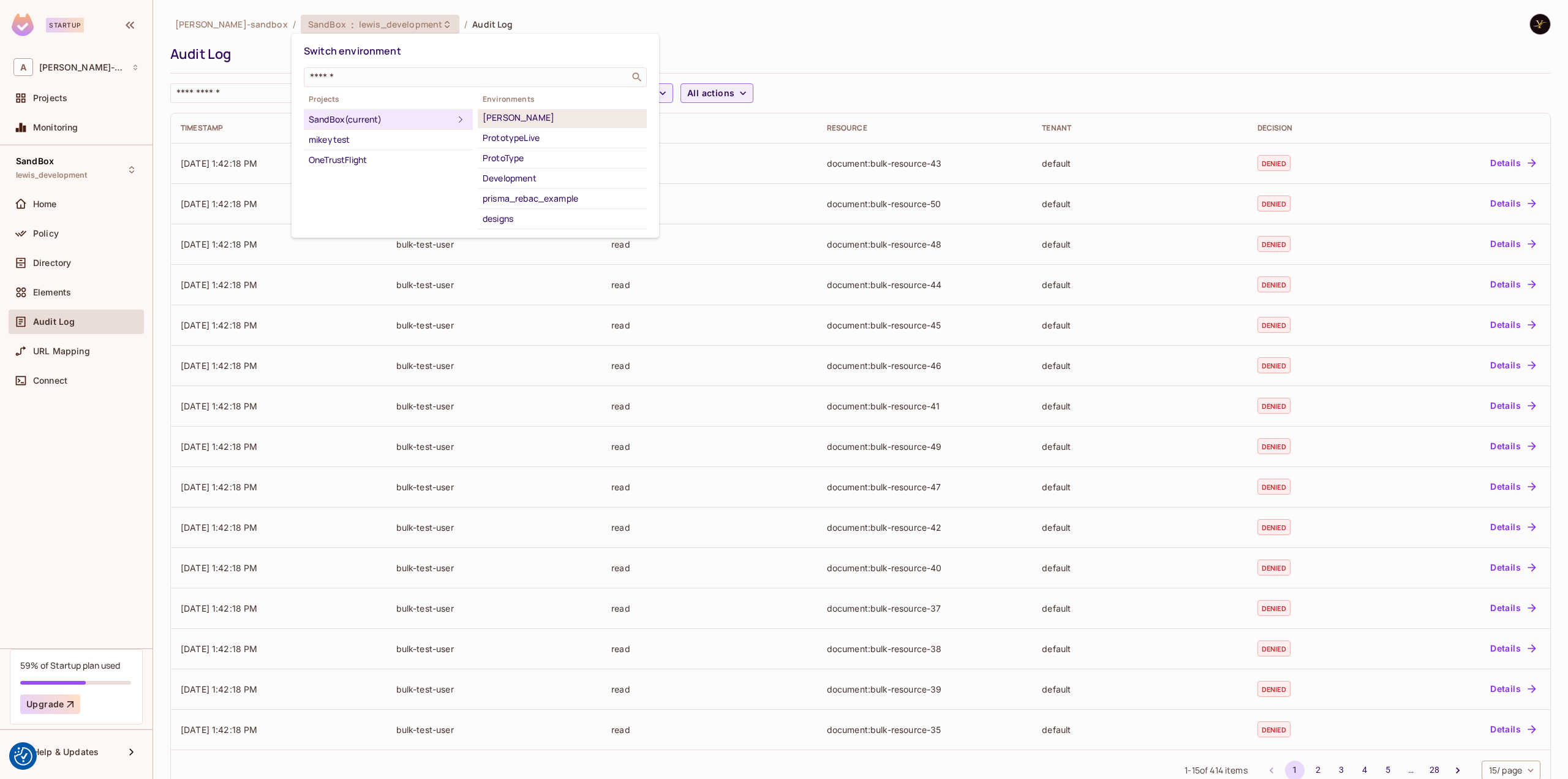
scroll to position [78, 0]
click at [576, 217] on div "yilmaz_1tf_dev" at bounding box center [562, 224] width 159 height 15
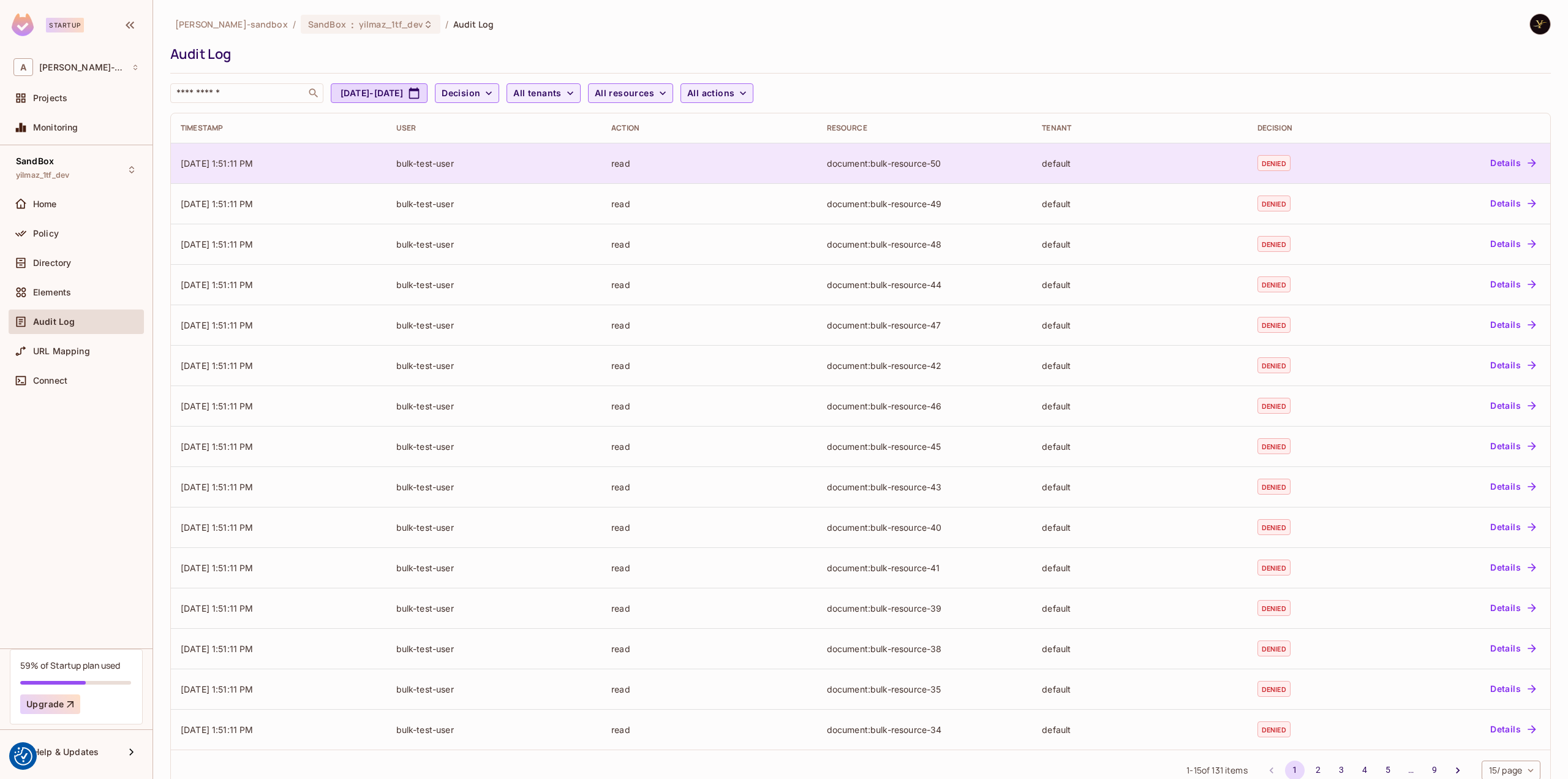
click at [1508, 156] on button "Details" at bounding box center [1512, 163] width 55 height 19
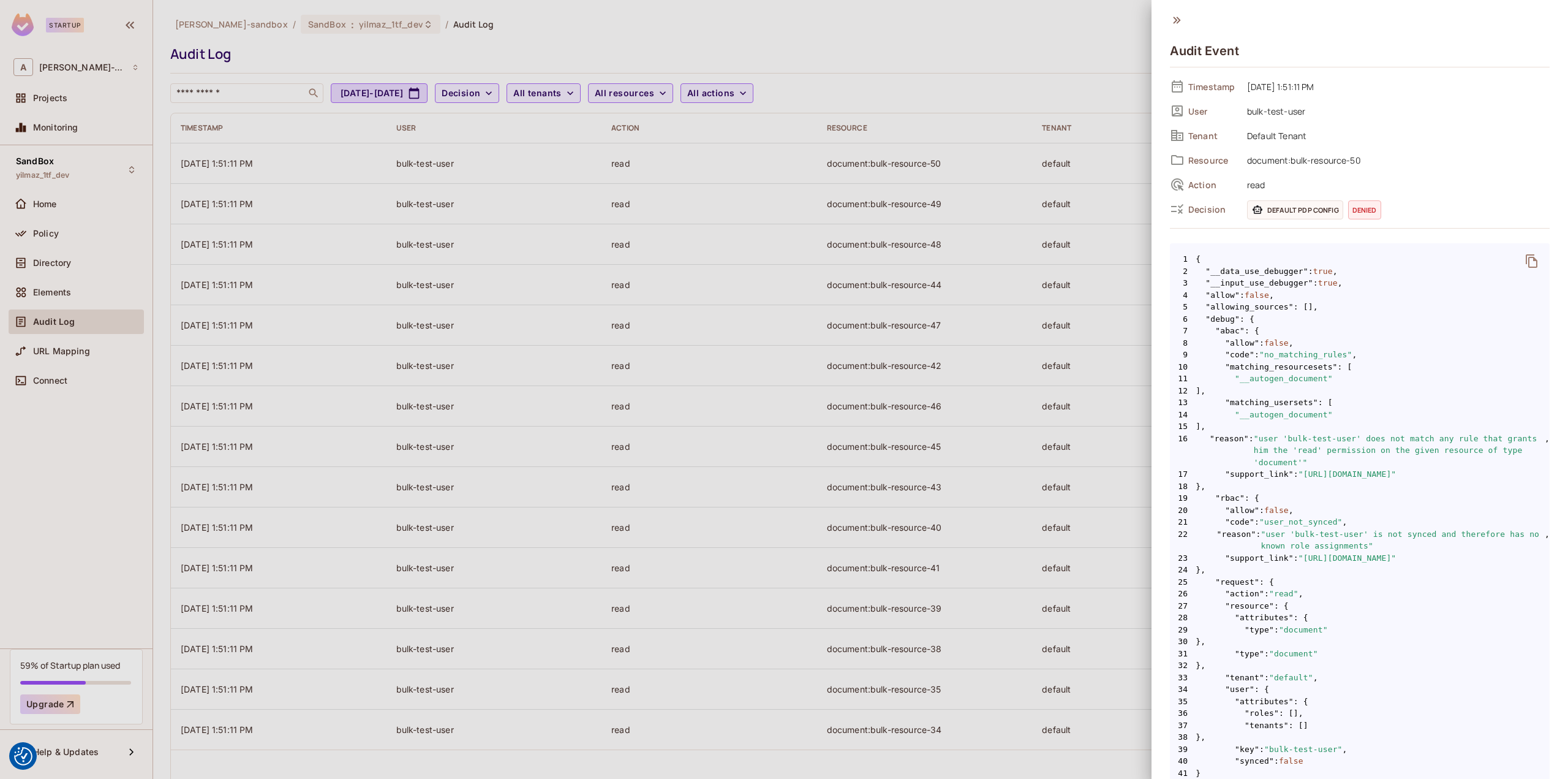
click at [60, 298] on div at bounding box center [784, 390] width 1568 height 779
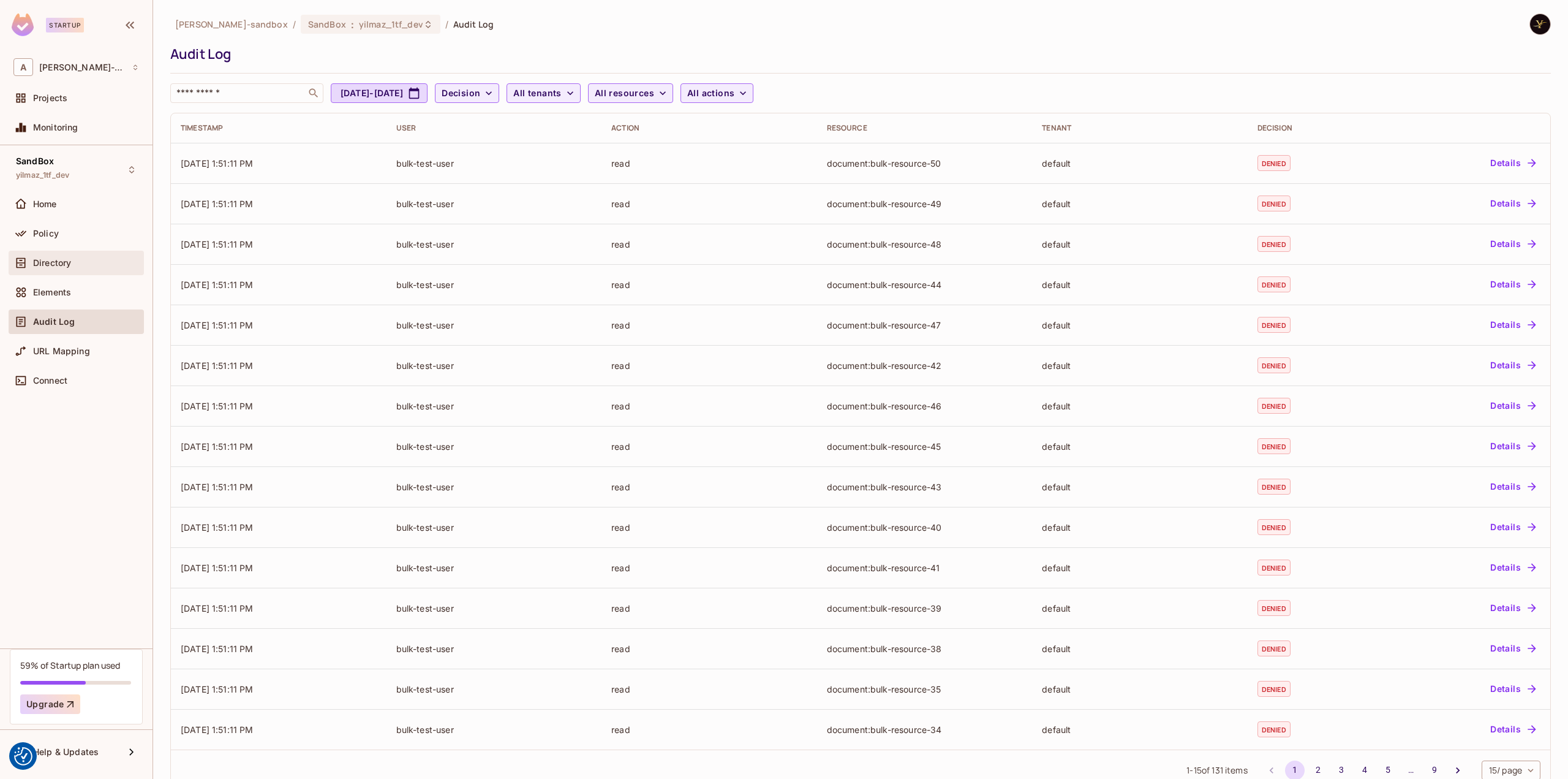
click at [82, 258] on div "Directory" at bounding box center [86, 262] width 106 height 10
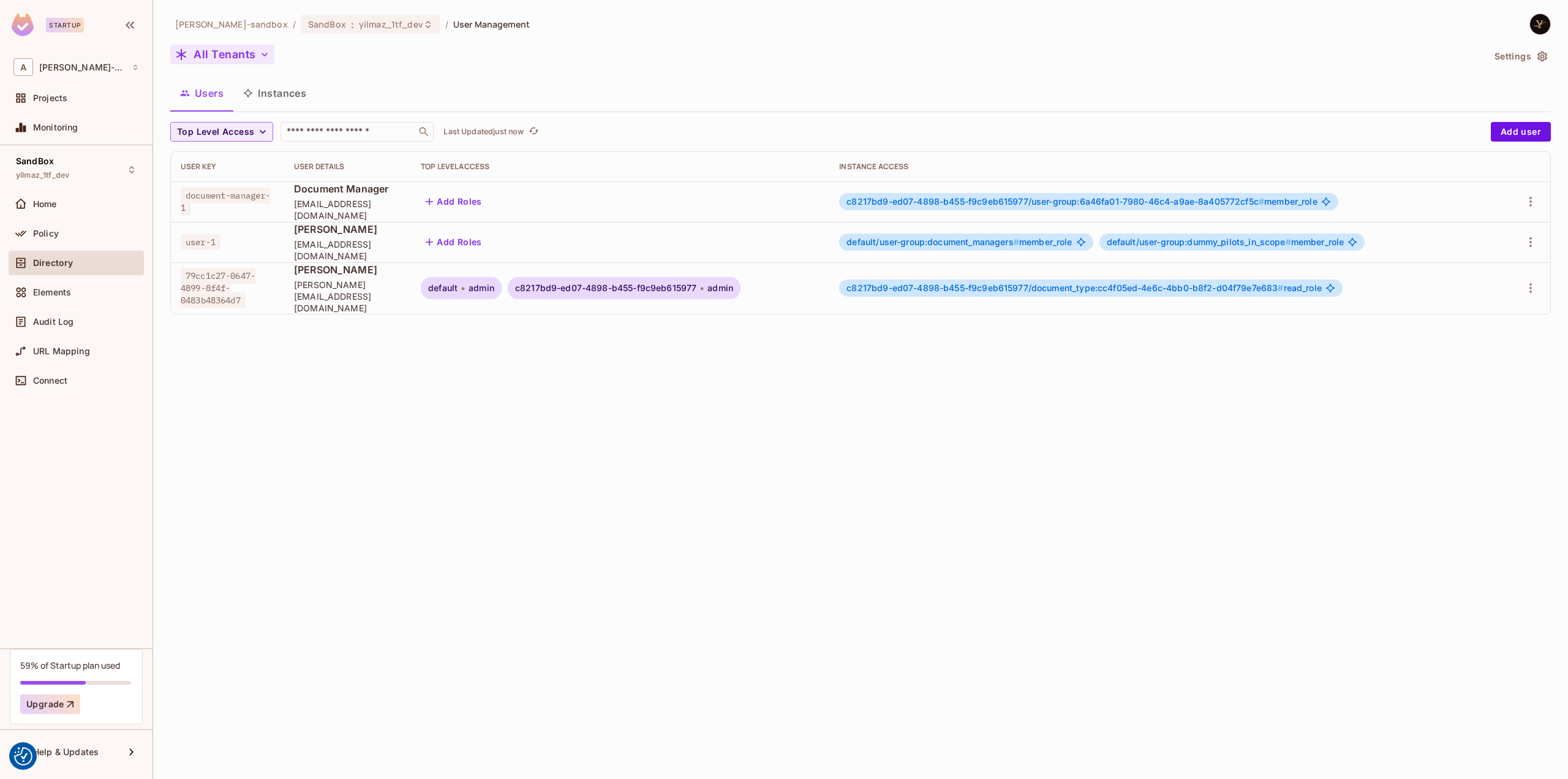
click at [227, 52] on button "All Tenants" at bounding box center [222, 54] width 104 height 19
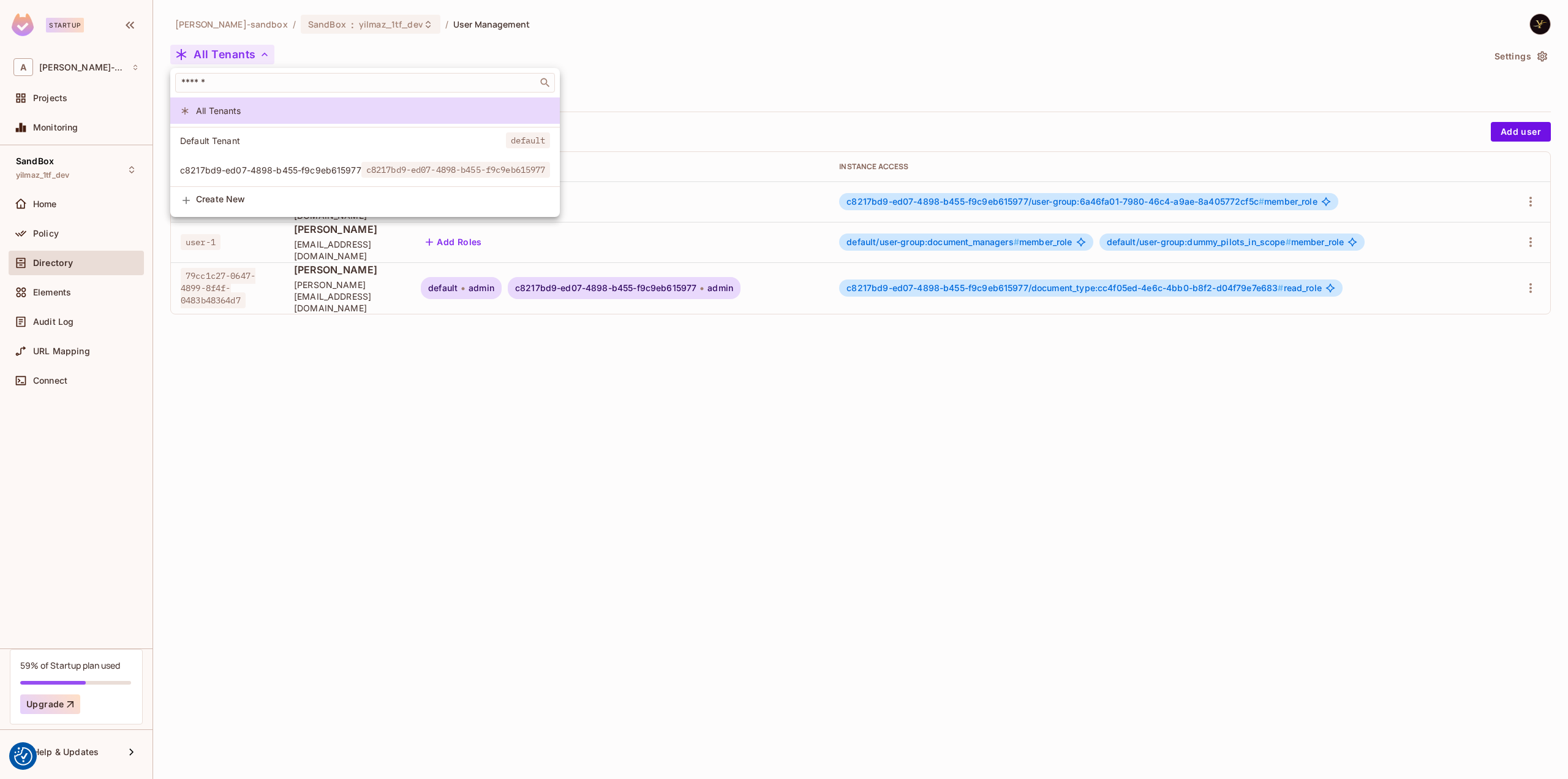
click at [245, 136] on span "Default Tenant" at bounding box center [343, 141] width 326 height 12
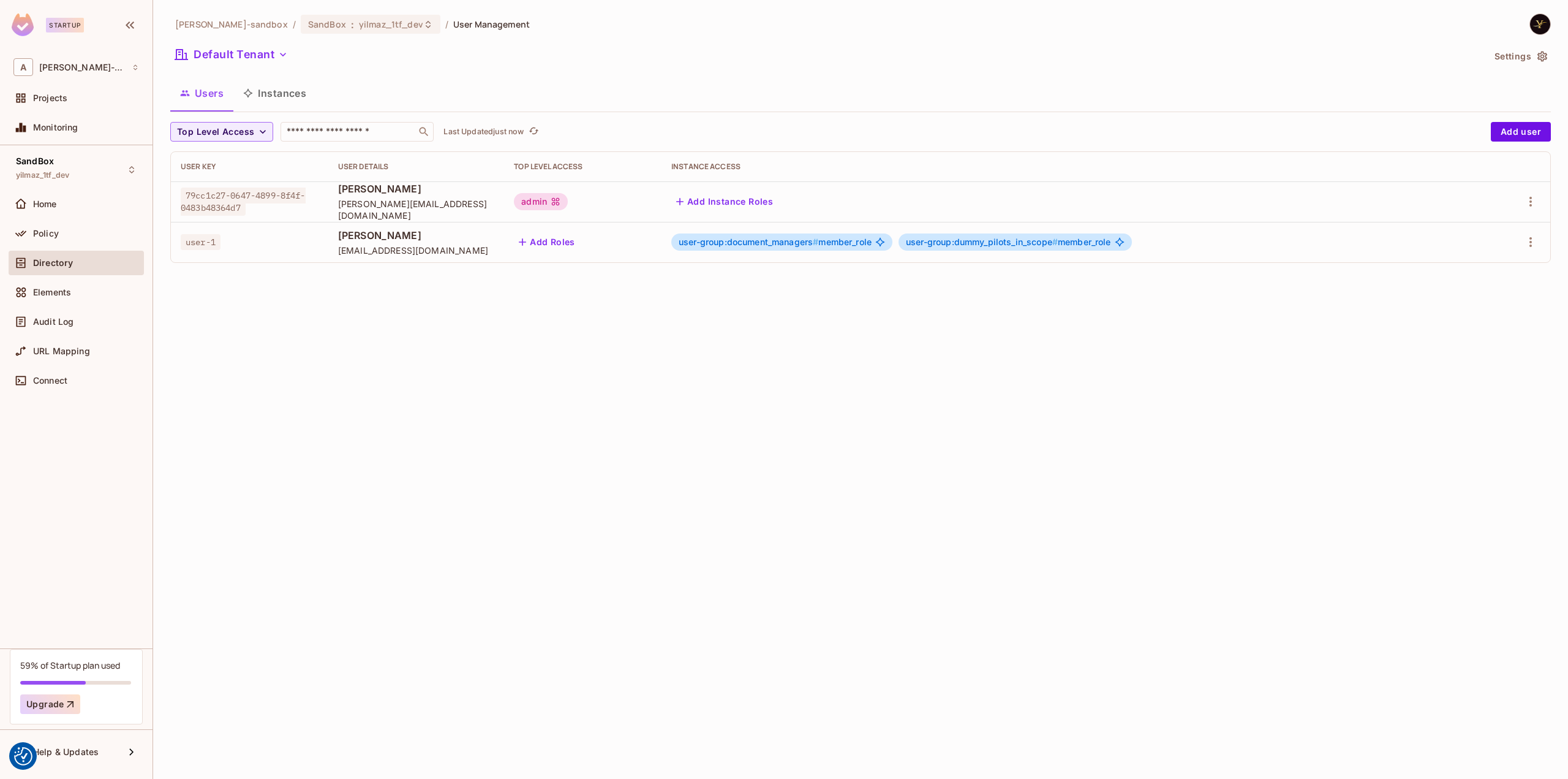
click at [377, 307] on div "alex-trustflight-sandbox / SandBox : yilmaz_1tf_dev / User Management Default T…" at bounding box center [860, 390] width 1415 height 779
click at [244, 54] on button "Default Tenant" at bounding box center [232, 54] width 123 height 19
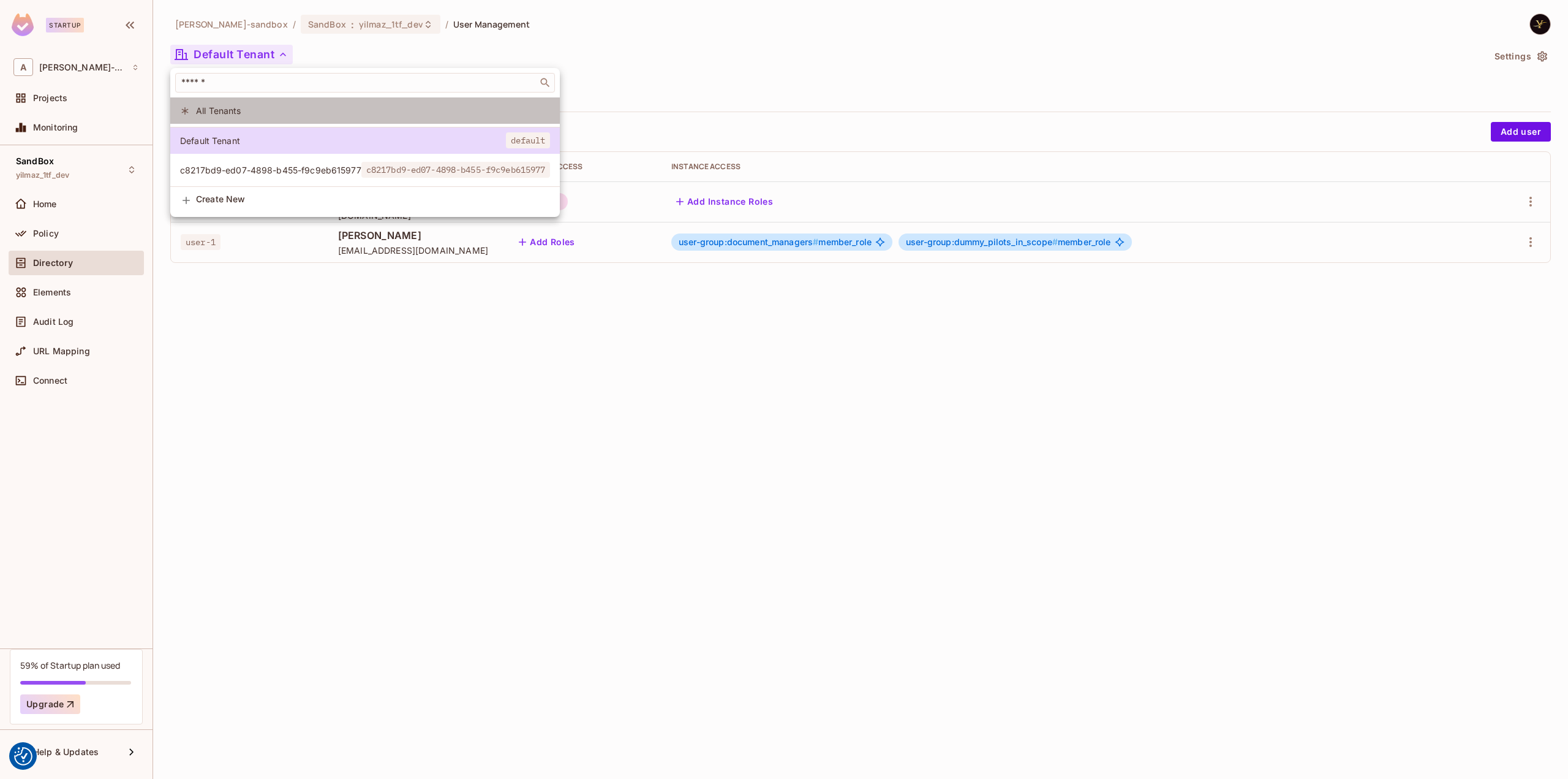
click at [218, 109] on span "All Tenants" at bounding box center [373, 110] width 354 height 12
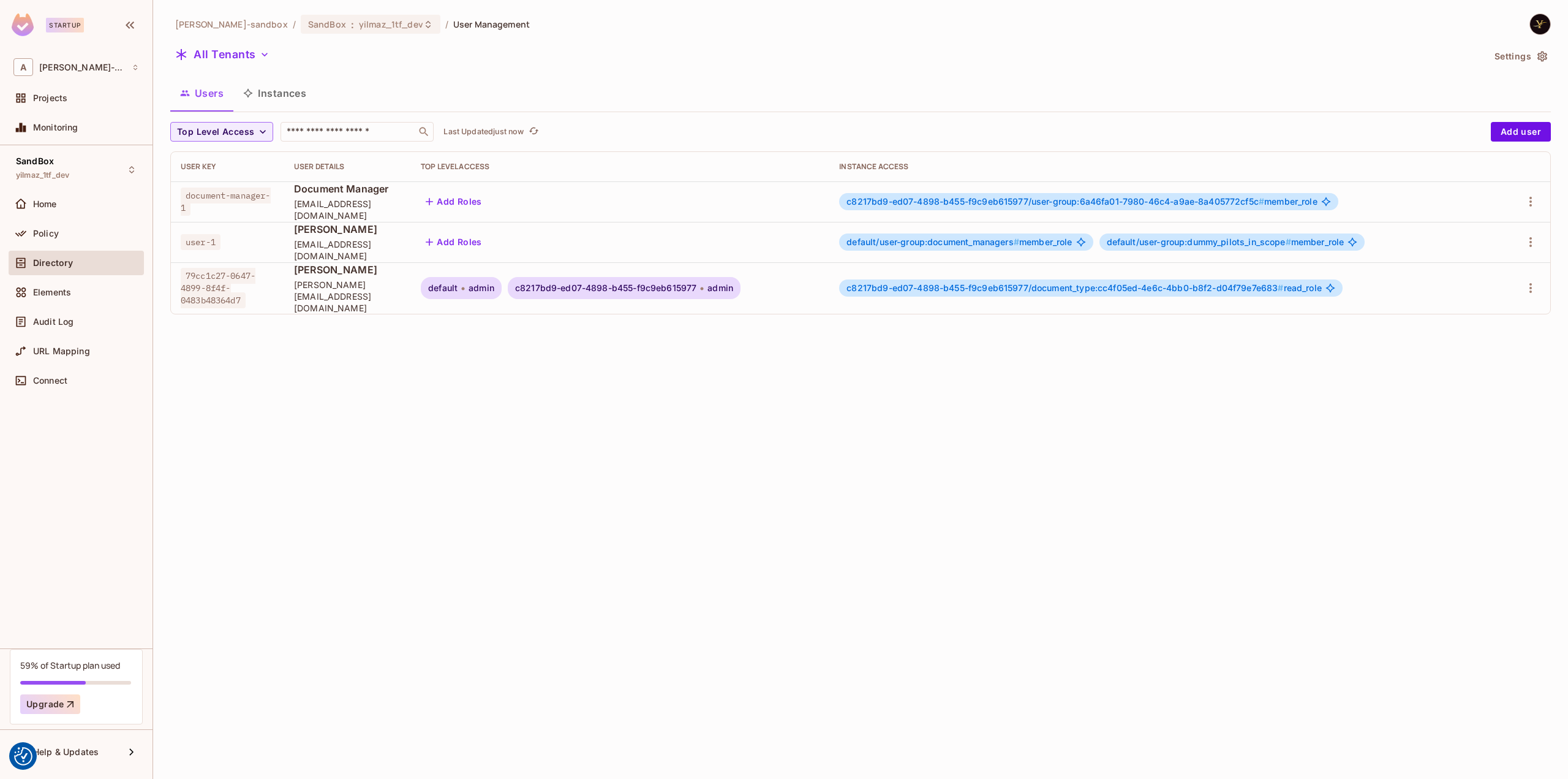
drag, startPoint x: 325, startPoint y: 340, endPoint x: 333, endPoint y: 338, distance: 8.2
click at [326, 340] on div "alex-trustflight-sandbox / SandBox : yilmaz_1tf_dev / User Management All Tenan…" at bounding box center [860, 390] width 1415 height 779
click at [519, 410] on div "alex-trustflight-sandbox / SandBox : yilmaz_1tf_dev / User Management All Tenan…" at bounding box center [860, 390] width 1415 height 779
click at [338, 29] on div "SandBox : yilmaz_1tf_dev" at bounding box center [363, 24] width 110 height 12
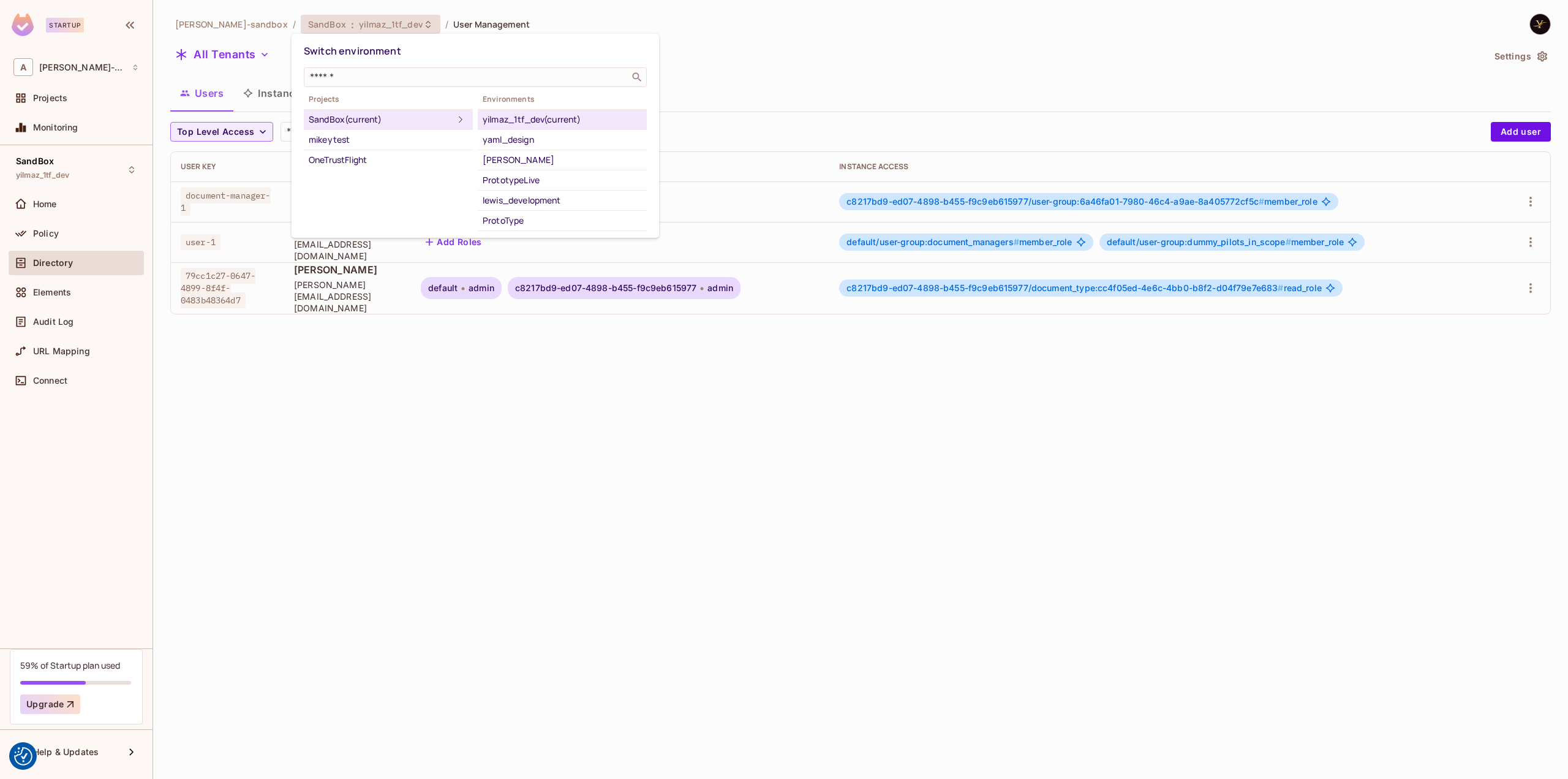
click at [560, 118] on div "yilmaz_1tf_dev (current)" at bounding box center [562, 119] width 159 height 15
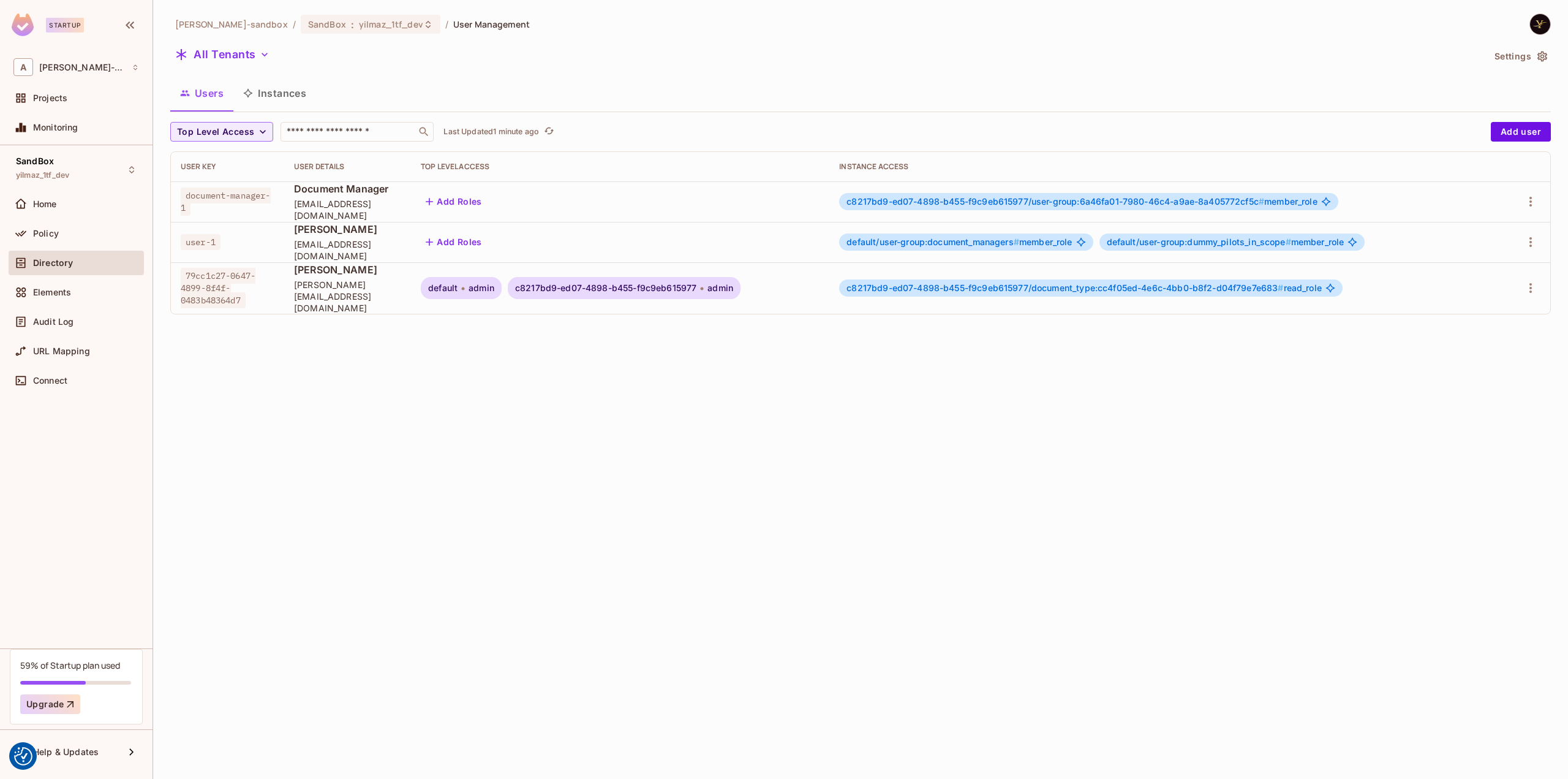
click at [256, 487] on div "alex-trustflight-sandbox / SandBox : yilmaz_1tf_dev / User Management All Tenan…" at bounding box center [860, 390] width 1415 height 779
click at [283, 89] on button "Instances" at bounding box center [274, 92] width 83 height 30
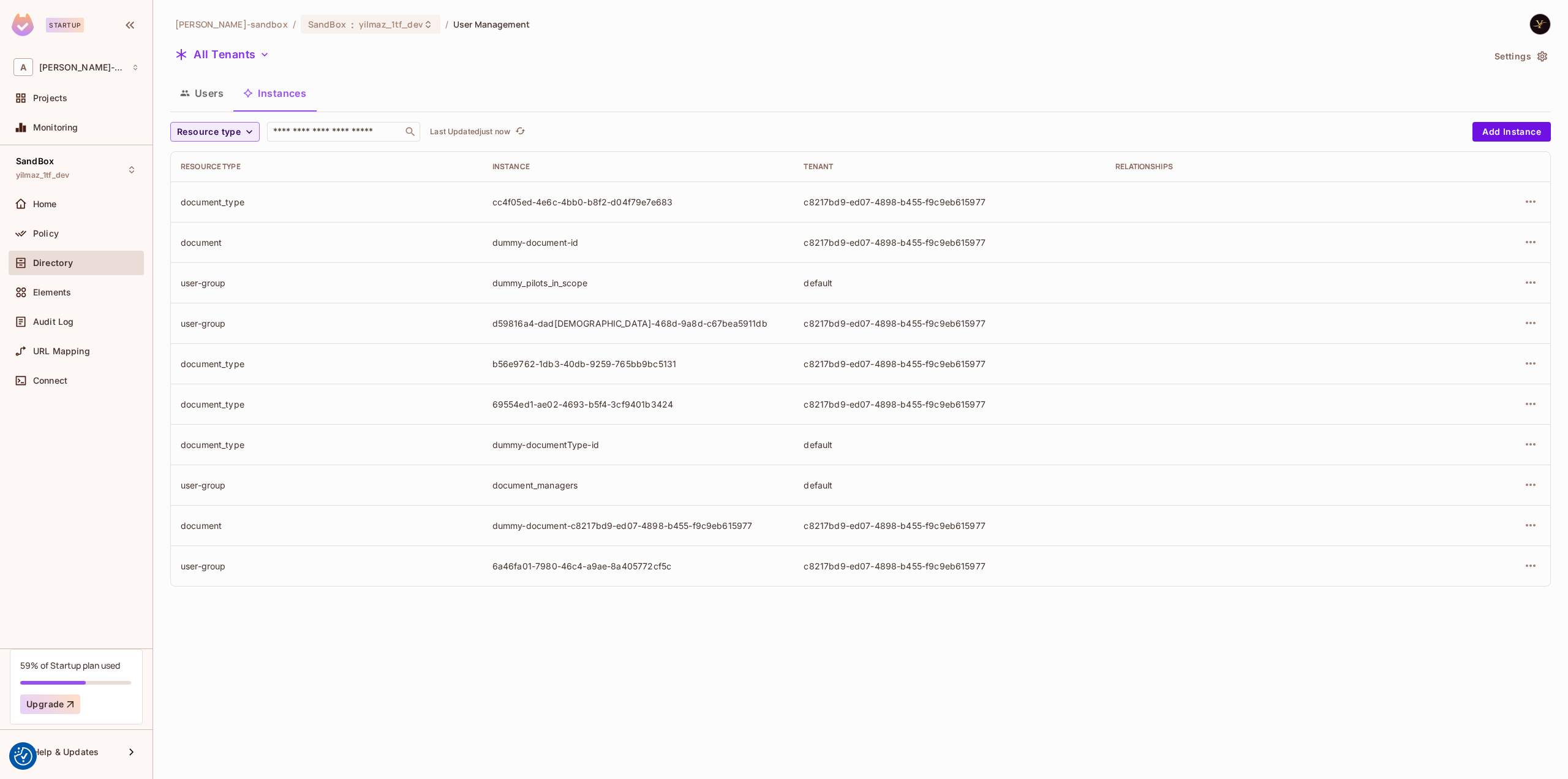
click at [214, 90] on button "Users" at bounding box center [202, 92] width 63 height 30
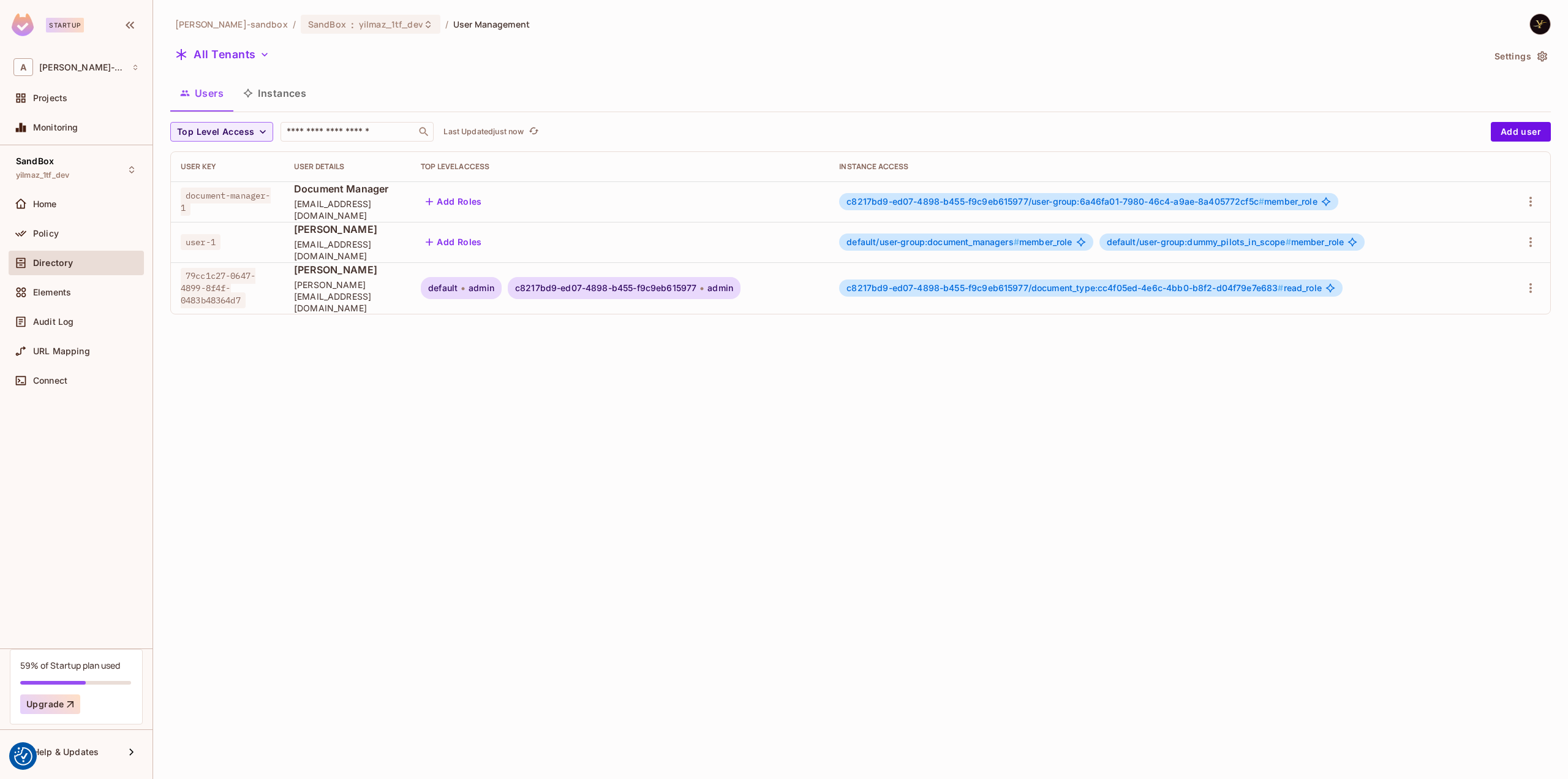
click at [476, 393] on div "alex-trustflight-sandbox / SandBox : yilmaz_1tf_dev / User Management All Tenan…" at bounding box center [860, 390] width 1415 height 779
click at [247, 52] on button "All Tenants" at bounding box center [222, 54] width 104 height 19
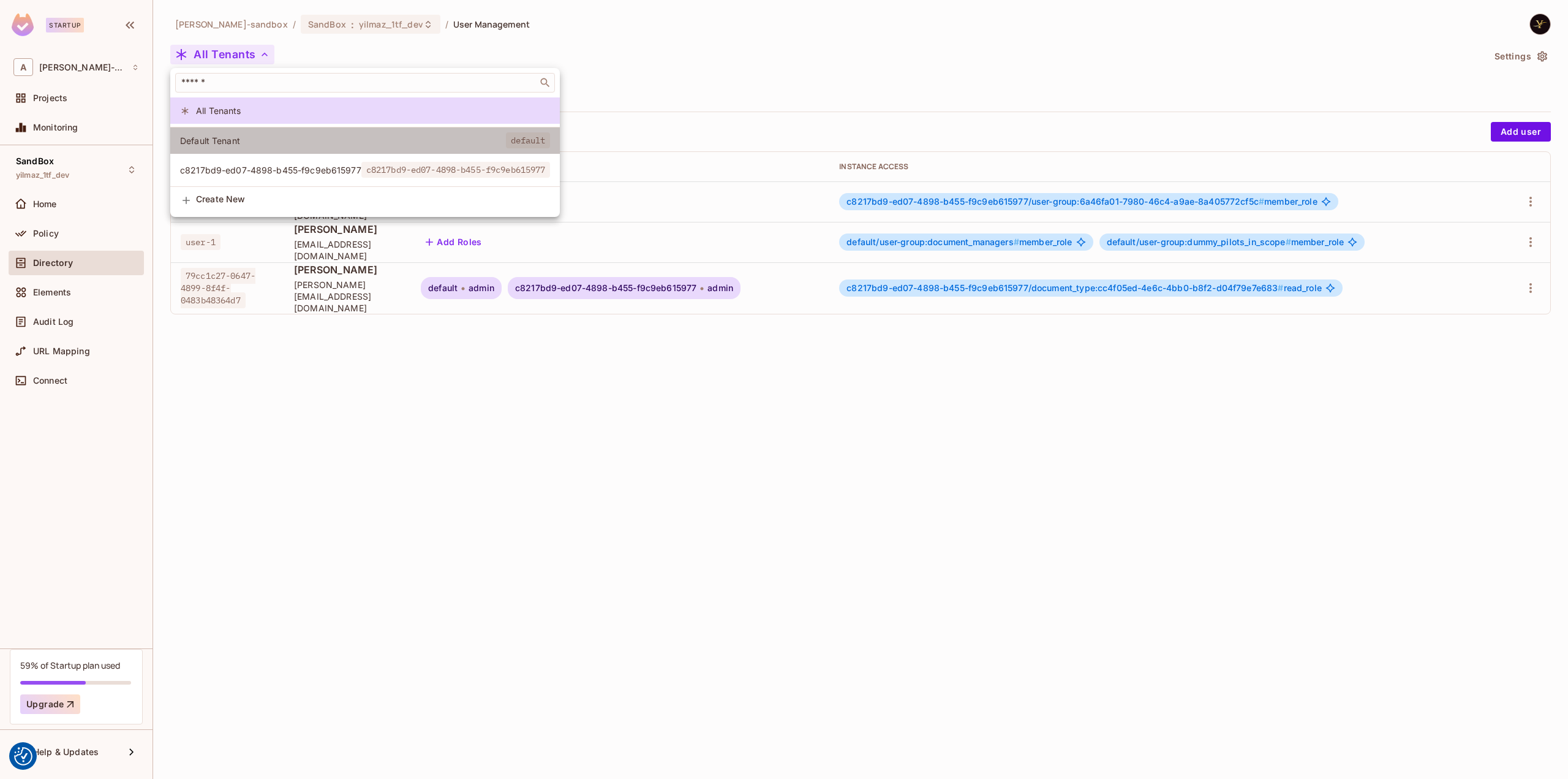
click at [246, 135] on span "Default Tenant" at bounding box center [343, 141] width 326 height 12
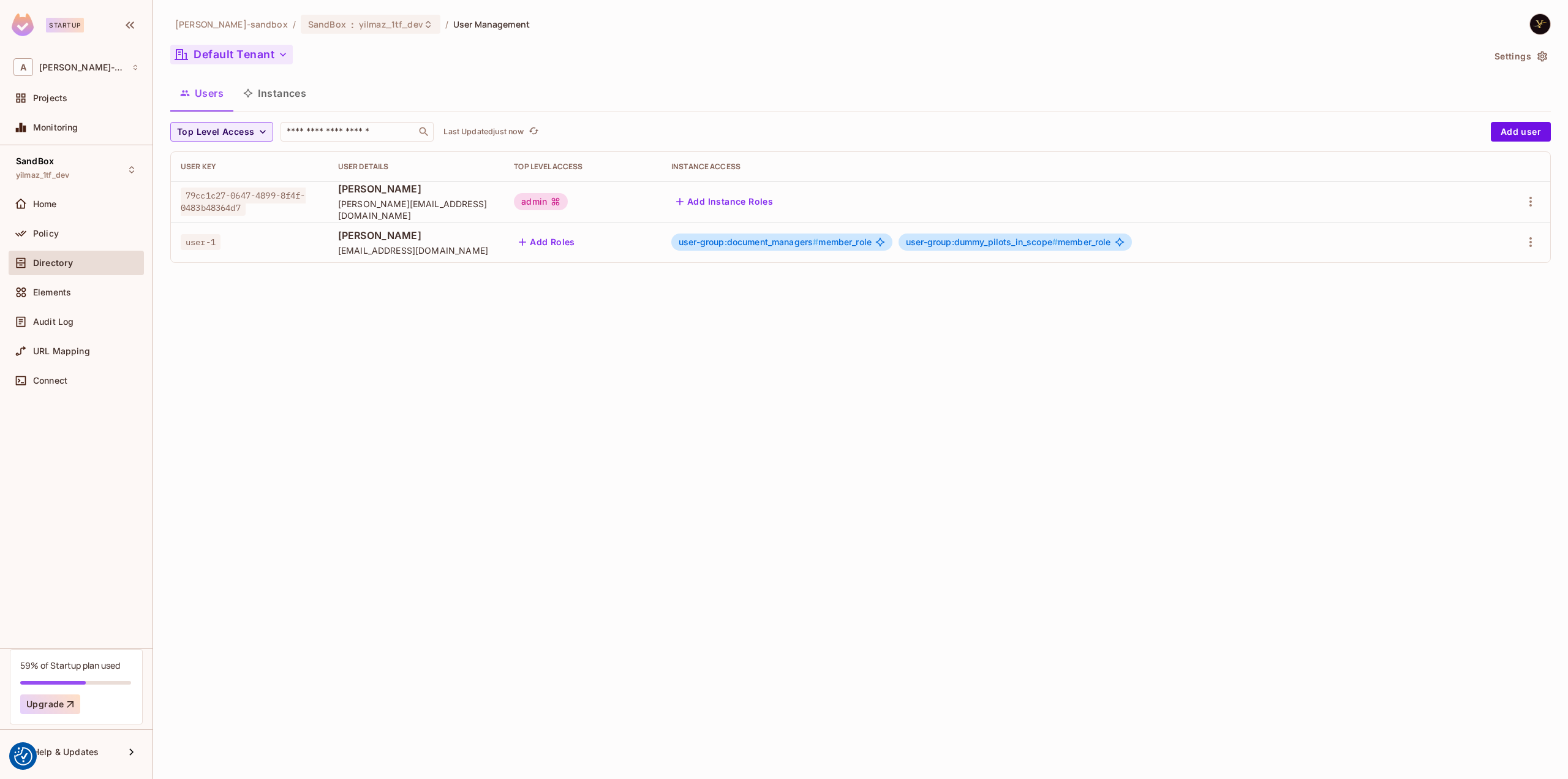
click at [254, 59] on button "Default Tenant" at bounding box center [232, 54] width 123 height 19
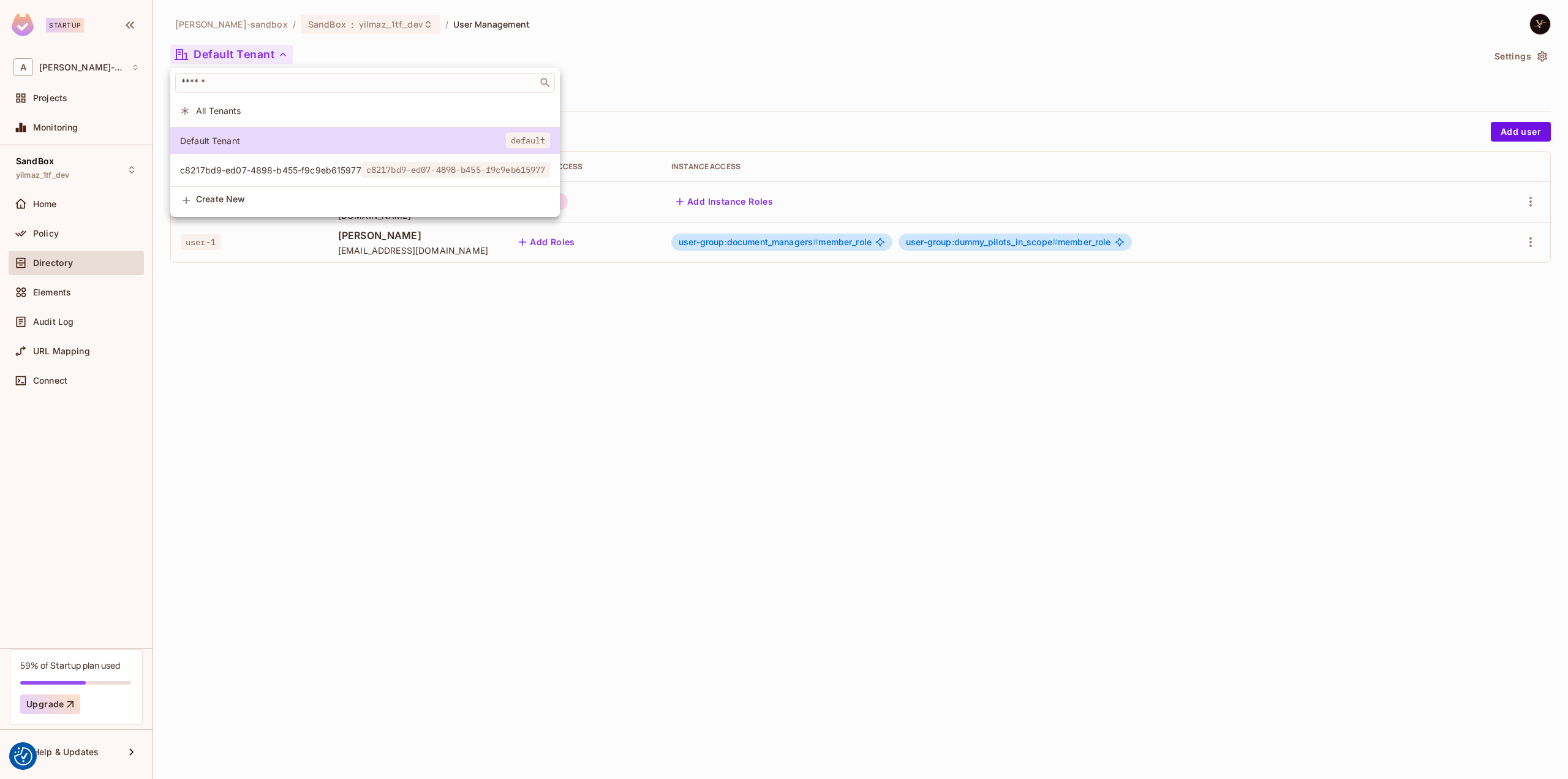
click at [232, 167] on span "c8217bd9-ed07-4898-b455-f9c9eb615977" at bounding box center [270, 170] width 181 height 12
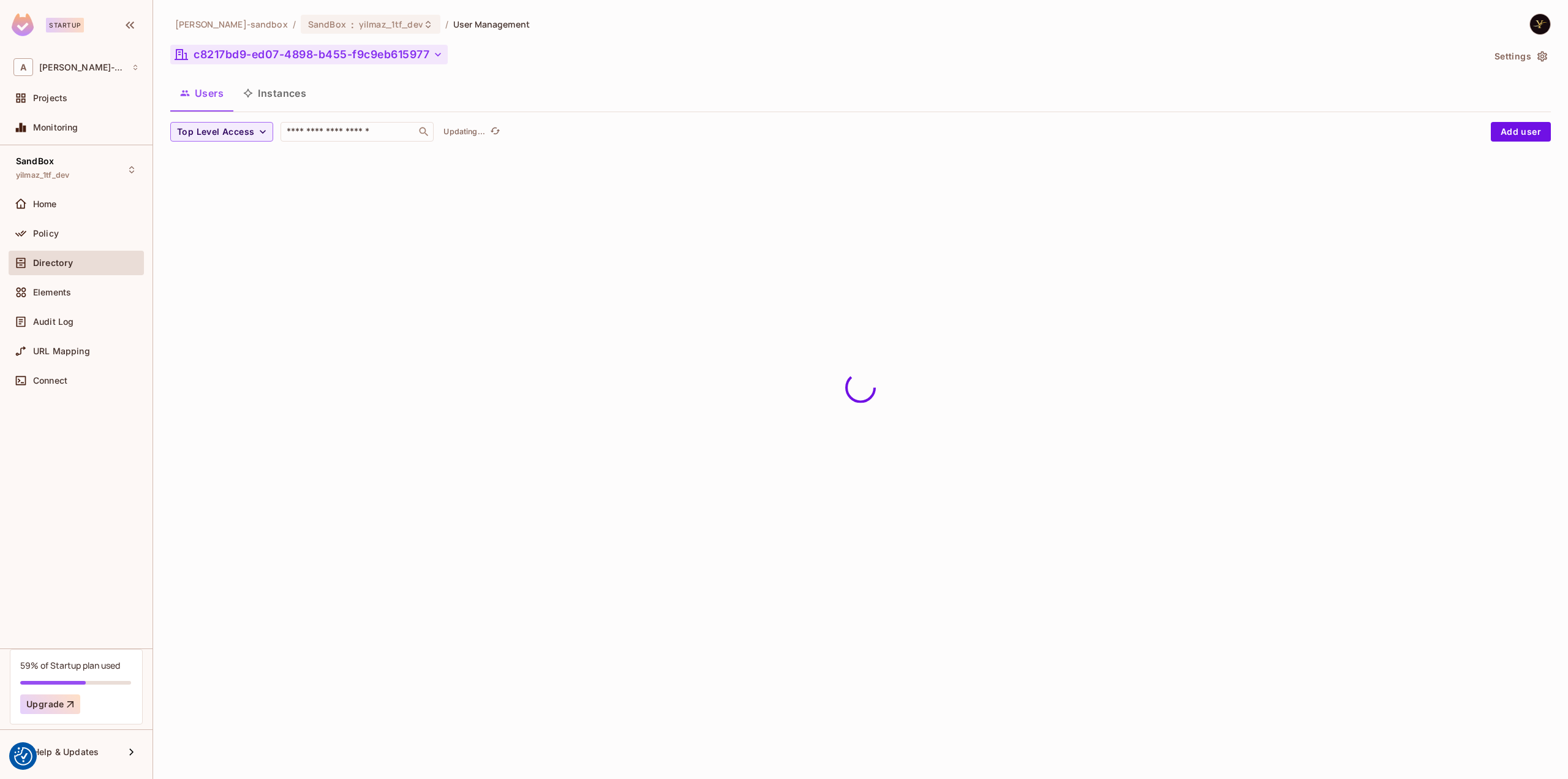
click at [257, 48] on button "c8217bd9-ed07-4898-b455-f9c9eb615977" at bounding box center [309, 54] width 278 height 19
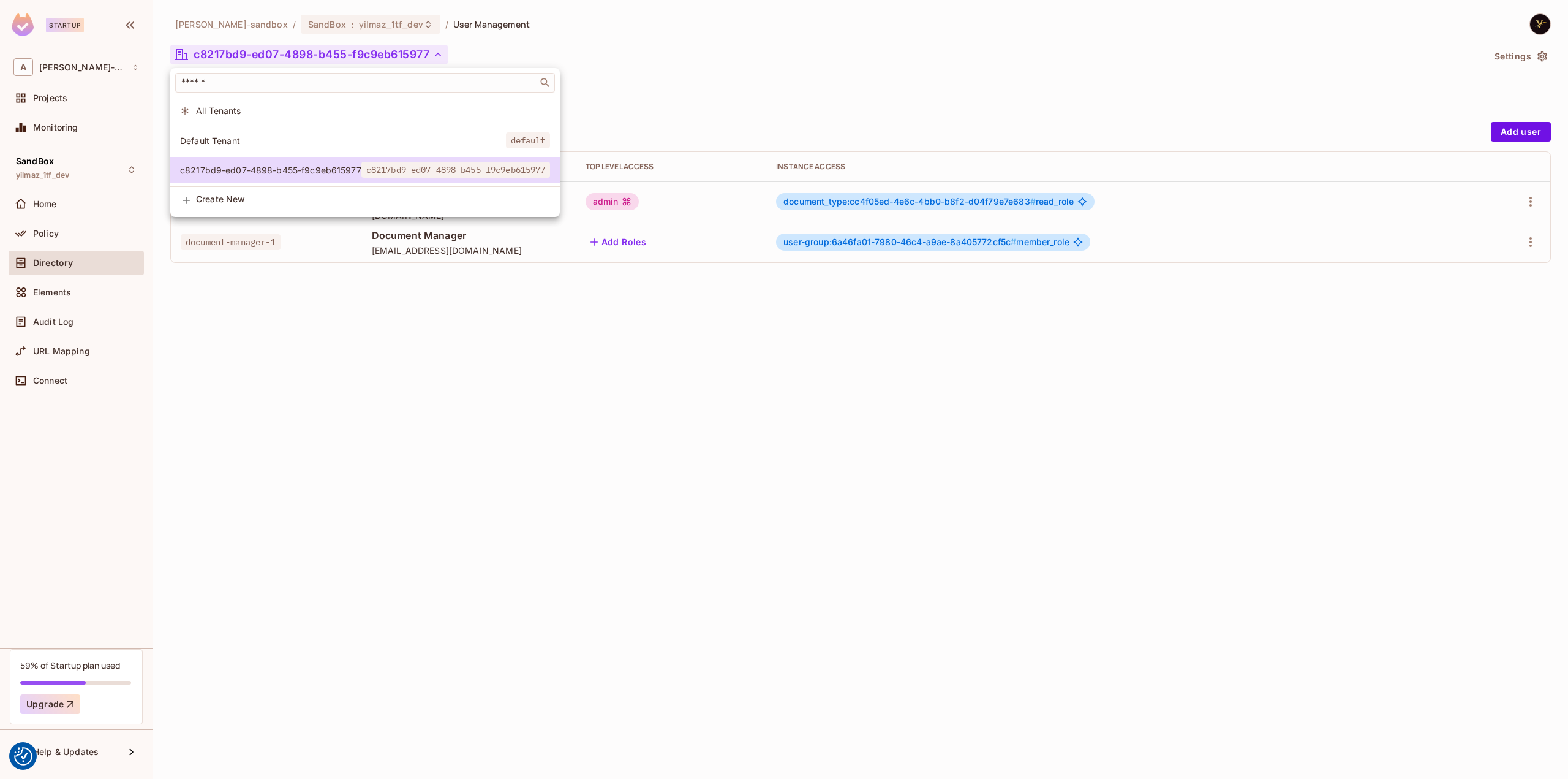
click at [257, 48] on div at bounding box center [784, 390] width 1568 height 779
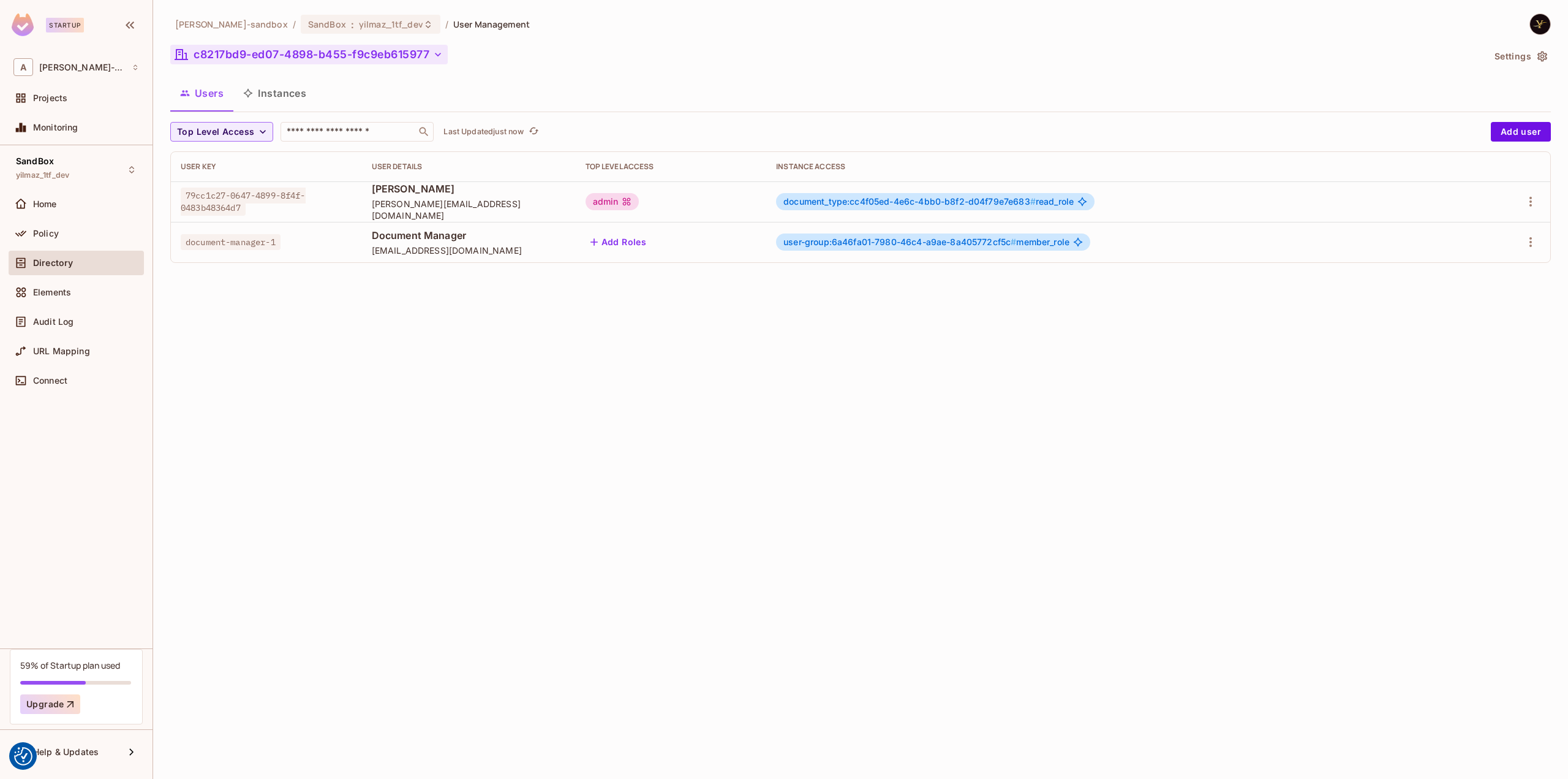
click at [257, 48] on button "c8217bd9-ed07-4898-b455-f9c9eb615977" at bounding box center [309, 54] width 278 height 19
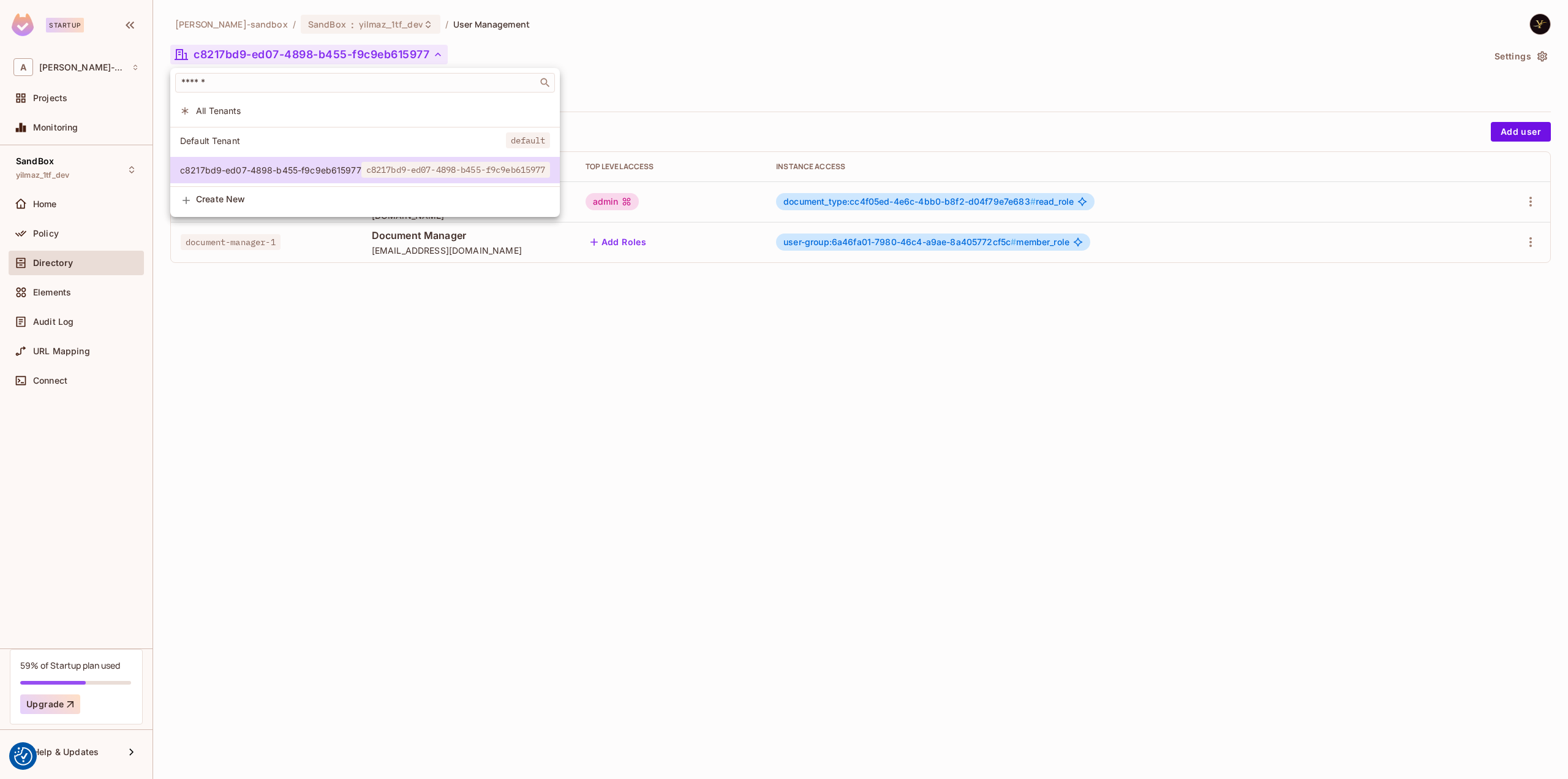
drag, startPoint x: 257, startPoint y: 48, endPoint x: 245, endPoint y: 50, distance: 12.2
click at [245, 50] on div at bounding box center [784, 390] width 1568 height 779
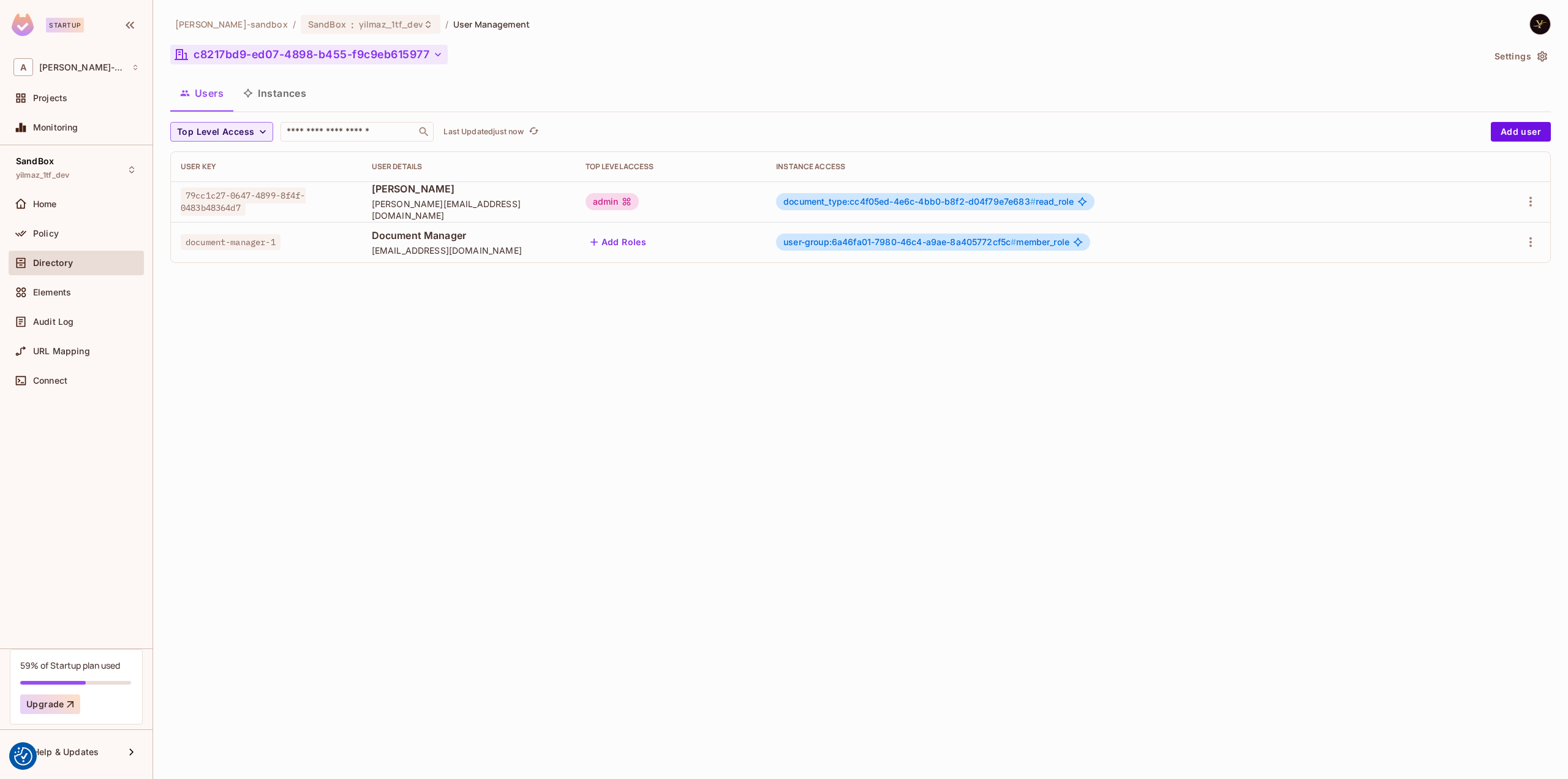
drag, startPoint x: 193, startPoint y: 67, endPoint x: 400, endPoint y: 61, distance: 207.1
click at [400, 61] on div "c8217bd9-ed07-4898-b455-f9c9eb615977" at bounding box center [827, 56] width 1313 height 23
click at [432, 348] on div "alex-trustflight-sandbox / SandBox : yilmaz_1tf_dev / User Management c8217bd9-…" at bounding box center [860, 390] width 1415 height 779
click at [359, 23] on span "yilmaz_1tf_dev" at bounding box center [391, 24] width 65 height 12
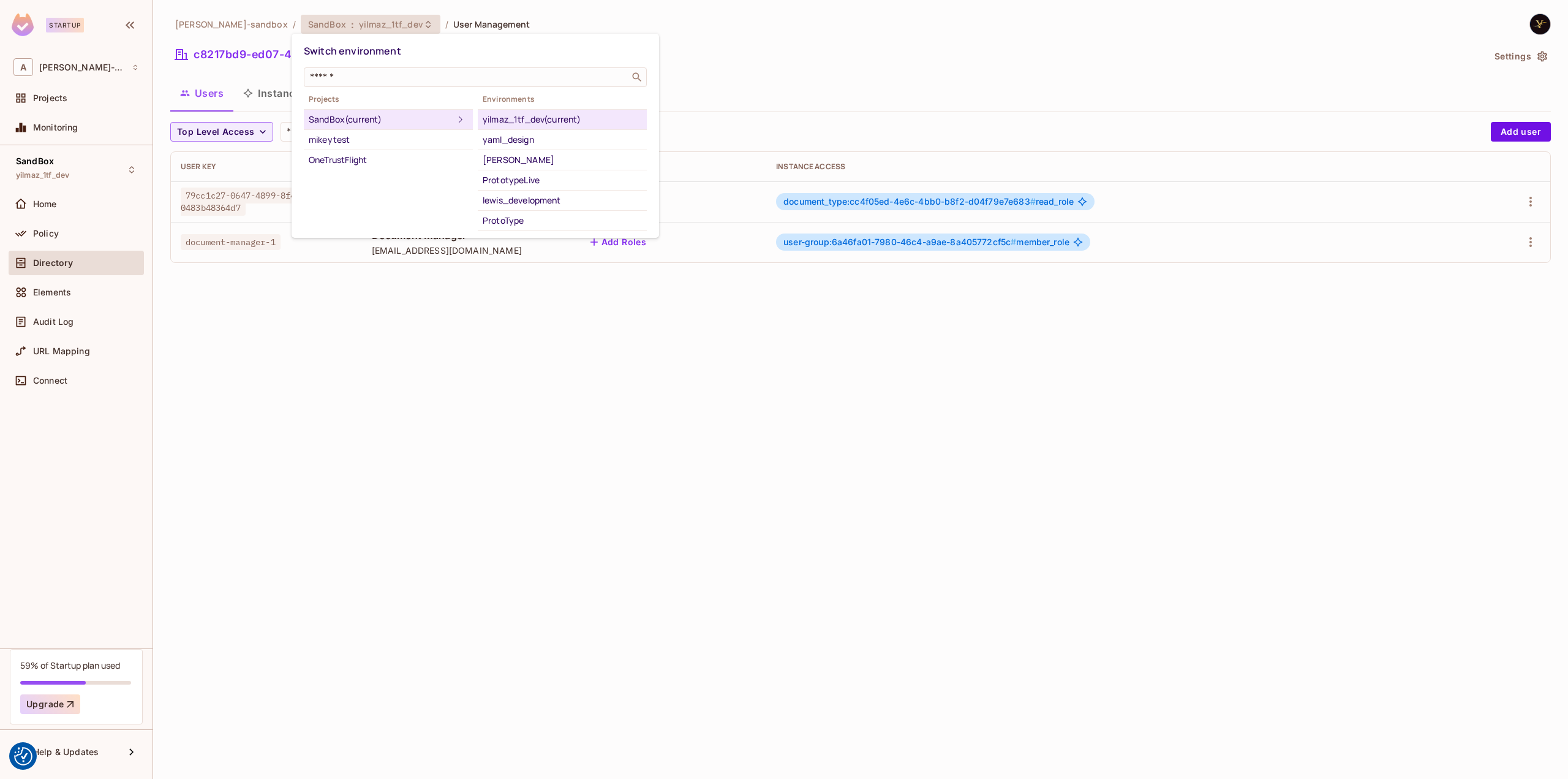
click at [358, 23] on div at bounding box center [784, 390] width 1568 height 779
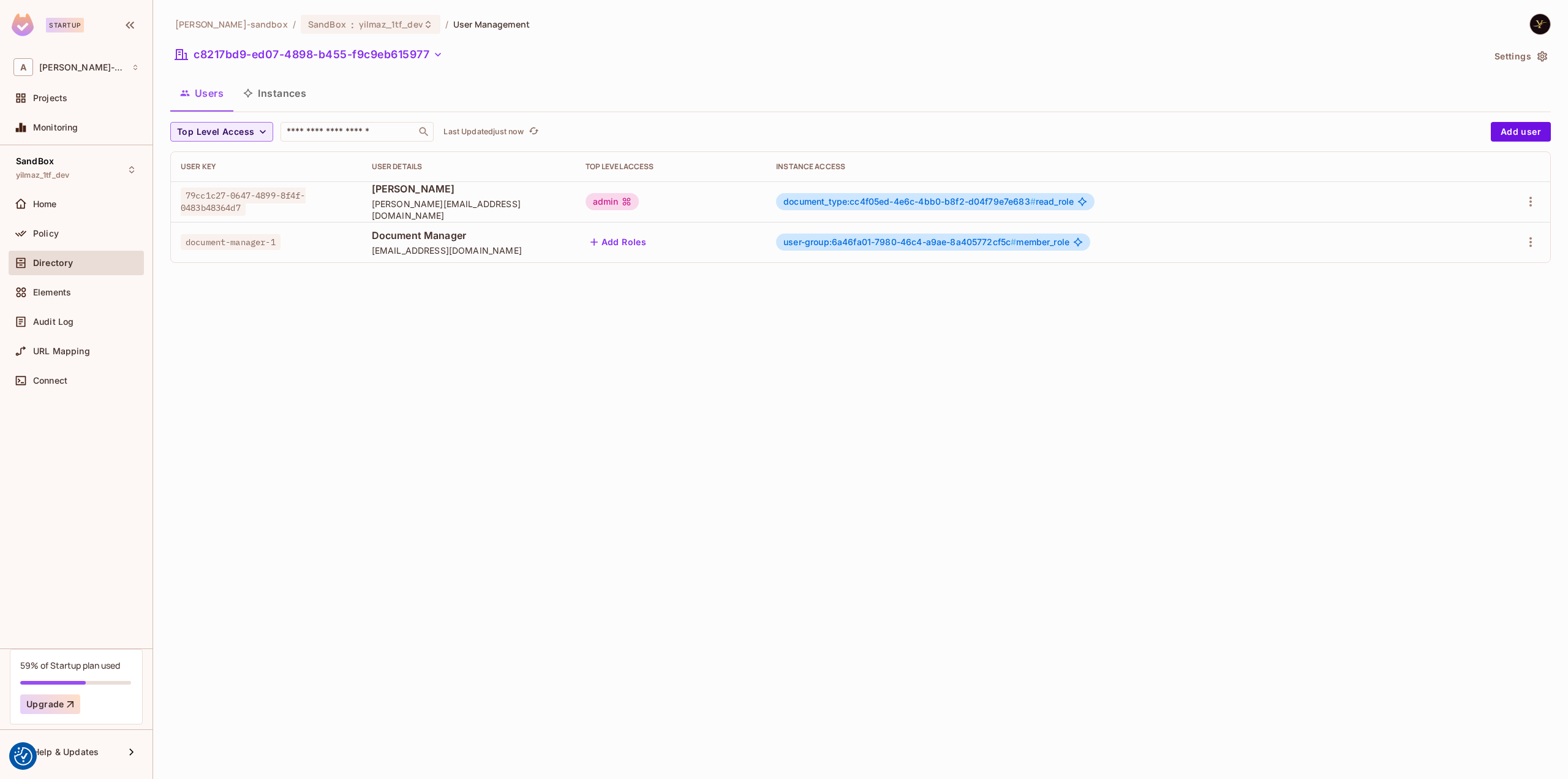
click at [221, 517] on div "alex-trustflight-sandbox / SandBox : yilmaz_1tf_dev / User Management c8217bd9-…" at bounding box center [860, 390] width 1415 height 779
click at [260, 59] on button "c8217bd9-ed07-4898-b455-f9c9eb615977" at bounding box center [309, 54] width 278 height 19
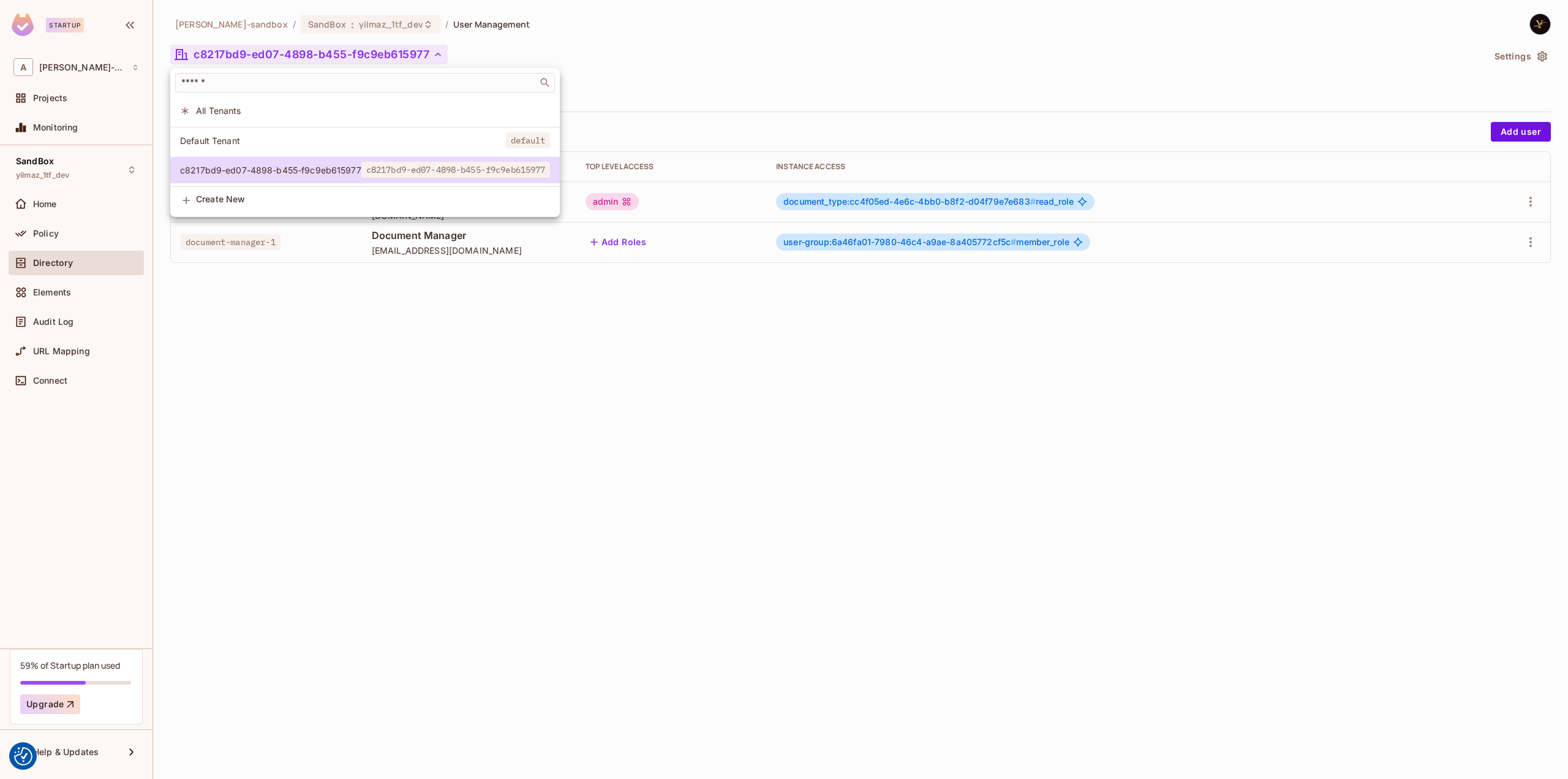
click at [231, 114] on span "All Tenants" at bounding box center [373, 110] width 354 height 12
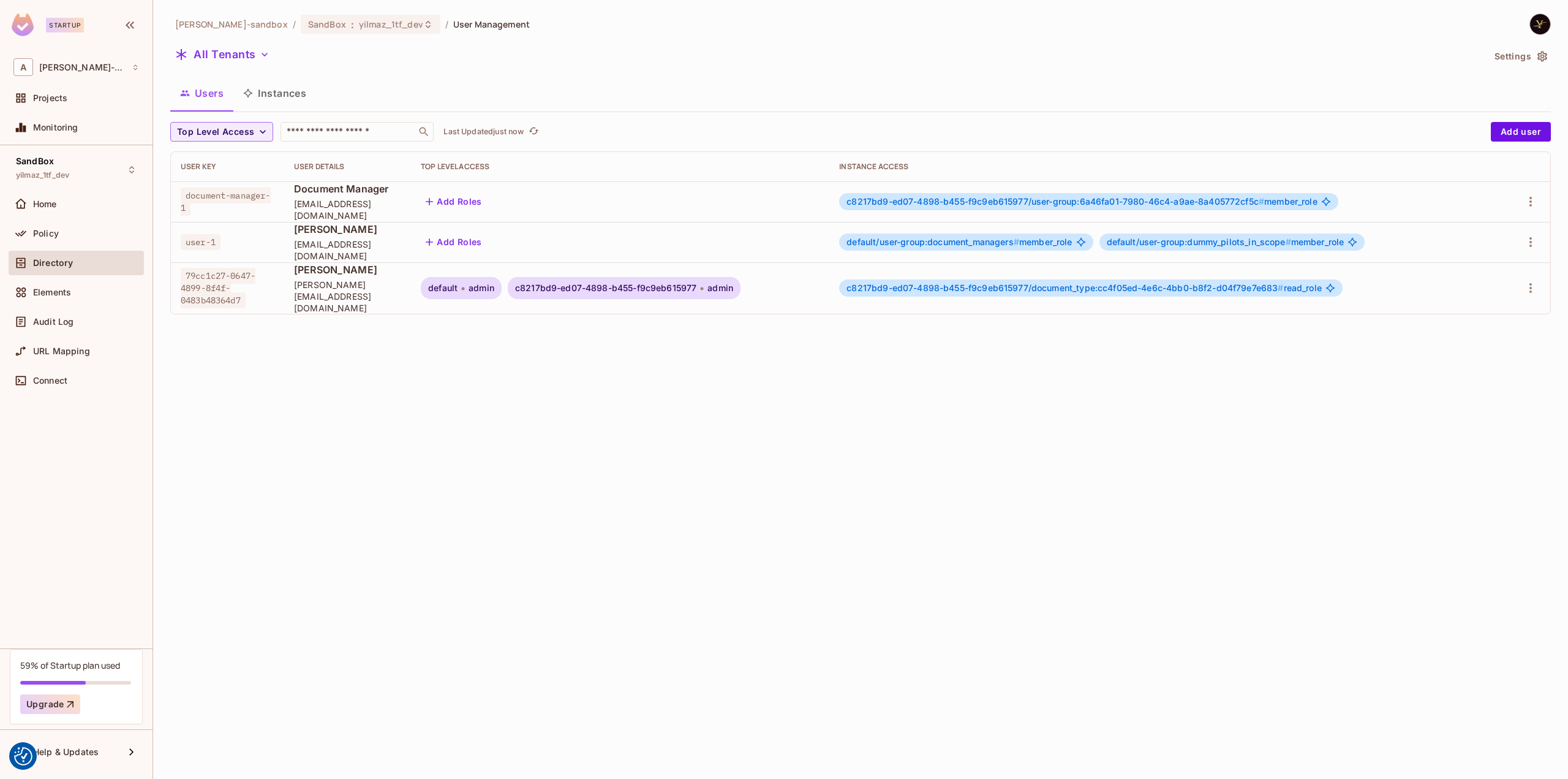
click at [431, 354] on div "alex-trustflight-sandbox / SandBox : yilmaz_1tf_dev / User Management All Tenan…" at bounding box center [860, 390] width 1415 height 779
click at [423, 24] on icon at bounding box center [428, 24] width 10 height 10
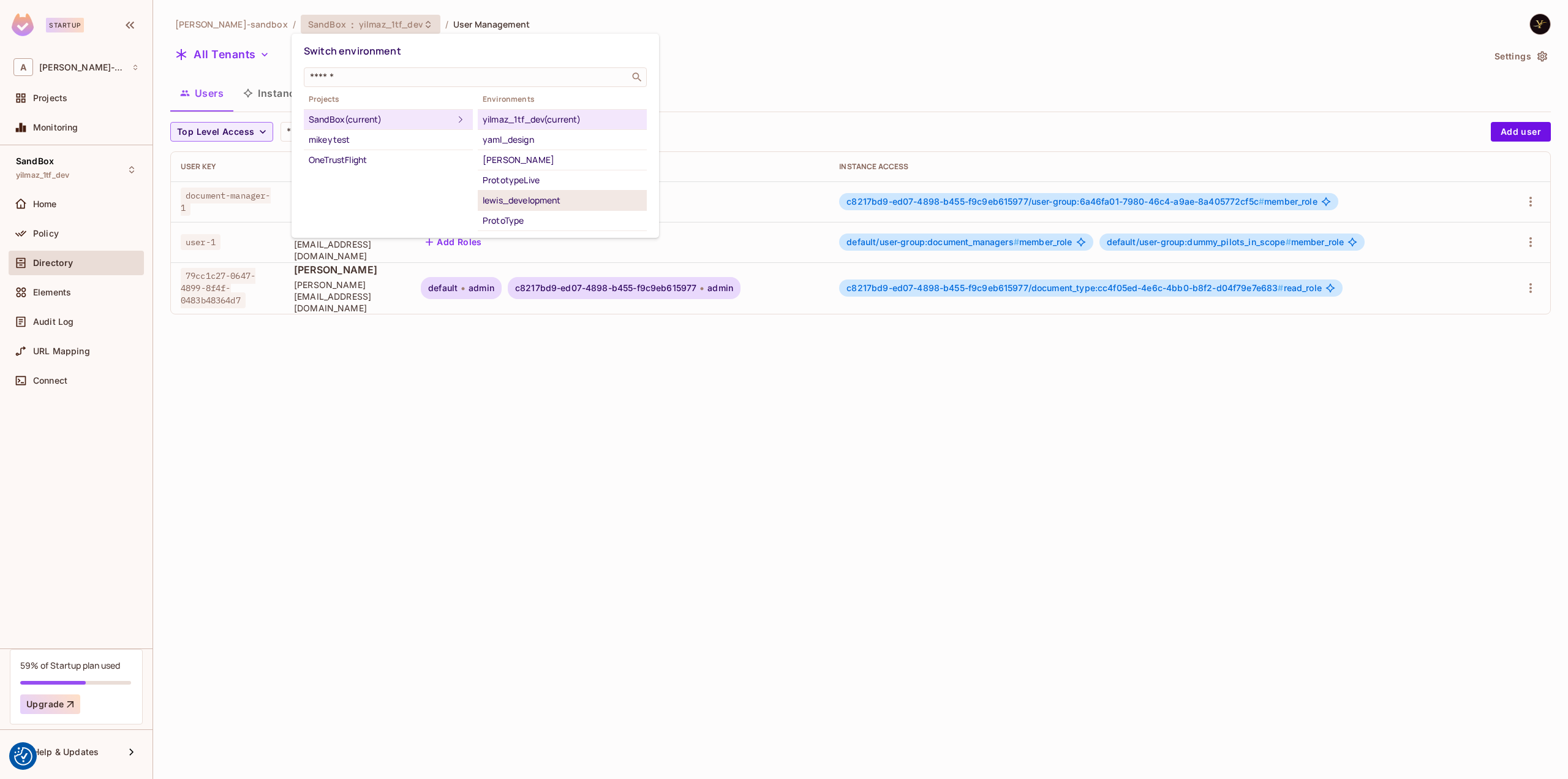
click at [523, 194] on div "lewis_development" at bounding box center [562, 200] width 159 height 15
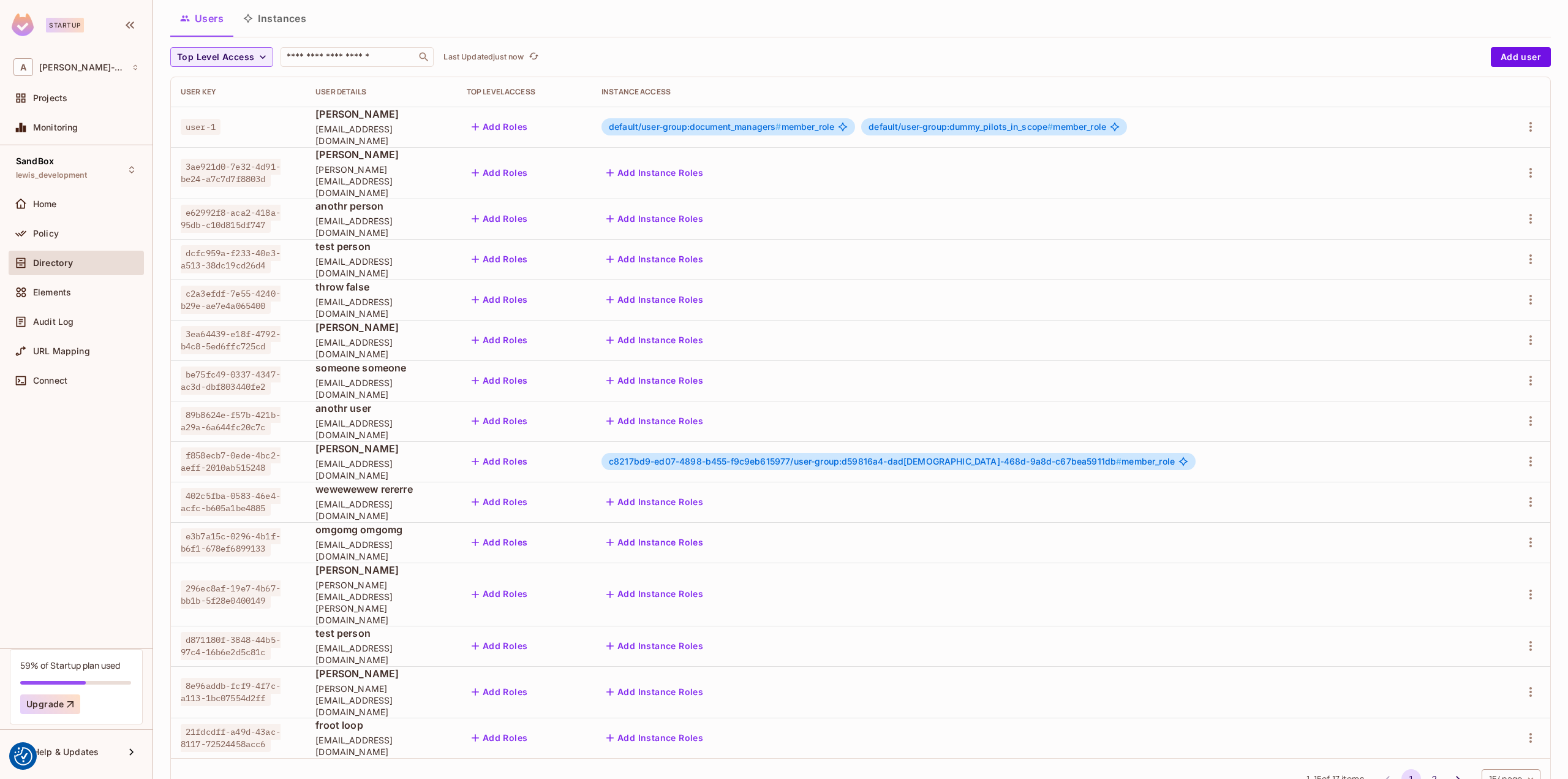
scroll to position [76, 0]
click at [1425, 768] on button "2" at bounding box center [1434, 778] width 19 height 19
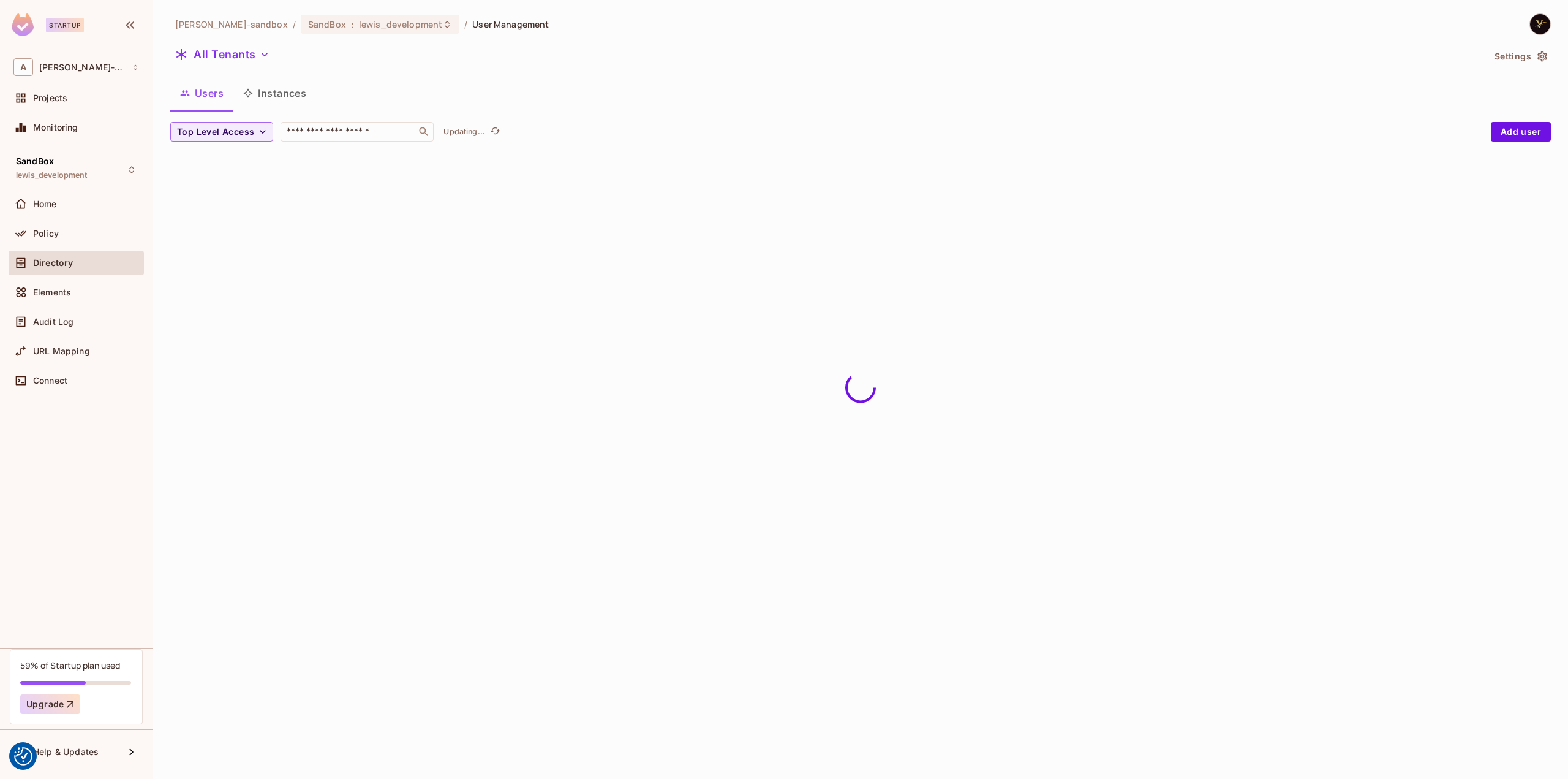
scroll to position [0, 0]
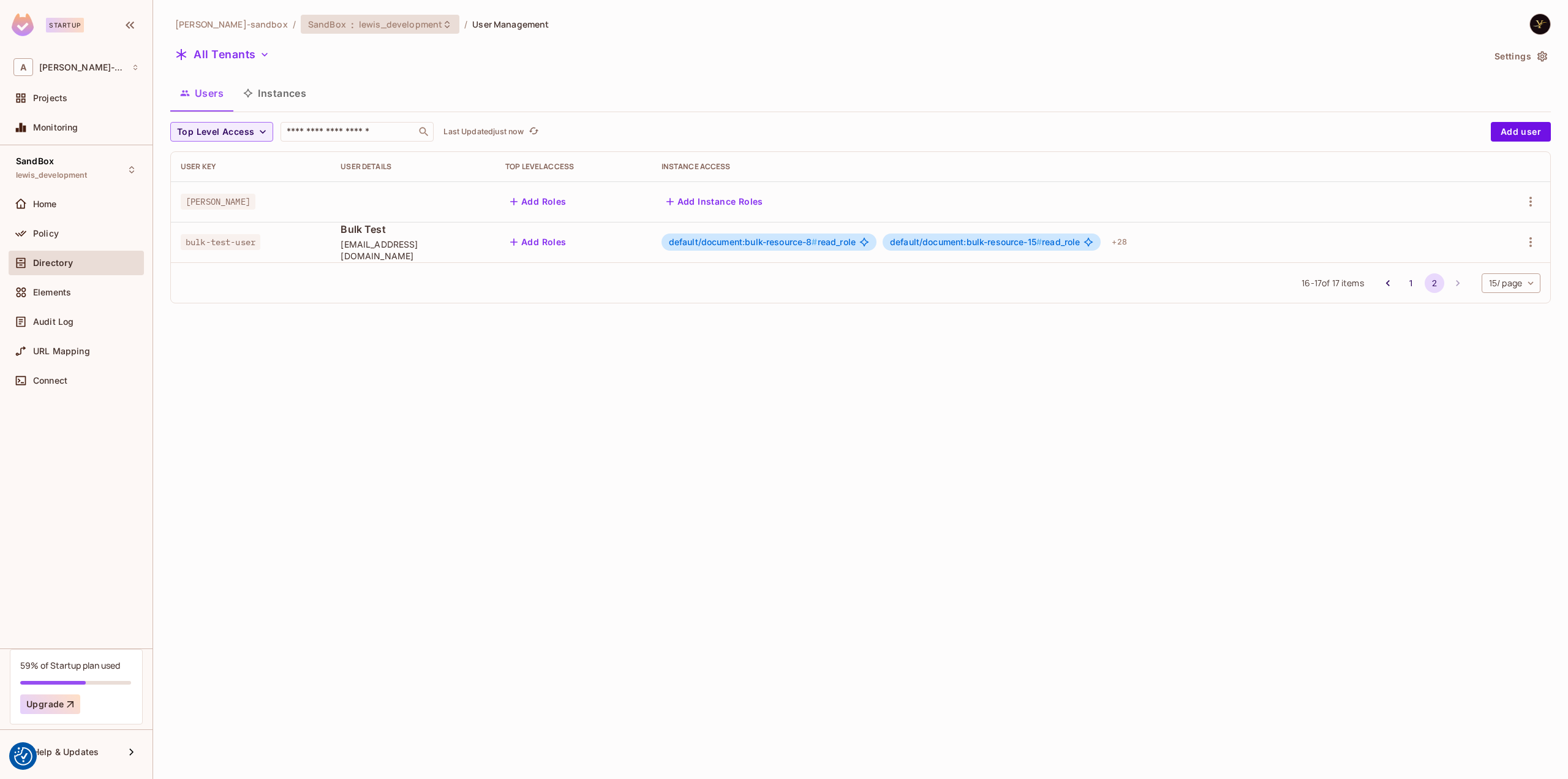
click at [371, 24] on span "lewis_development" at bounding box center [400, 24] width 83 height 12
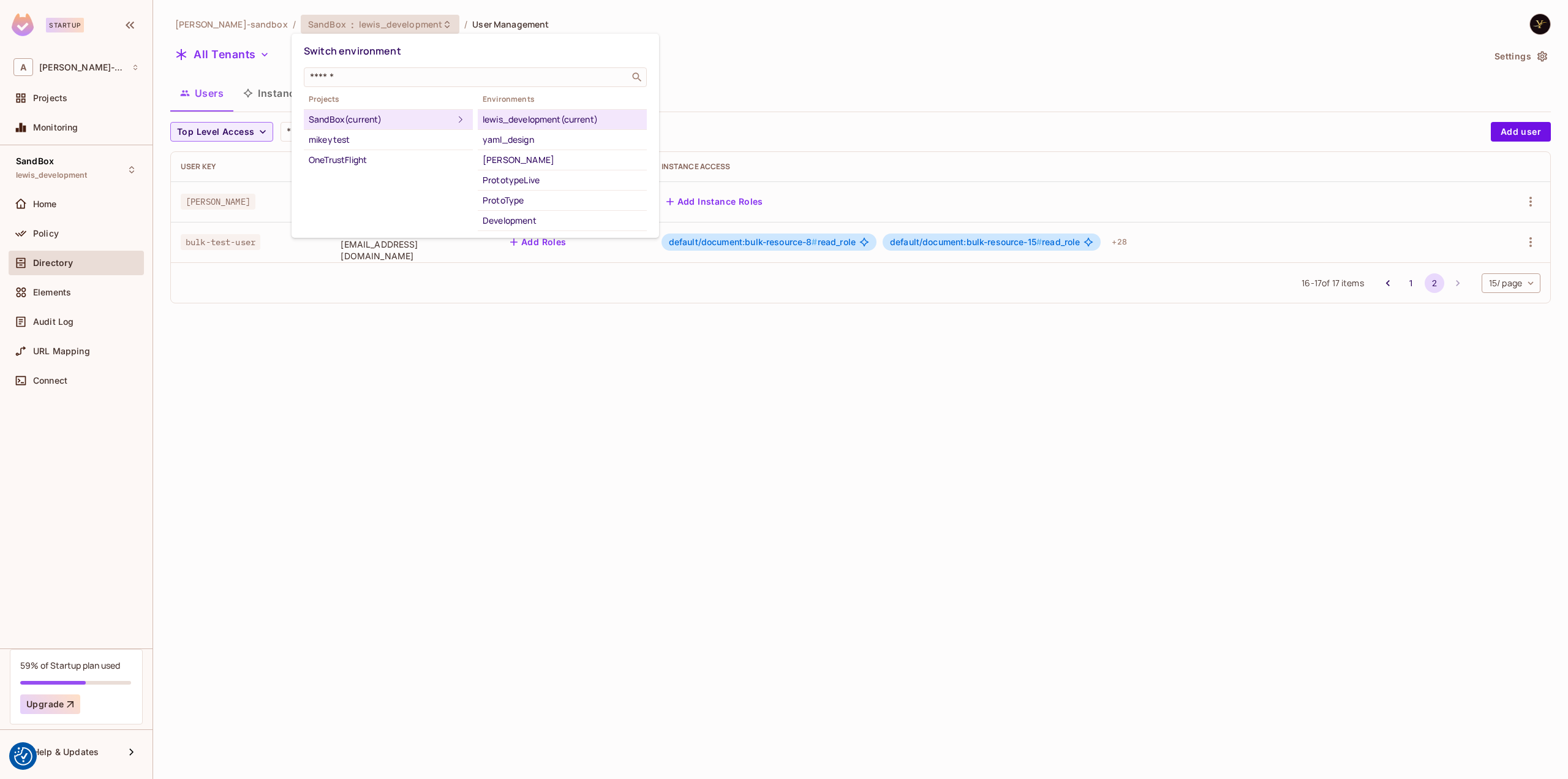
click at [75, 95] on div at bounding box center [784, 390] width 1568 height 779
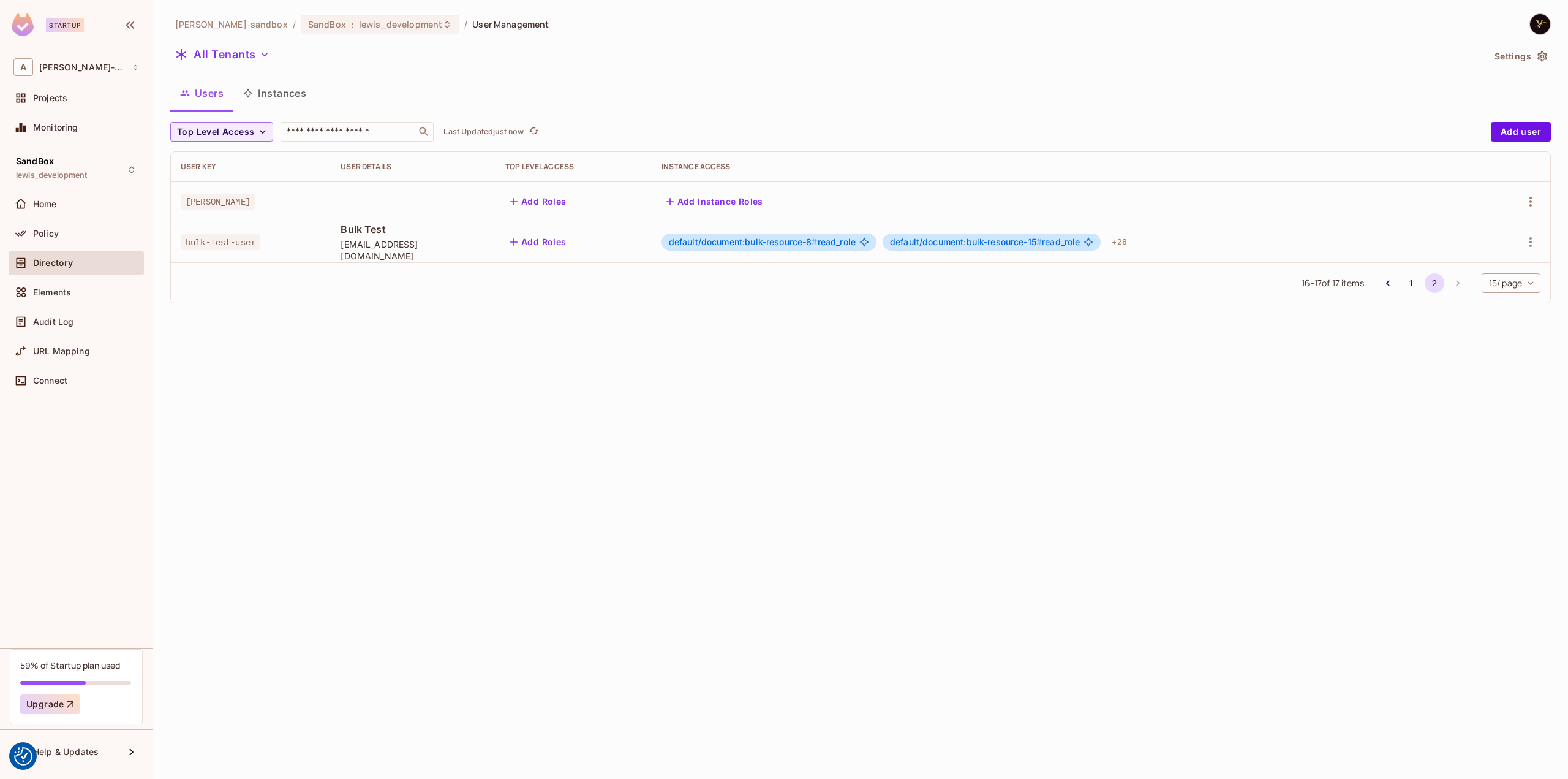
click at [66, 97] on span "Projects" at bounding box center [50, 98] width 34 height 10
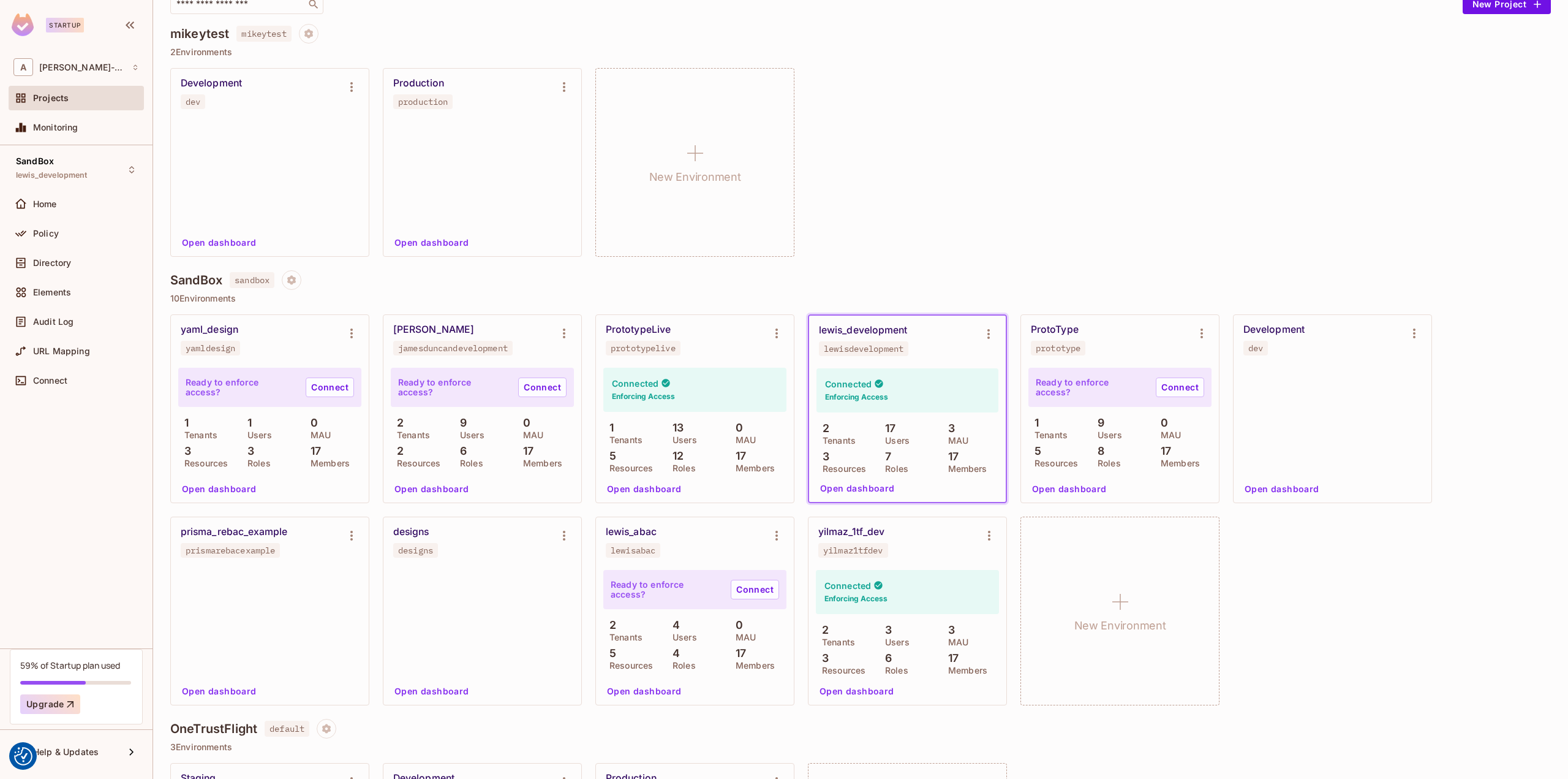
scroll to position [245, 0]
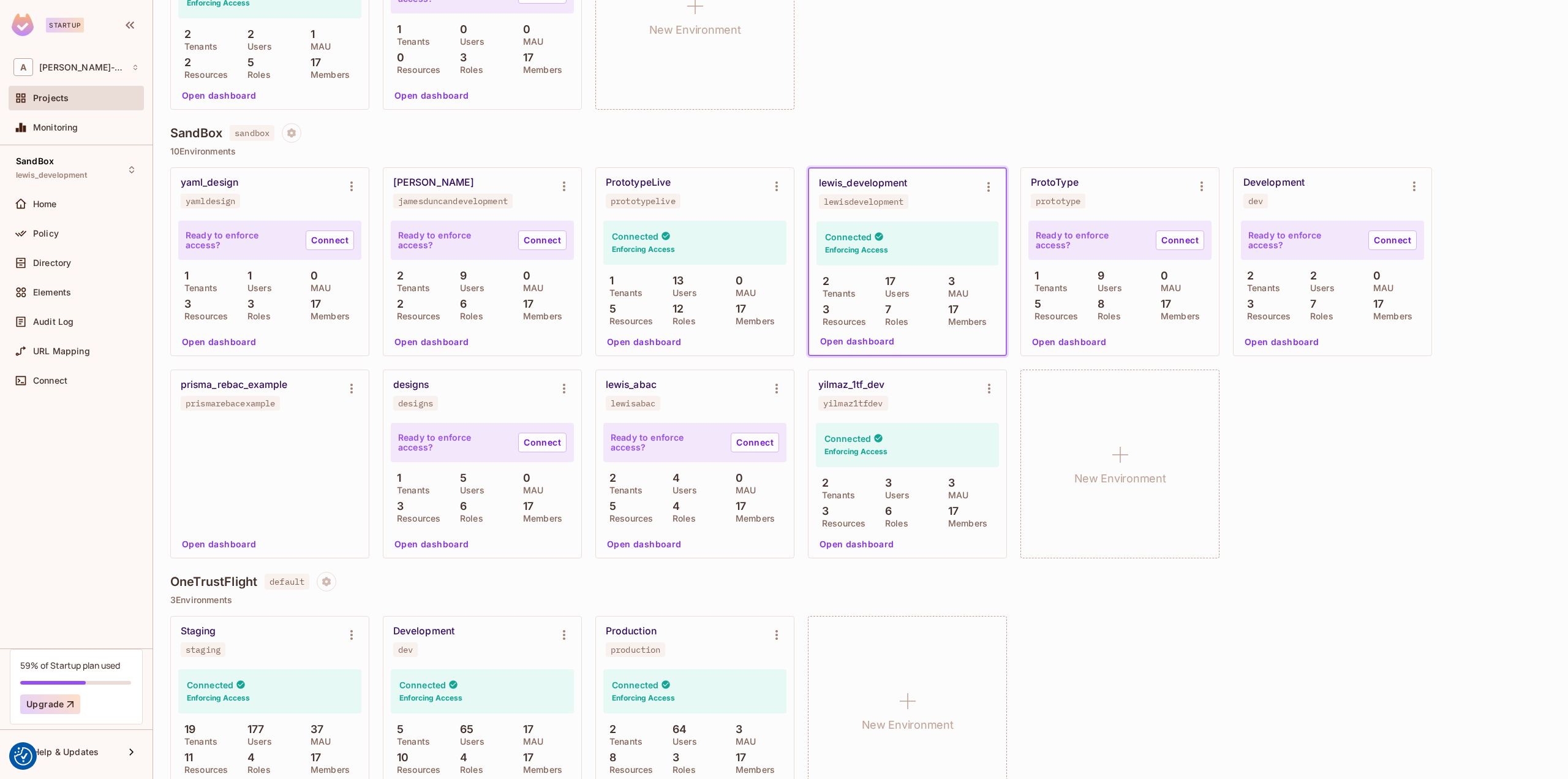
click at [882, 430] on div "Connected Enforcing Access" at bounding box center [908, 445] width 183 height 44
click at [847, 544] on button "Open dashboard" at bounding box center [857, 544] width 85 height 19
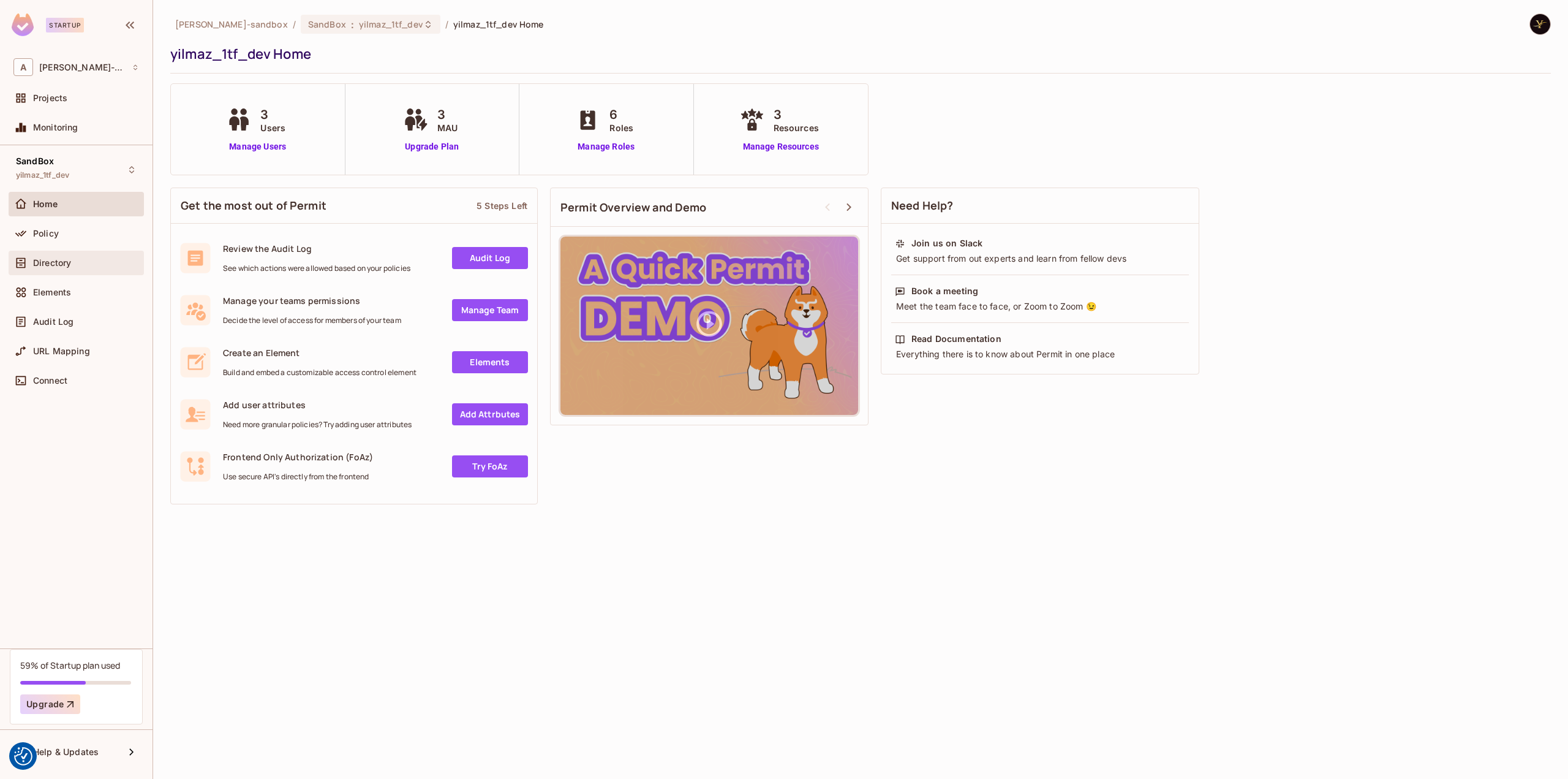
click at [57, 259] on span "Directory" at bounding box center [52, 262] width 38 height 10
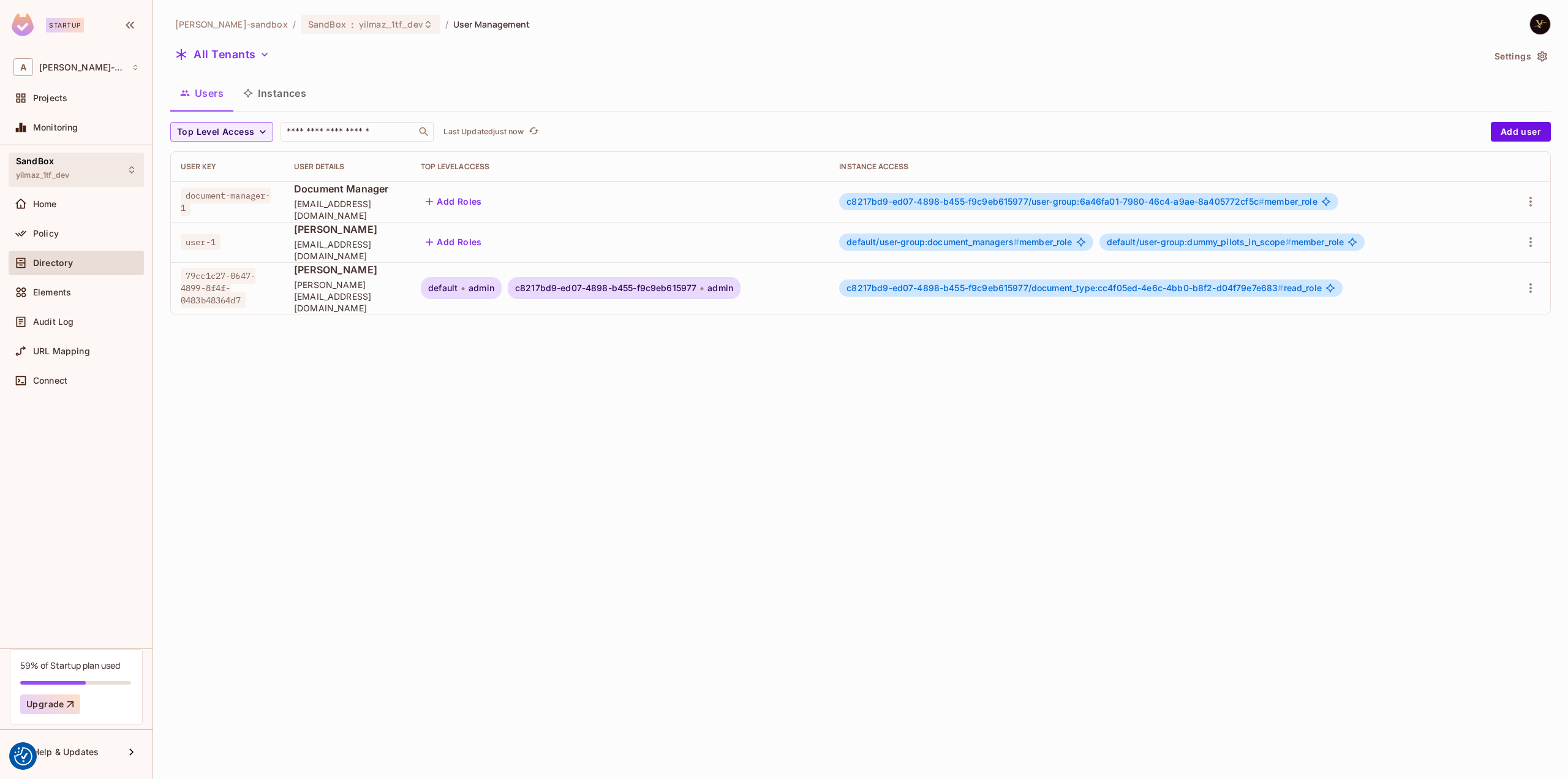
click at [28, 164] on span "SandBox" at bounding box center [35, 161] width 38 height 10
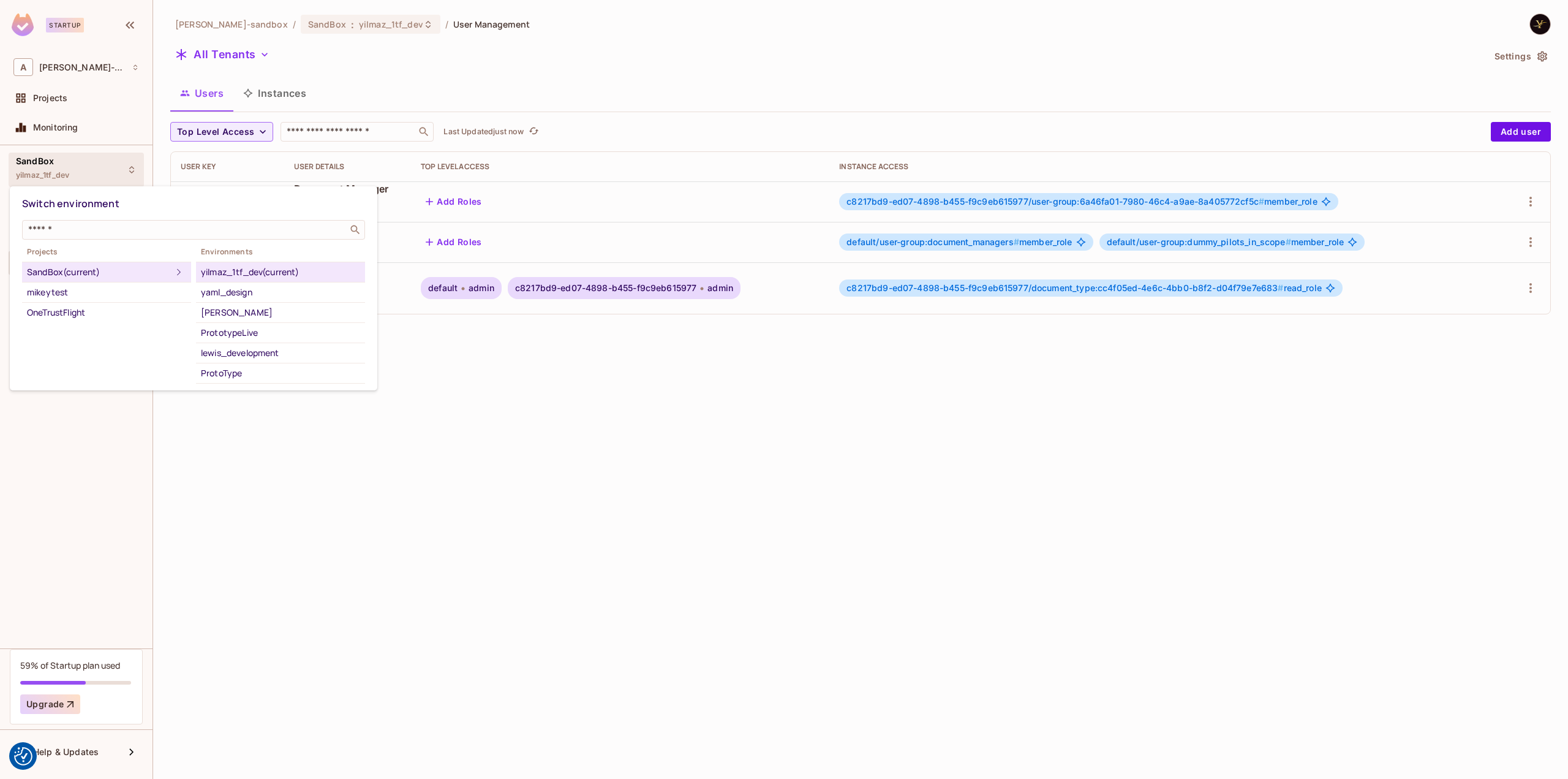
click at [30, 160] on div at bounding box center [784, 390] width 1568 height 779
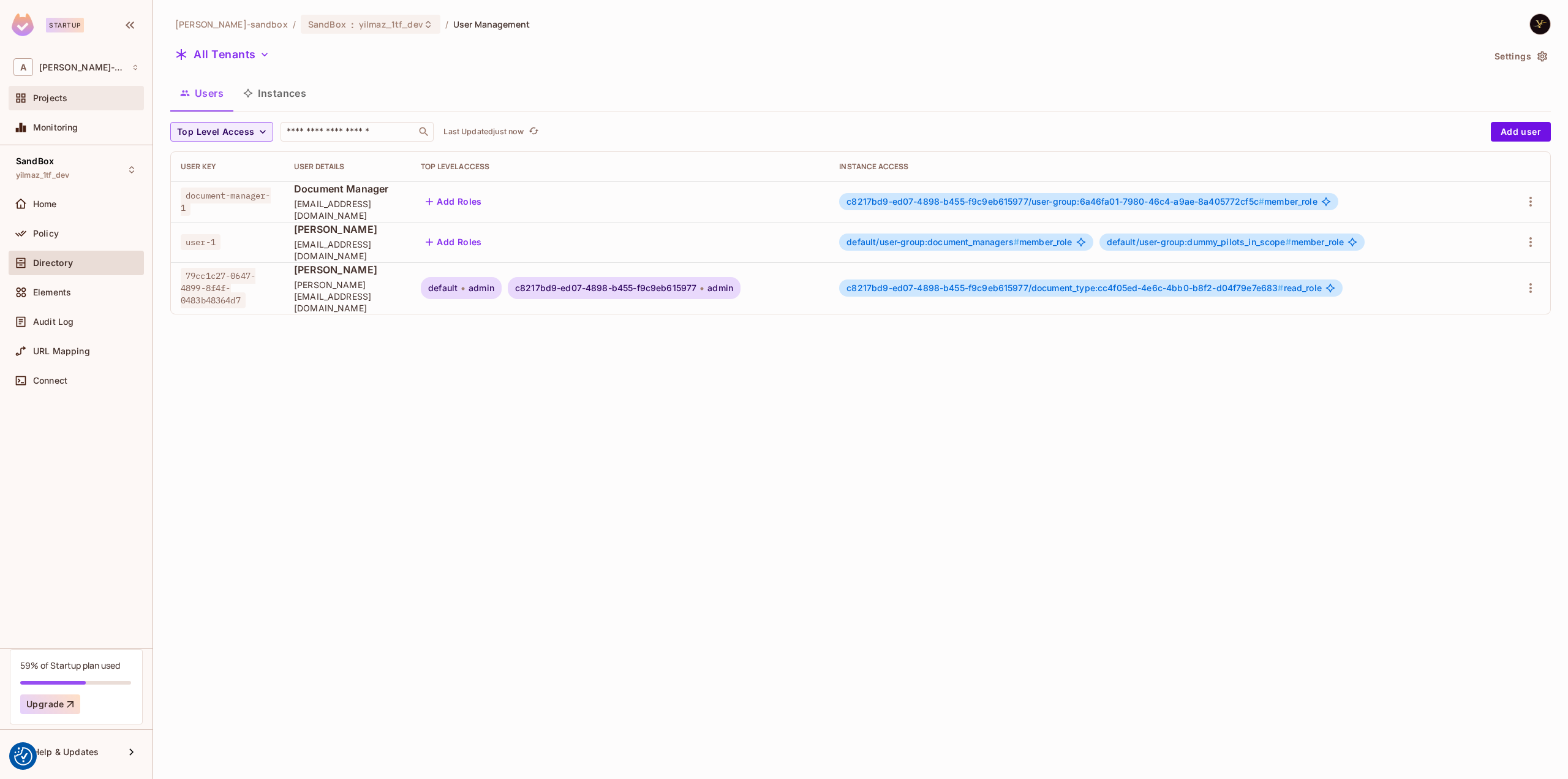
click at [36, 96] on span "Projects" at bounding box center [50, 98] width 34 height 10
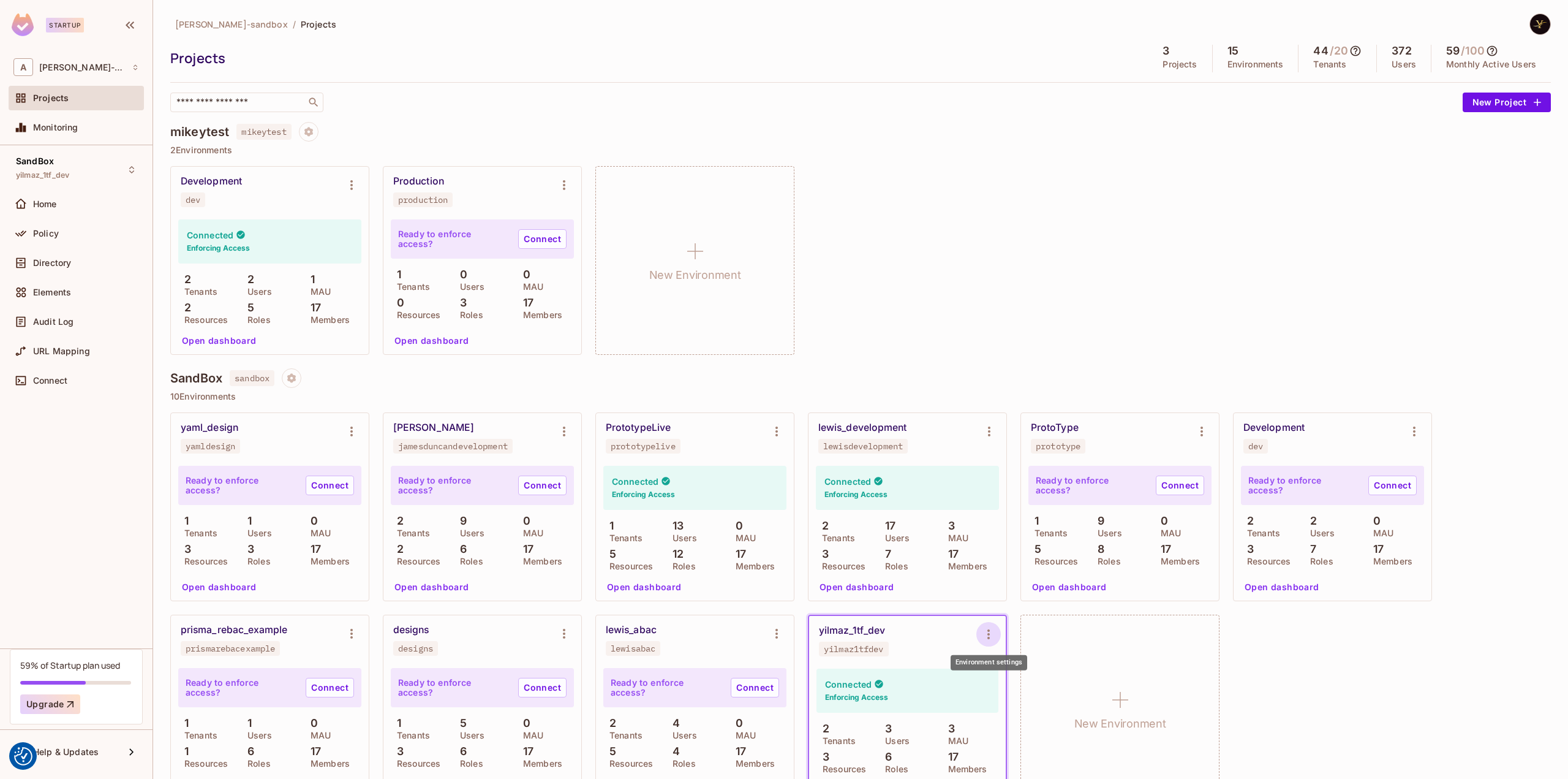
click at [986, 628] on icon "Environment settings" at bounding box center [988, 634] width 15 height 15
click at [1070, 669] on div "Copy API Key" at bounding box center [1051, 669] width 57 height 12
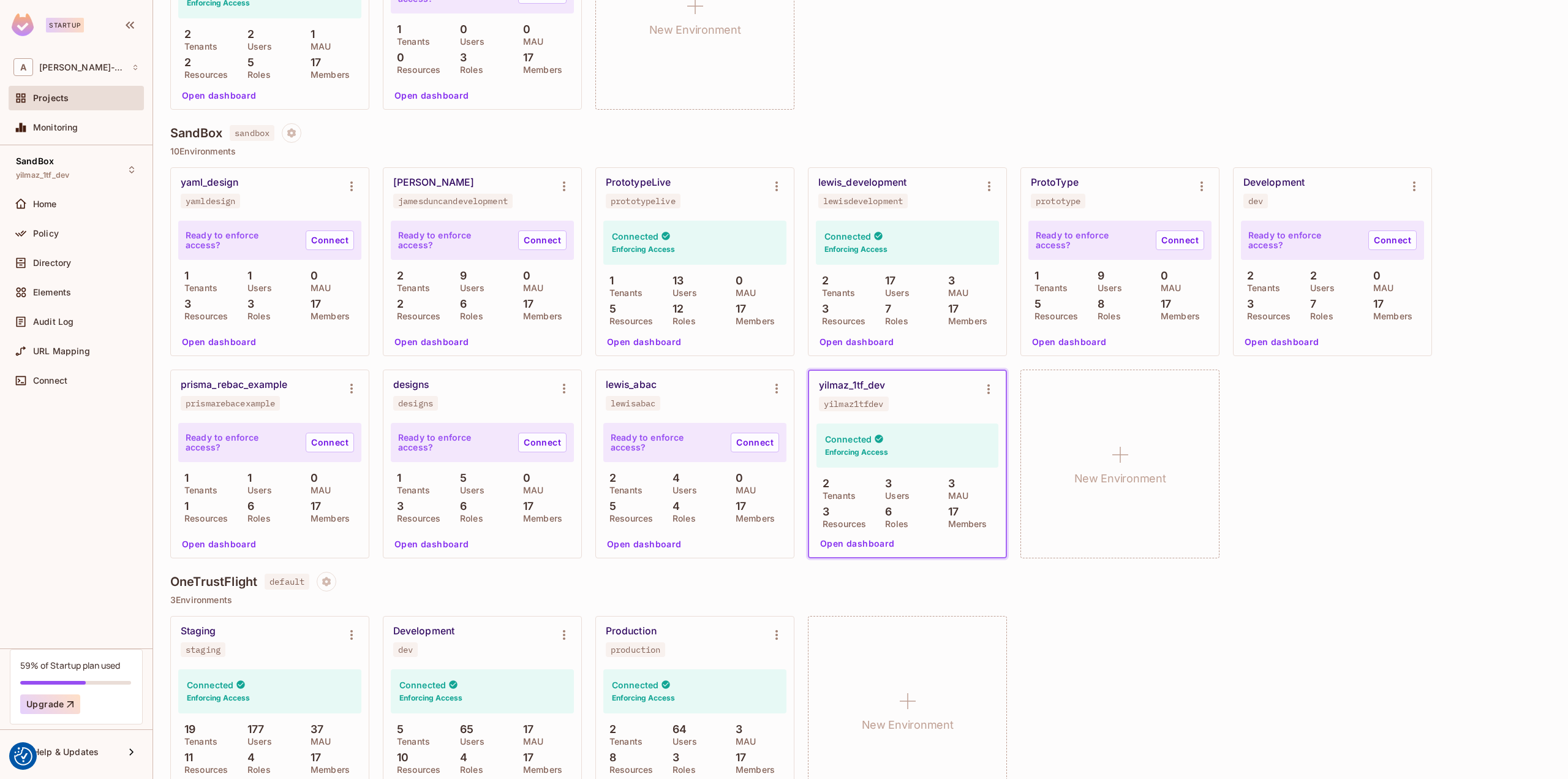
click at [841, 541] on button "Open dashboard" at bounding box center [857, 543] width 85 height 19
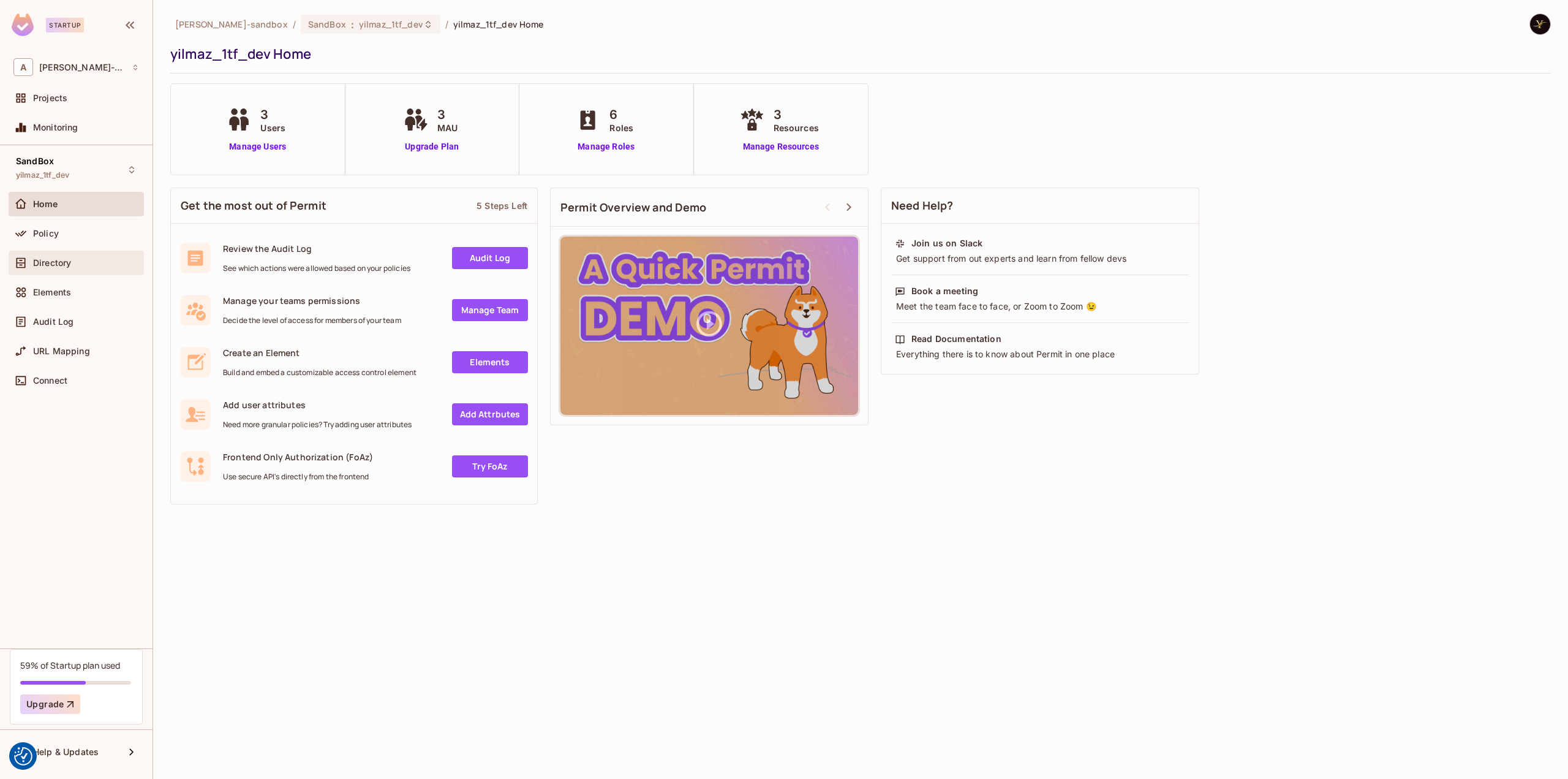
click at [44, 263] on span "Directory" at bounding box center [52, 262] width 38 height 10
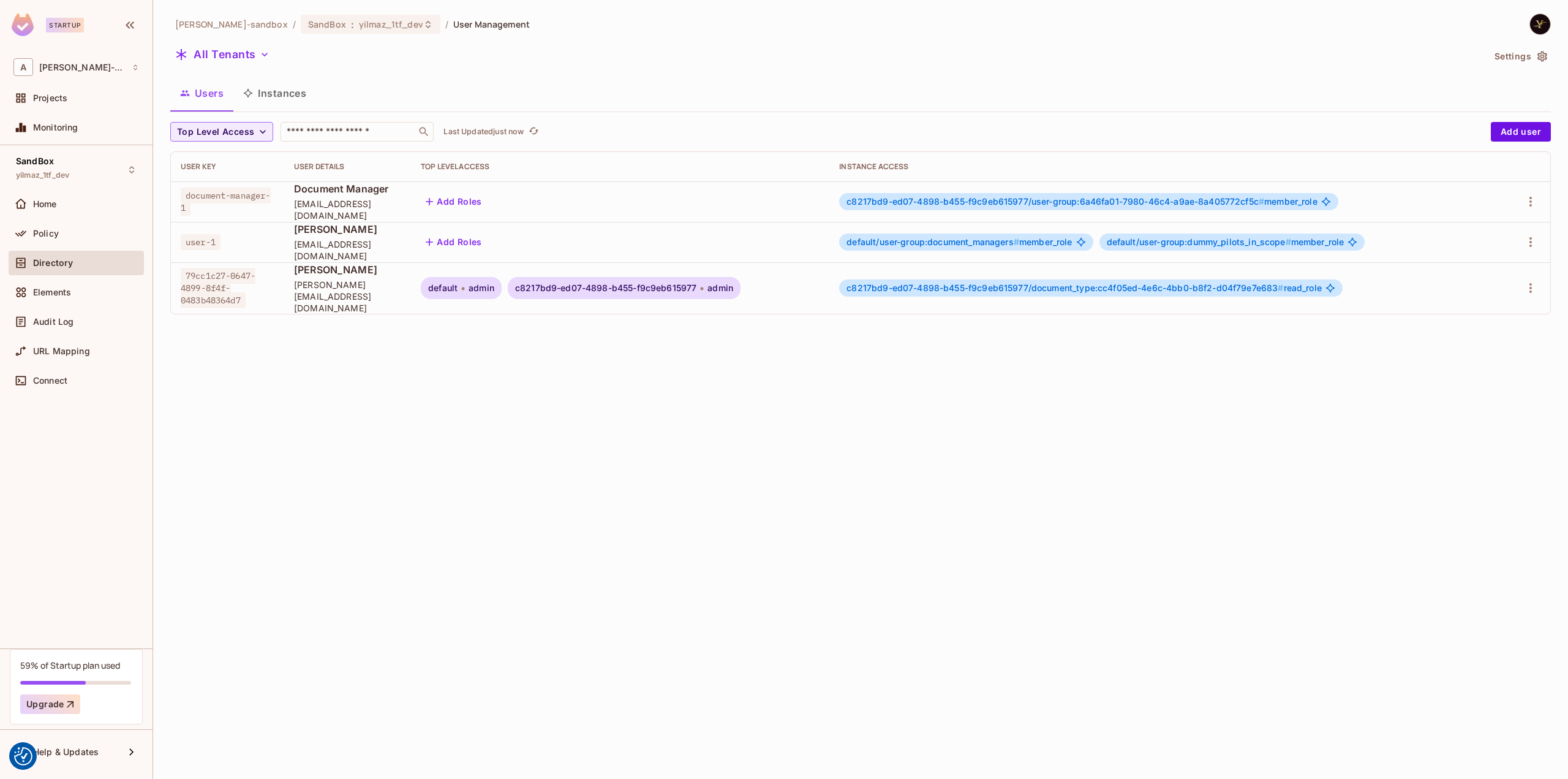
click at [456, 426] on div "alex-trustflight-sandbox / SandBox : yilmaz_1tf_dev / User Management All Tenan…" at bounding box center [860, 390] width 1415 height 779
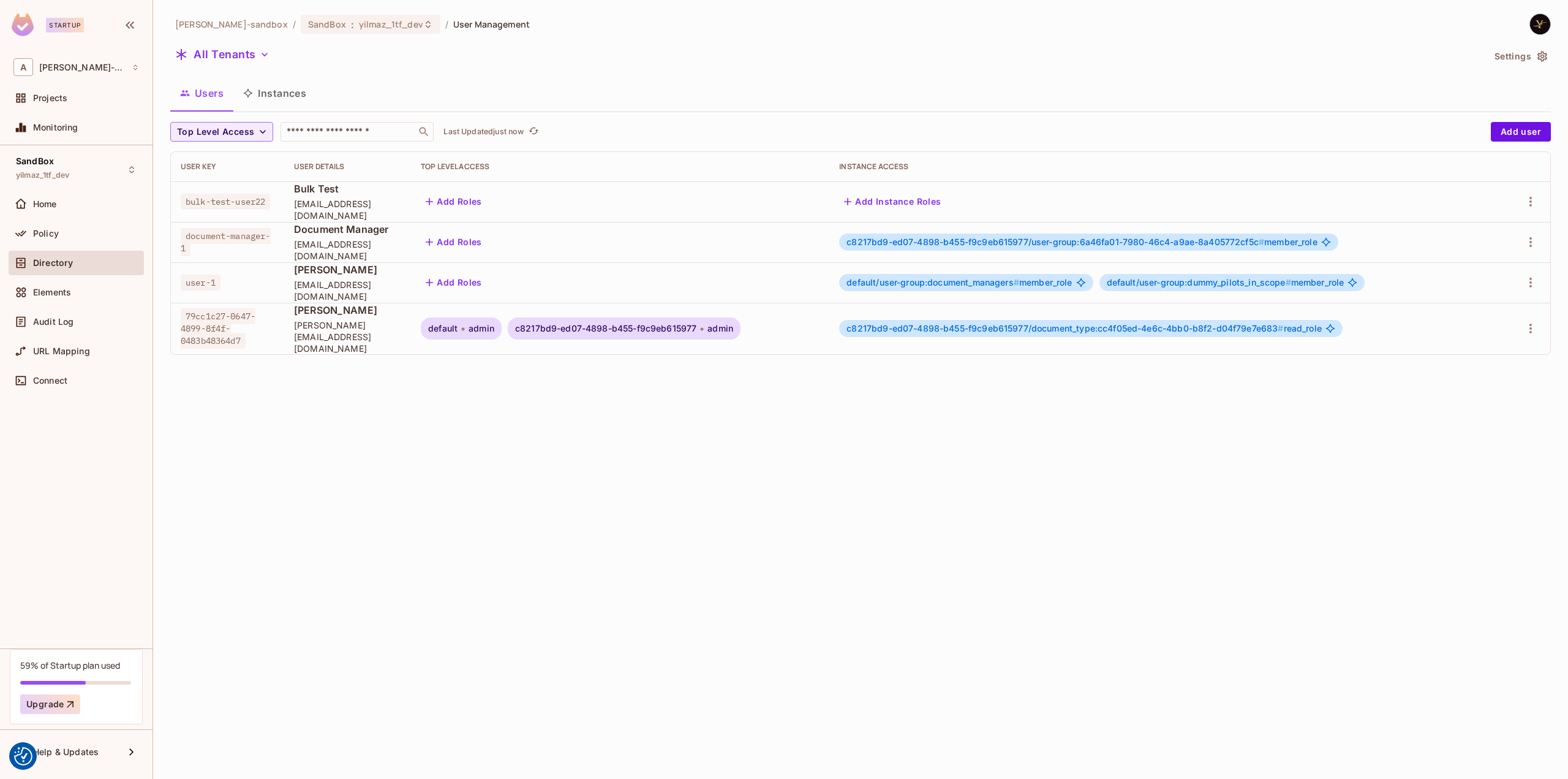
click at [451, 592] on div "alex-trustflight-sandbox / SandBox : yilmaz_1tf_dev / User Management All Tenan…" at bounding box center [860, 390] width 1415 height 779
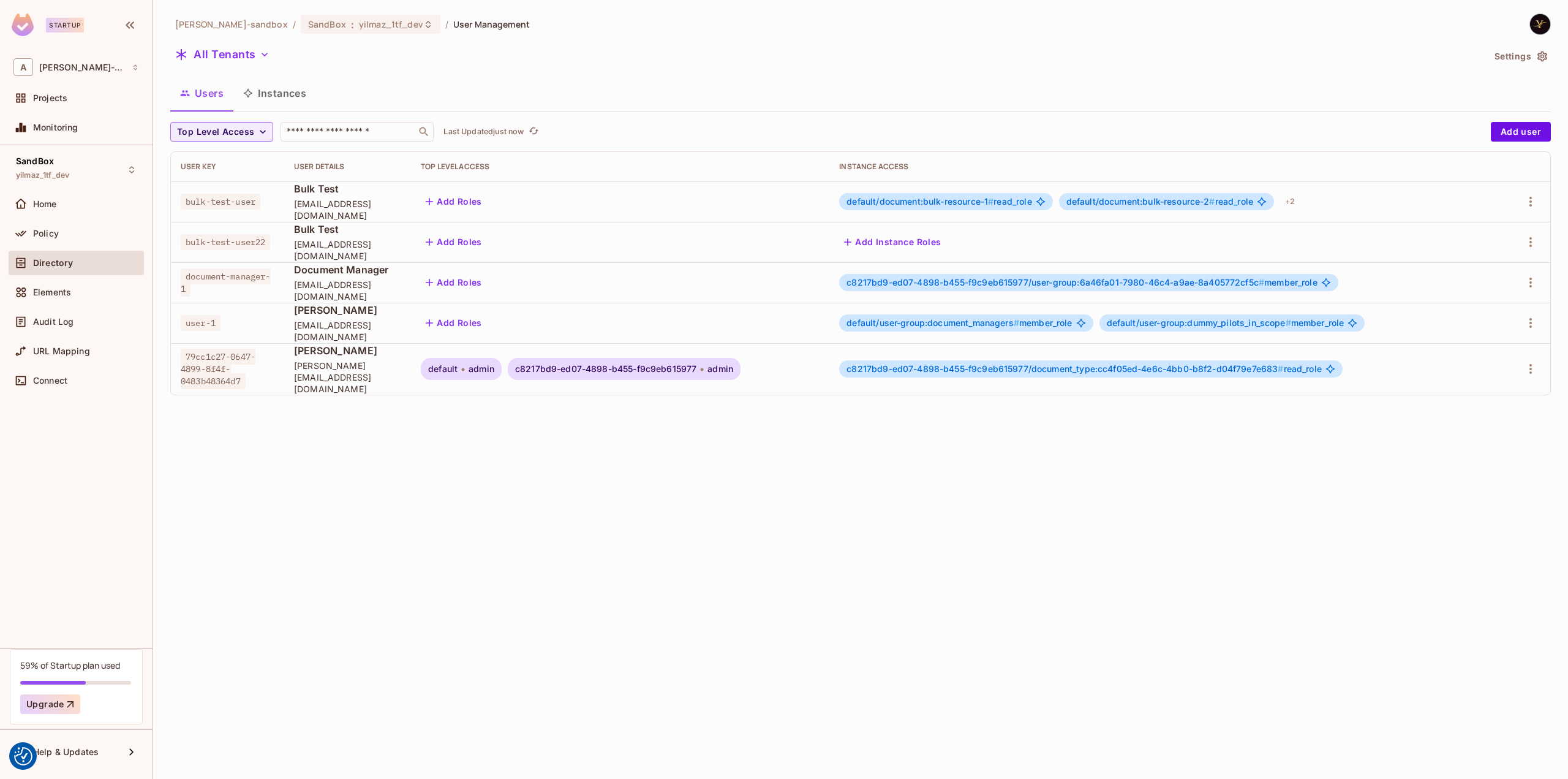
click at [948, 489] on div "alex-trustflight-sandbox / SandBox : yilmaz_1tf_dev / User Management All Tenan…" at bounding box center [860, 390] width 1415 height 779
click at [1303, 204] on div "+ 21" at bounding box center [1291, 202] width 23 height 19
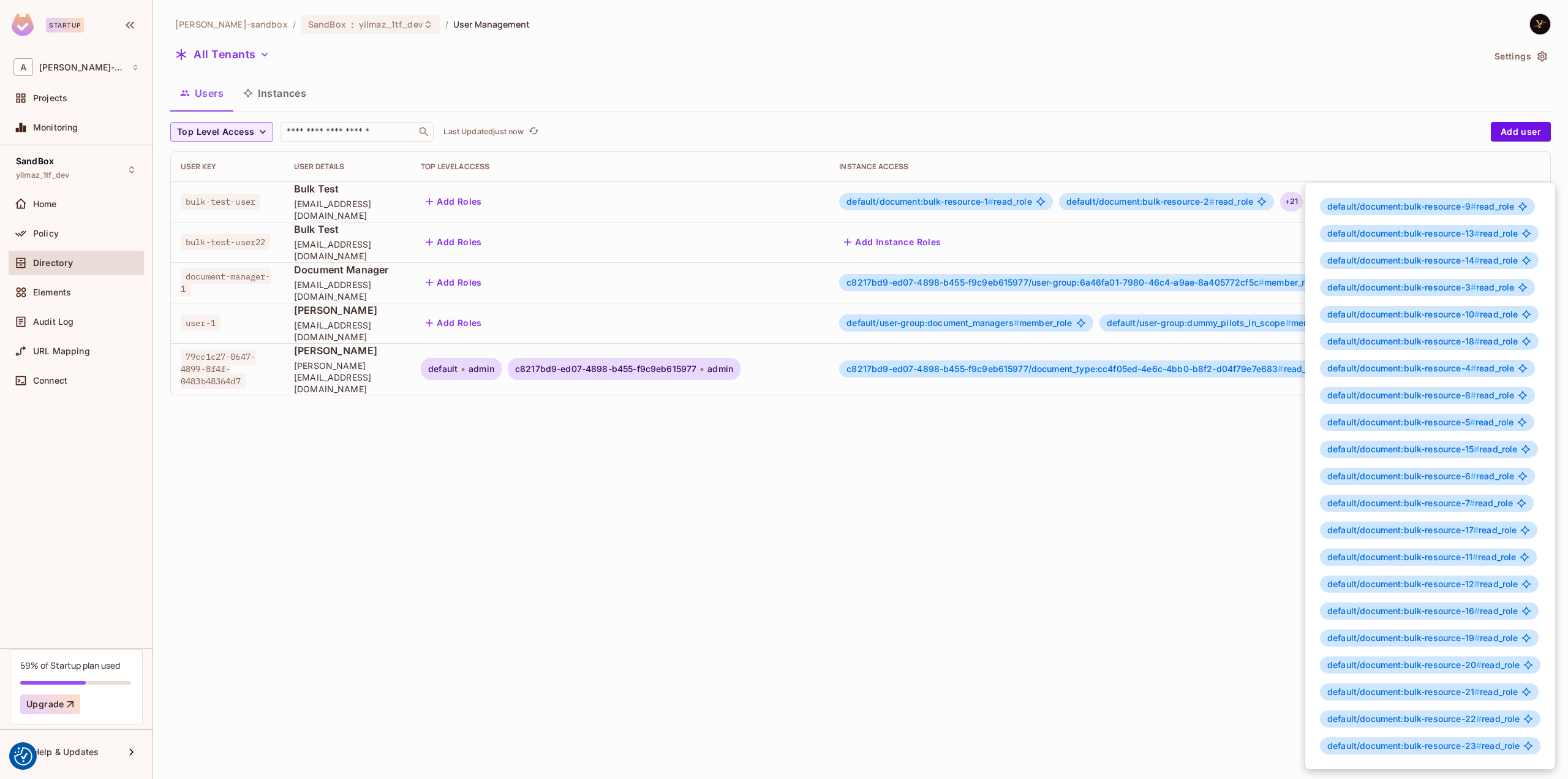
click at [1089, 532] on div at bounding box center [784, 390] width 1568 height 779
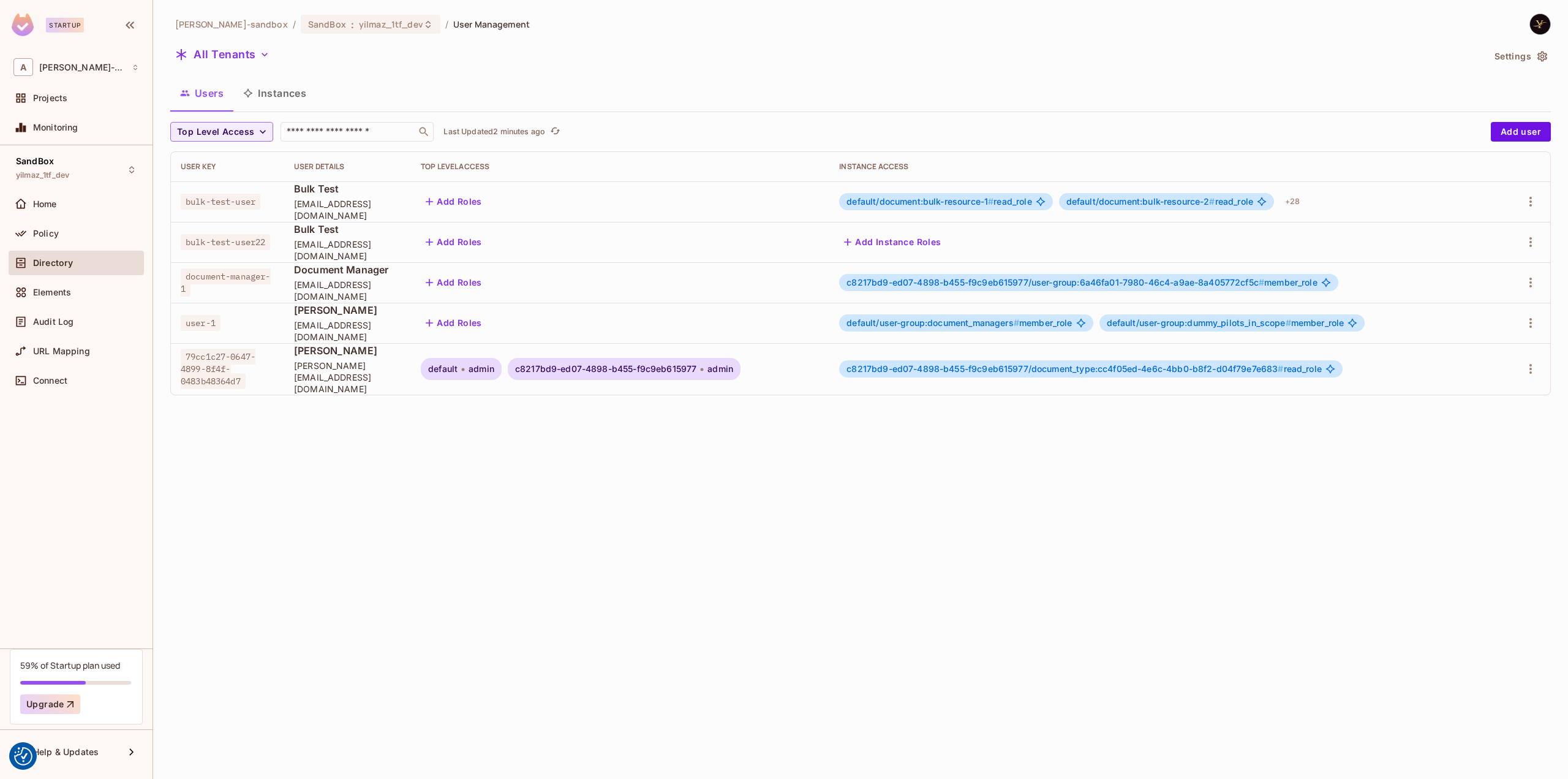
click at [261, 88] on button "Instances" at bounding box center [274, 92] width 83 height 30
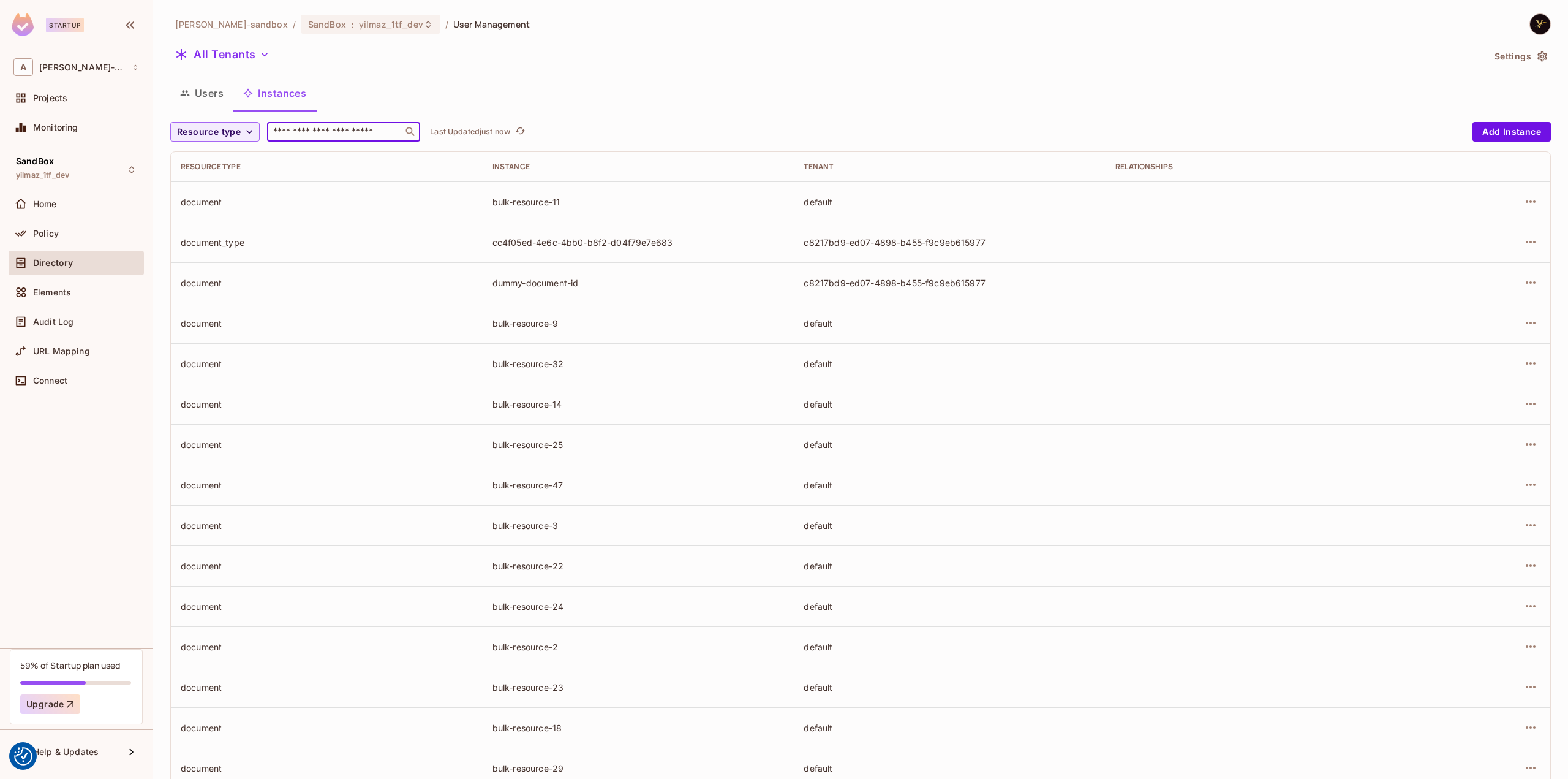
click at [306, 127] on input "text" at bounding box center [334, 131] width 128 height 12
type input "*"
type input "****"
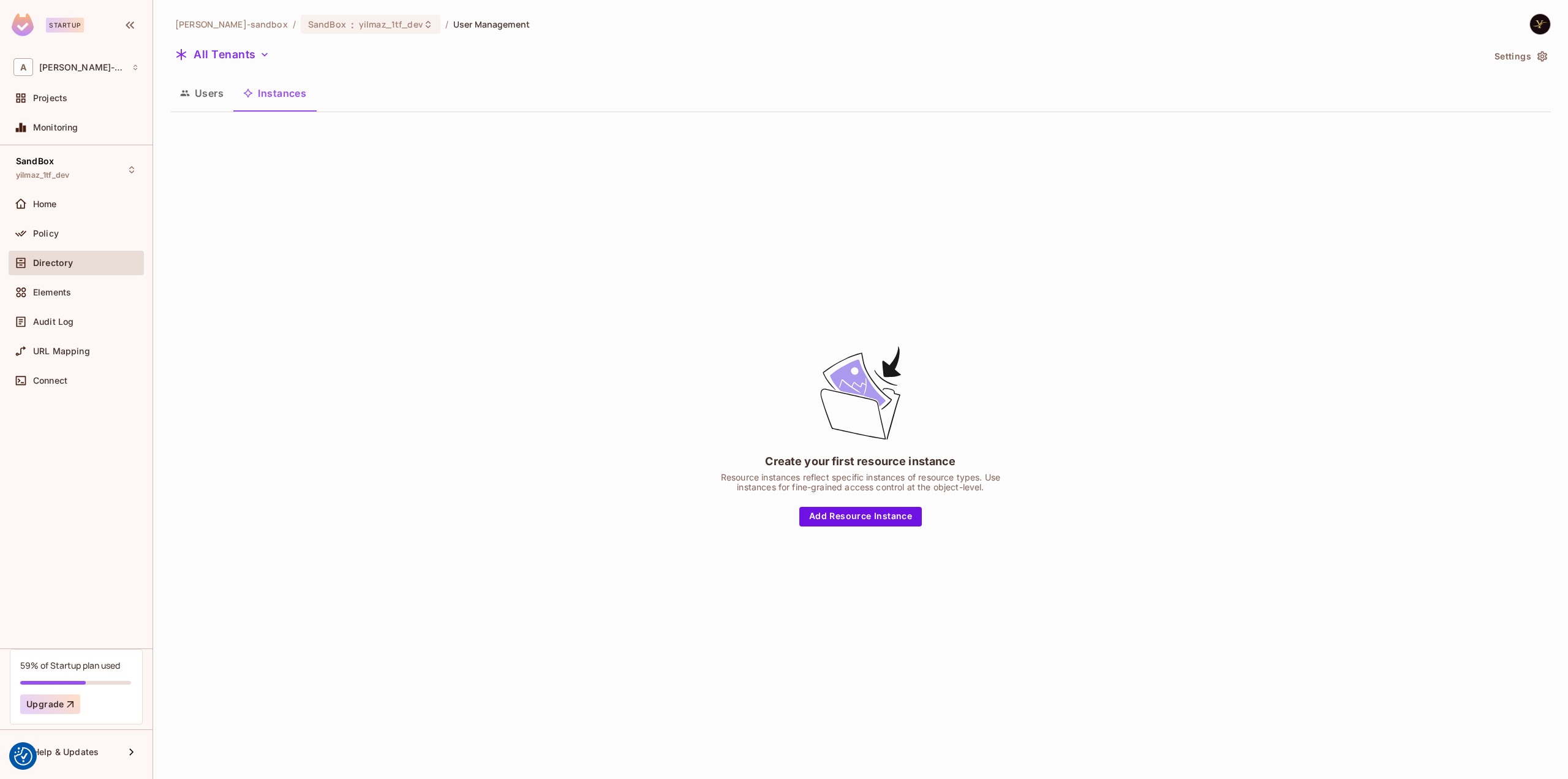
click at [50, 264] on span "Directory" at bounding box center [53, 262] width 40 height 10
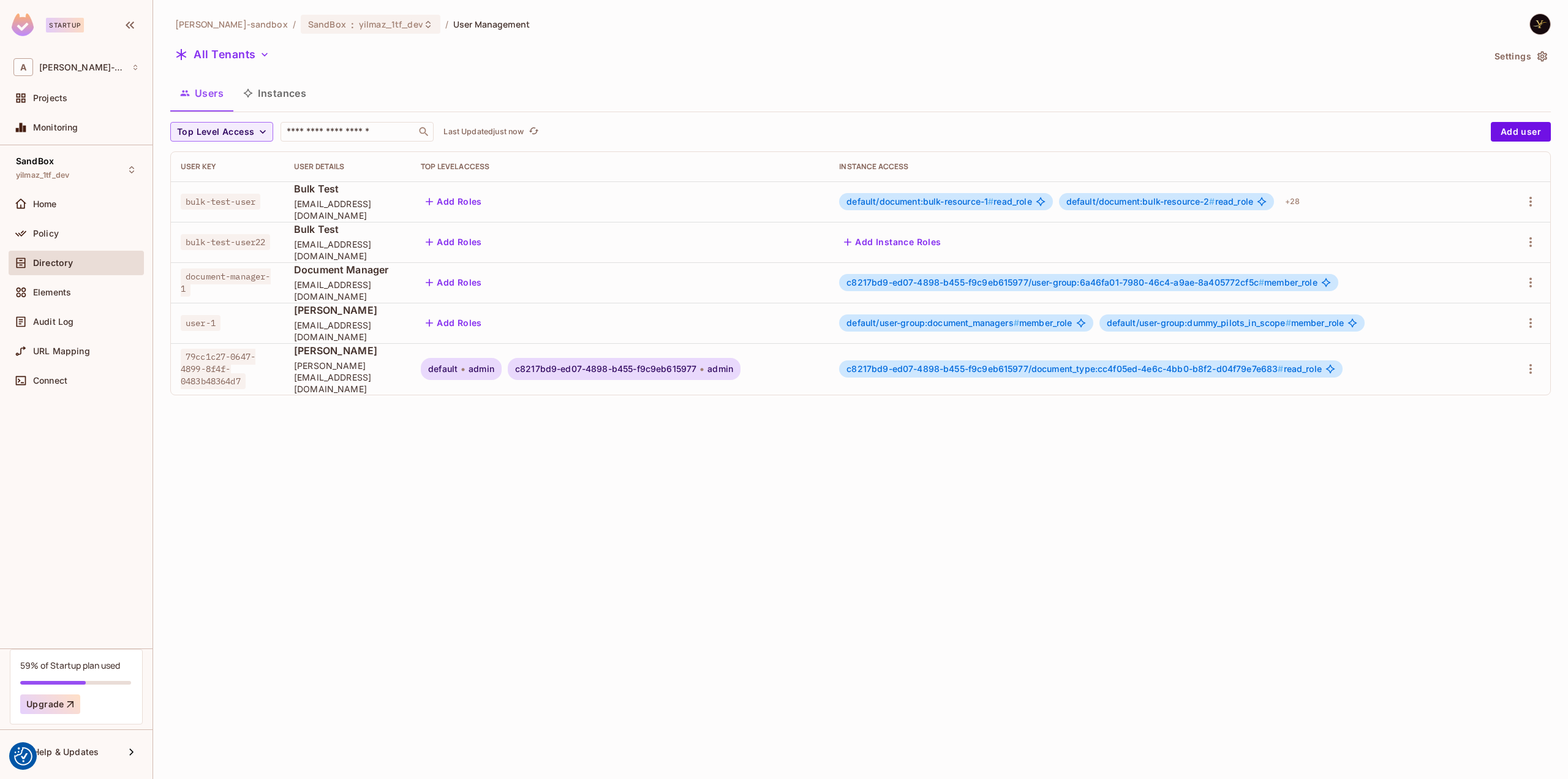
click at [281, 90] on button "Instances" at bounding box center [274, 92] width 83 height 30
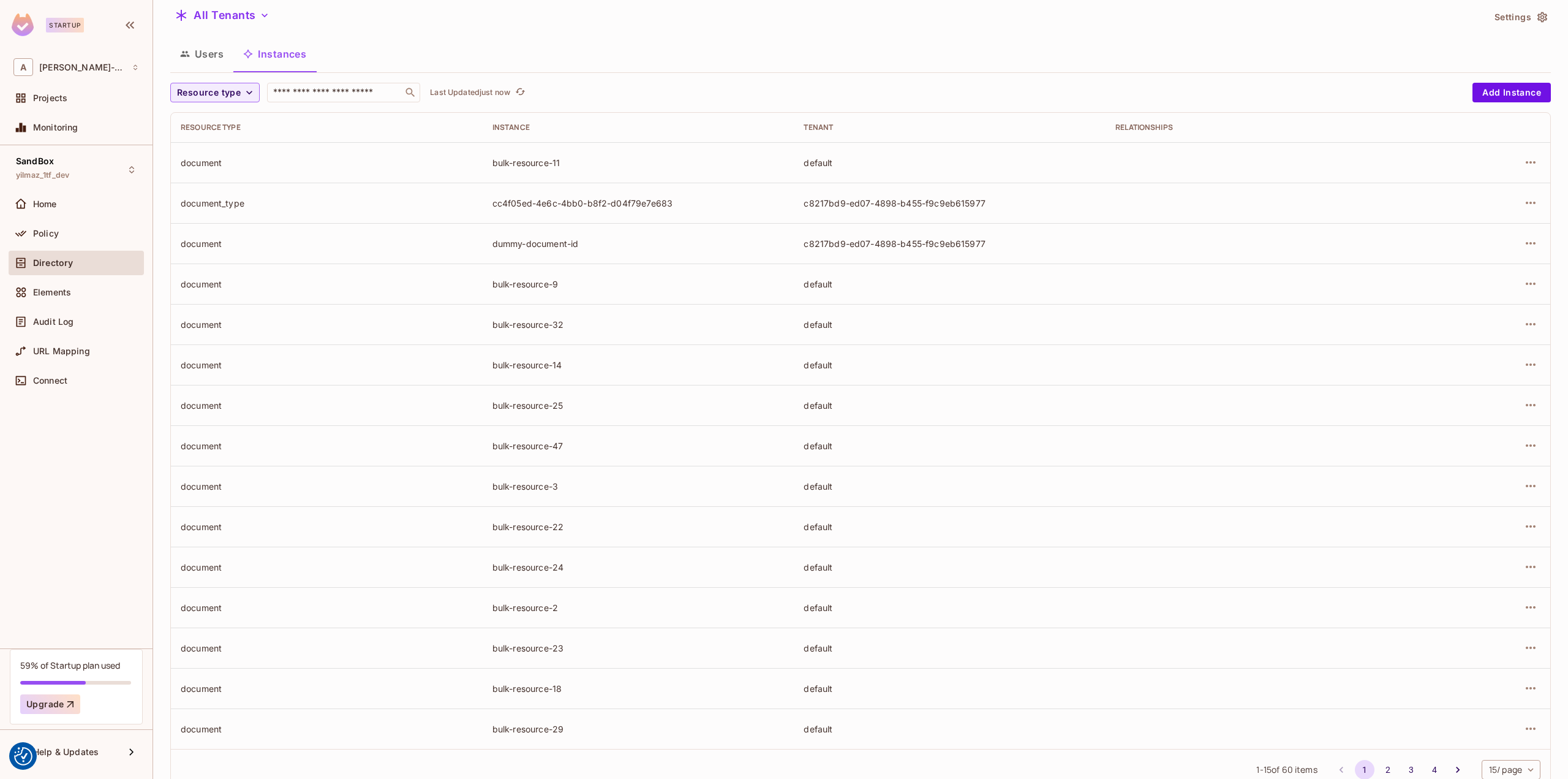
scroll to position [76, 0]
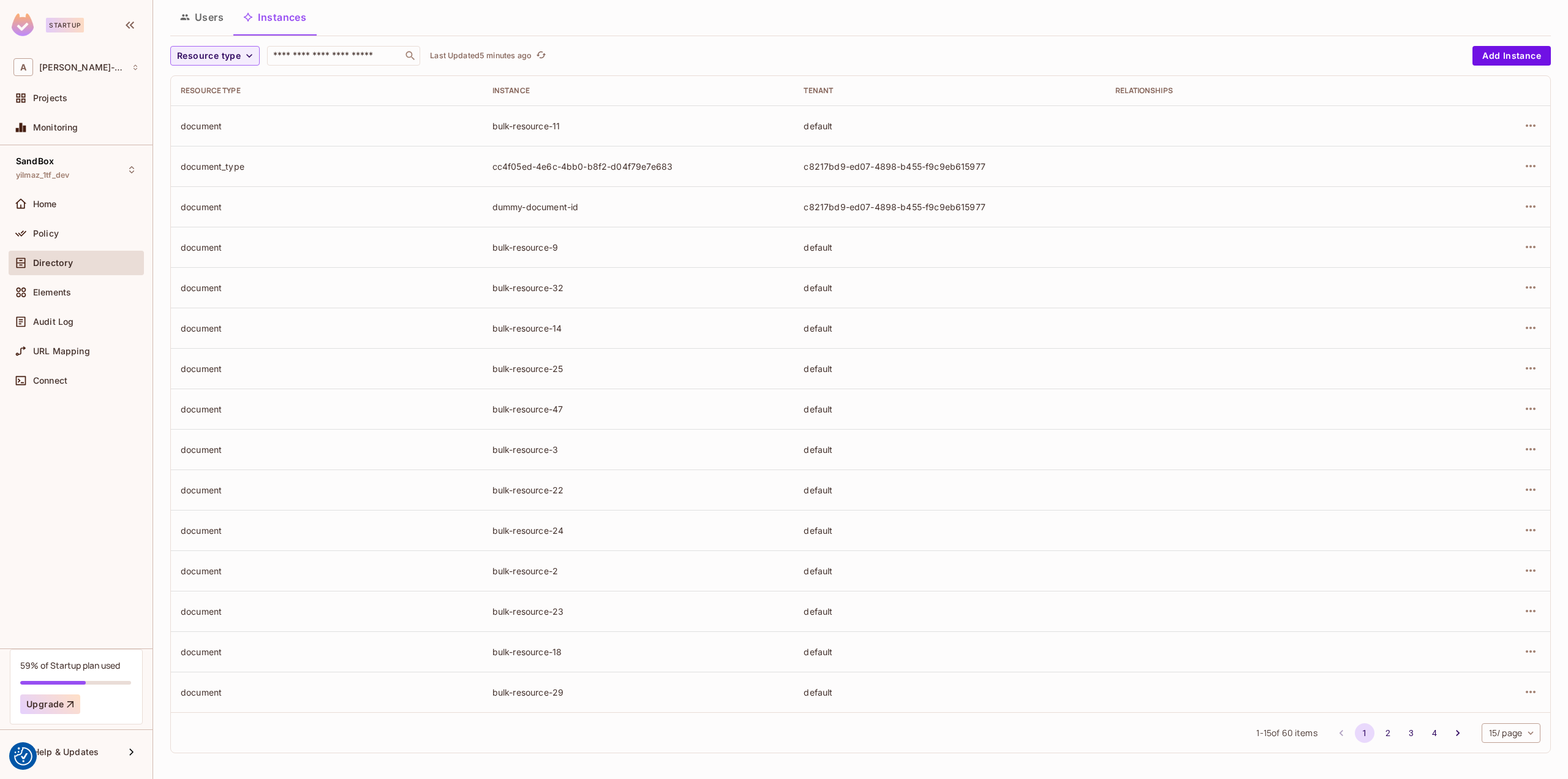
click at [475, 21] on div "Users Instances" at bounding box center [860, 17] width 1380 height 30
